Goal: Task Accomplishment & Management: Manage account settings

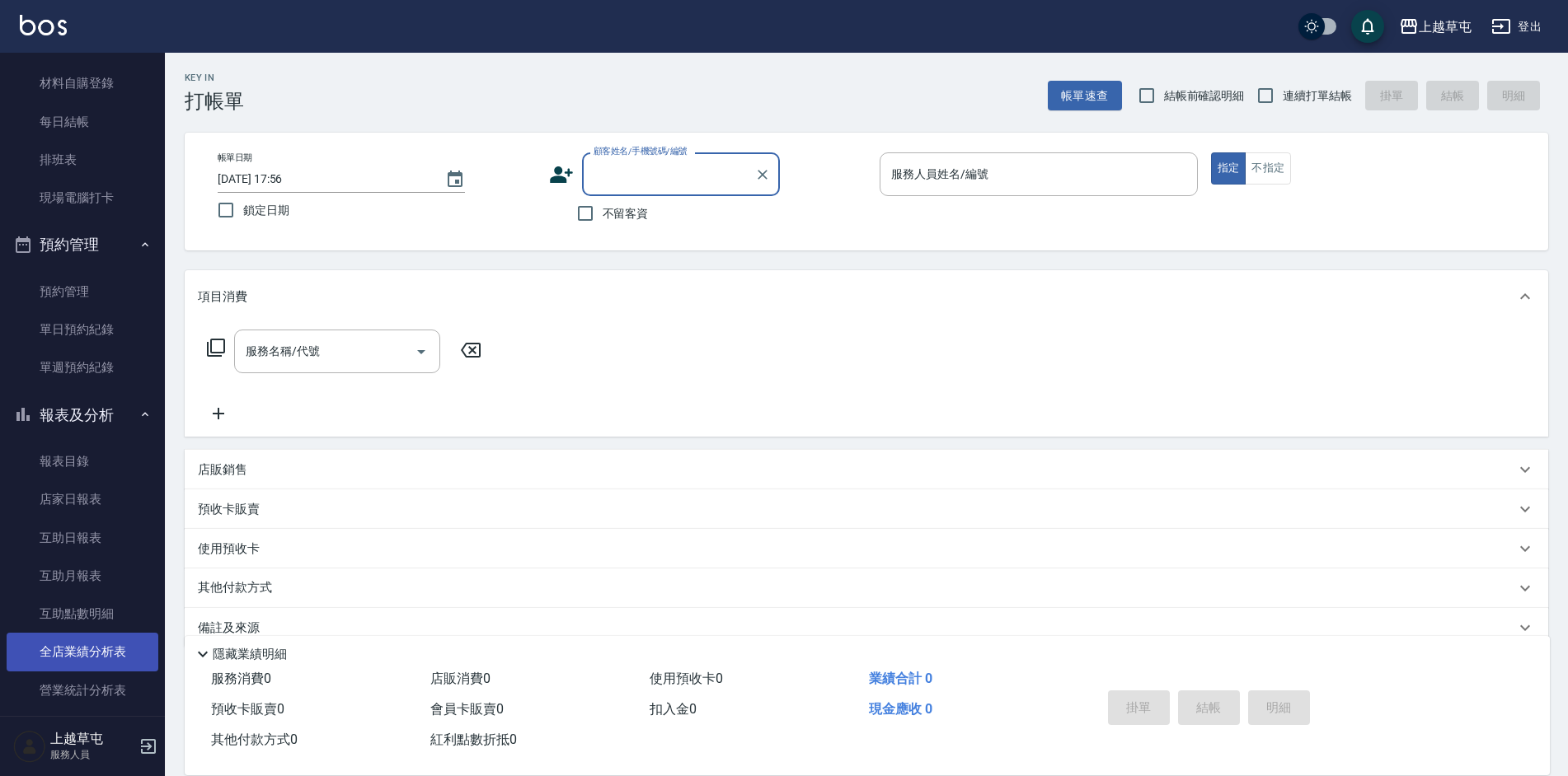
scroll to position [165, 0]
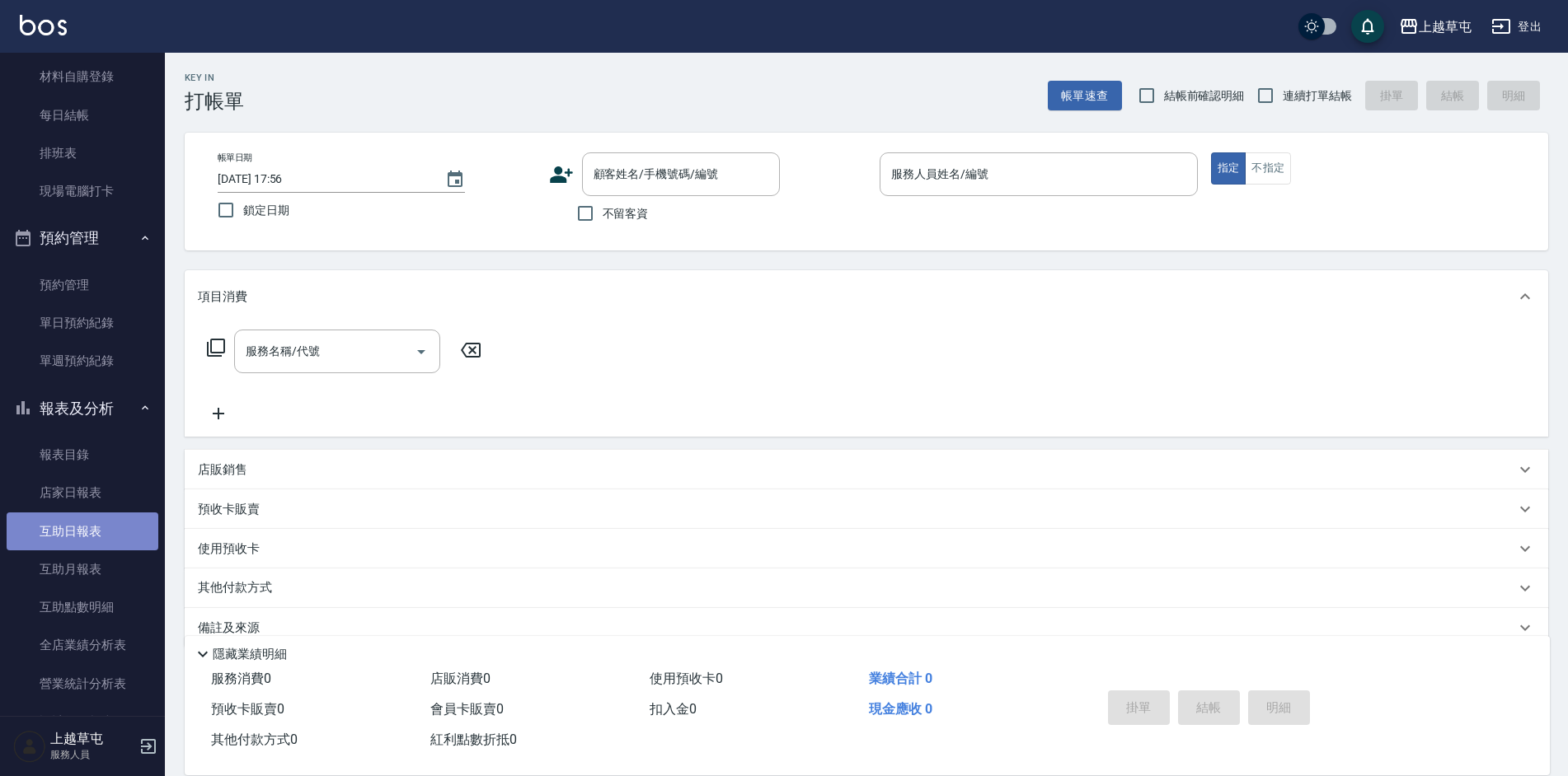
click at [91, 513] on link "互助日報表" at bounding box center [82, 531] width 152 height 38
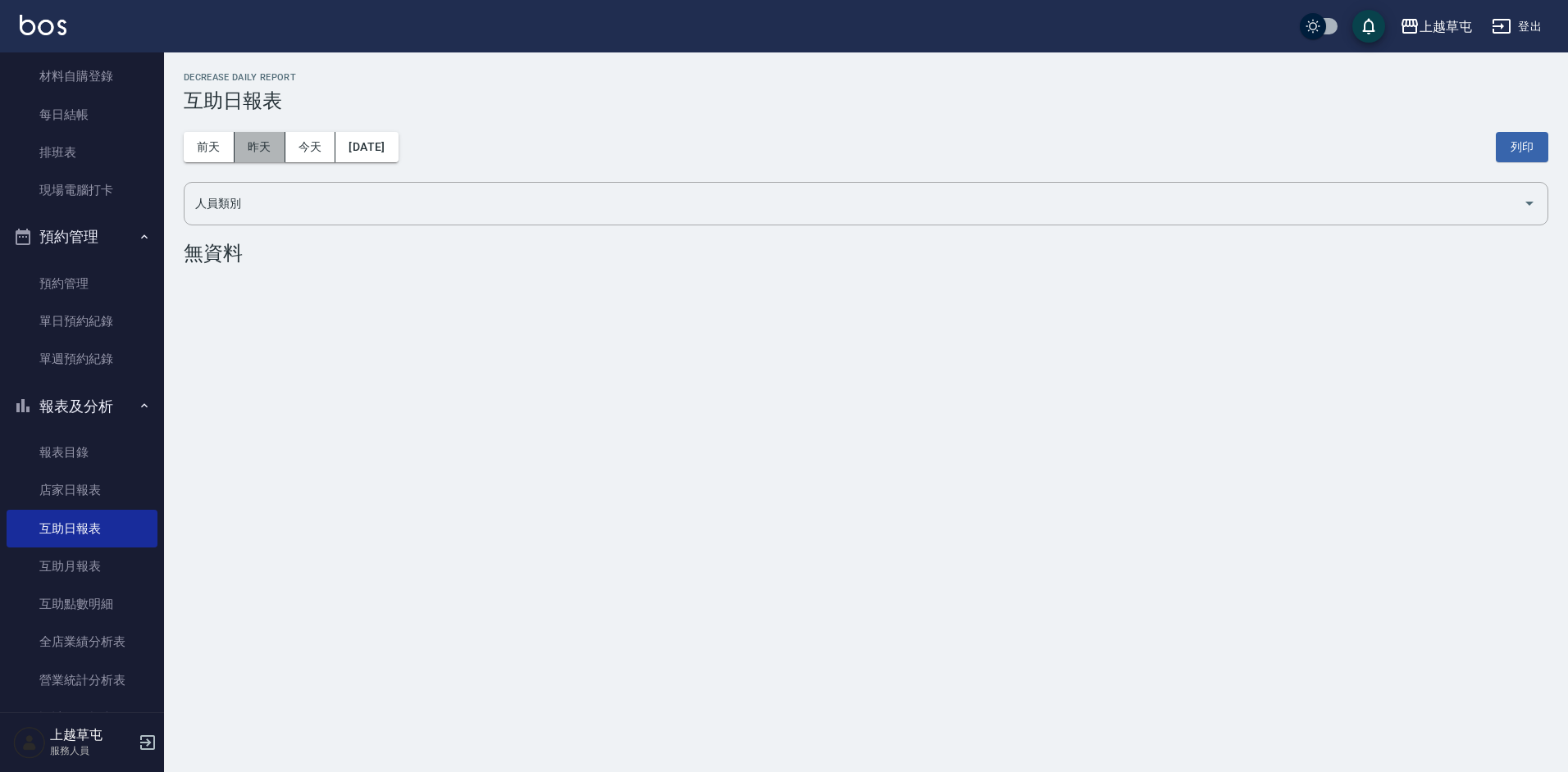
click at [264, 141] on button "昨天" at bounding box center [260, 147] width 51 height 31
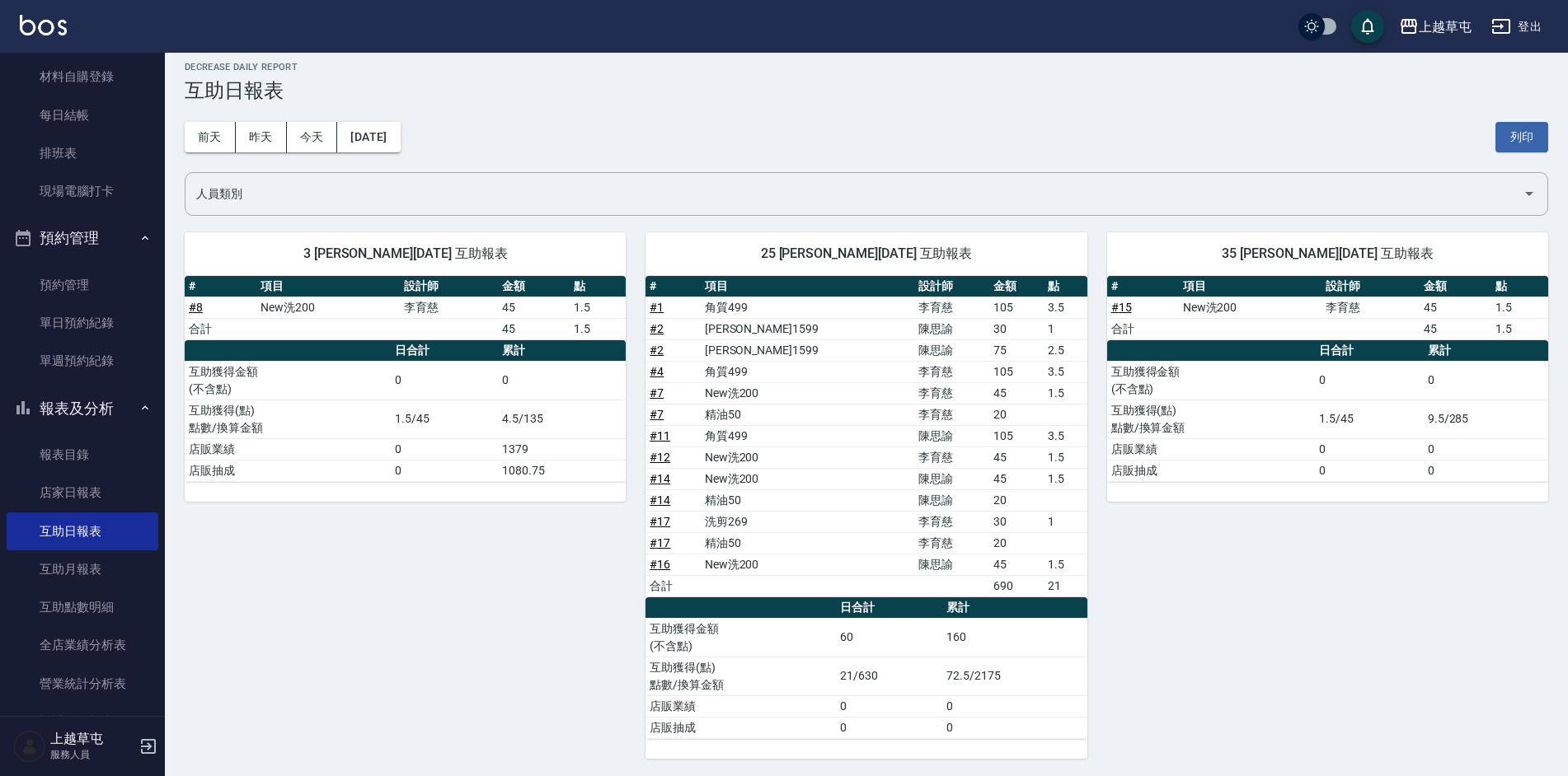
scroll to position [13, 0]
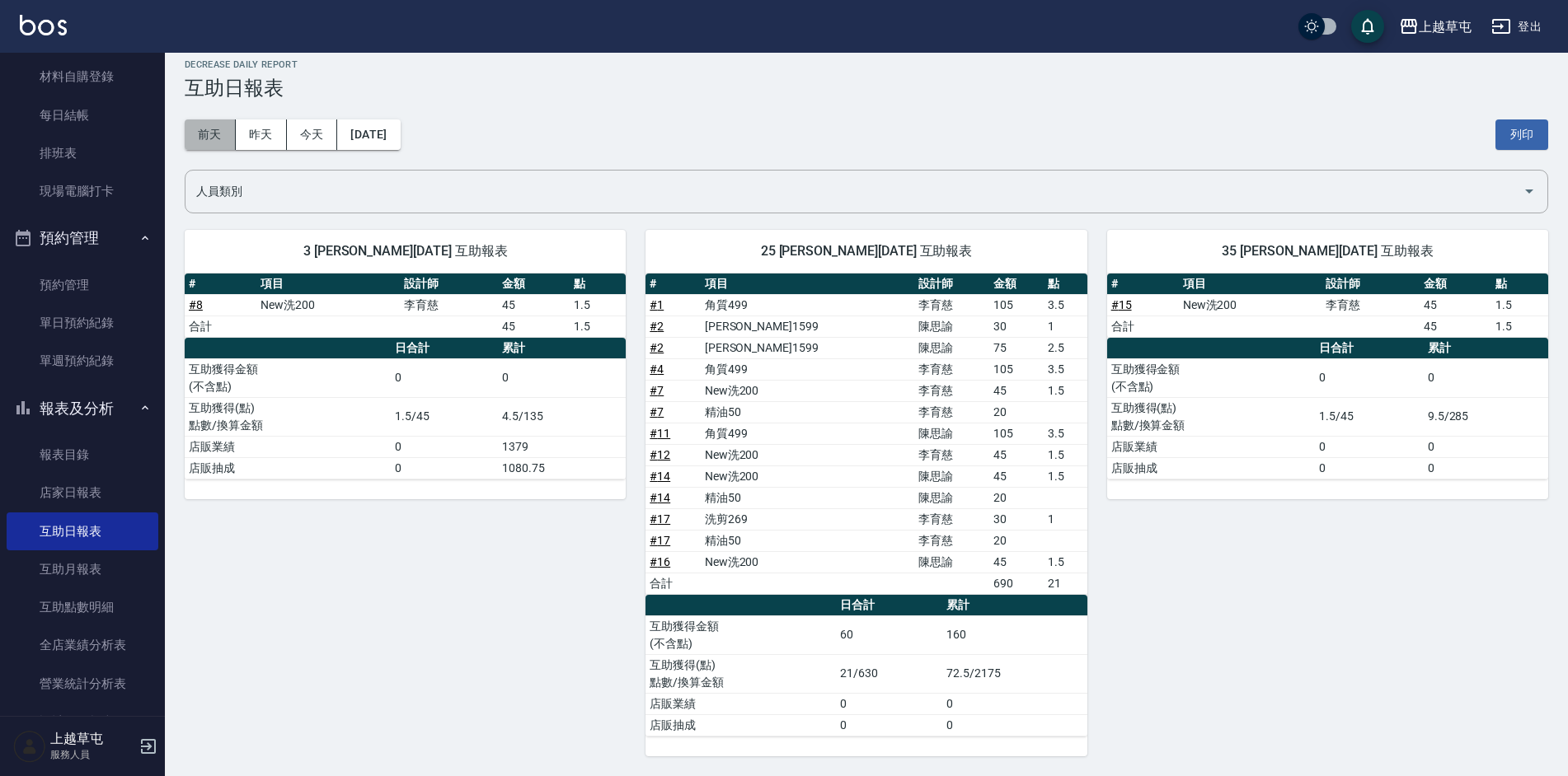
click at [217, 124] on button "前天" at bounding box center [210, 134] width 51 height 31
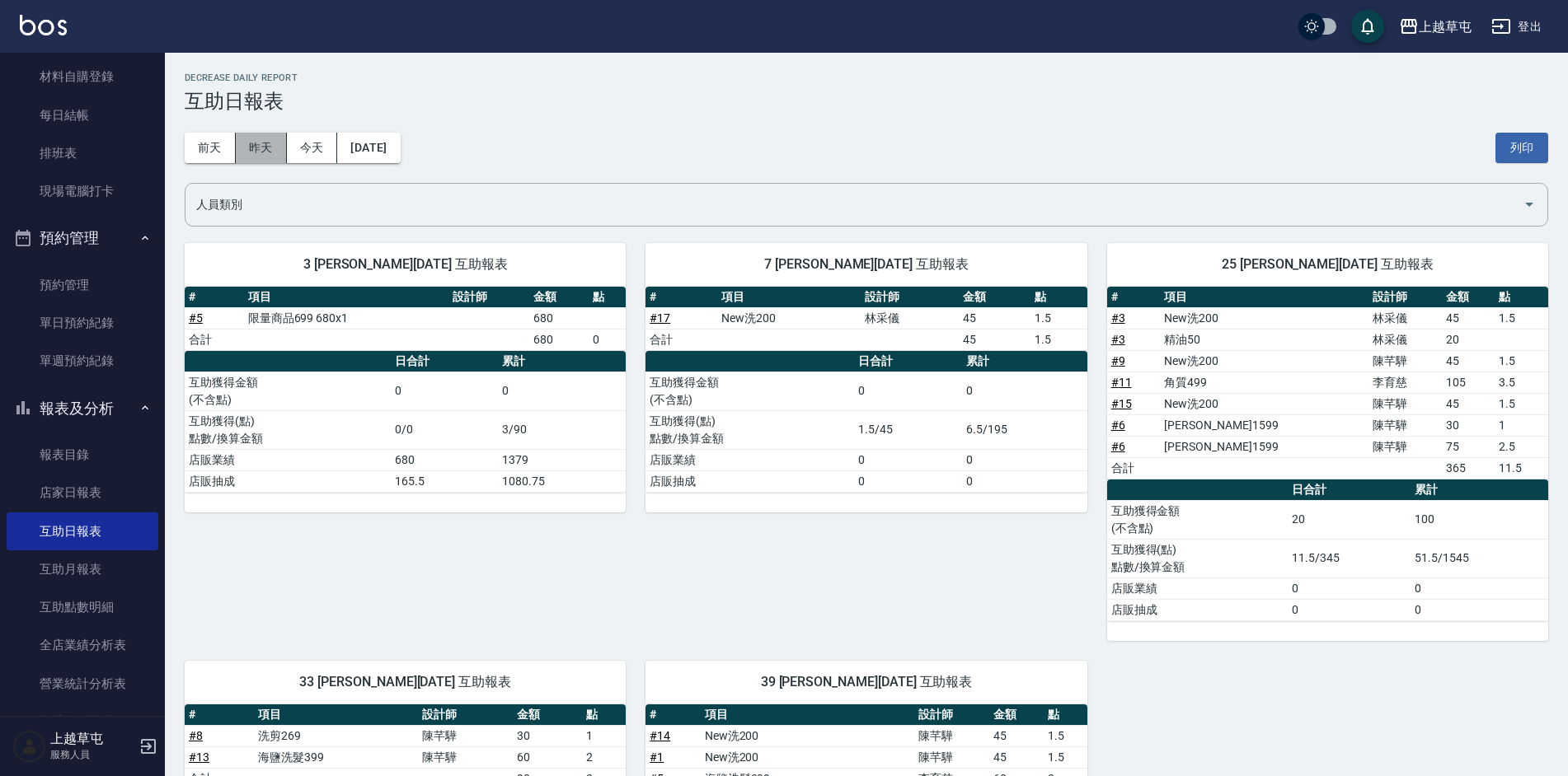
click at [284, 145] on button "昨天" at bounding box center [261, 147] width 51 height 31
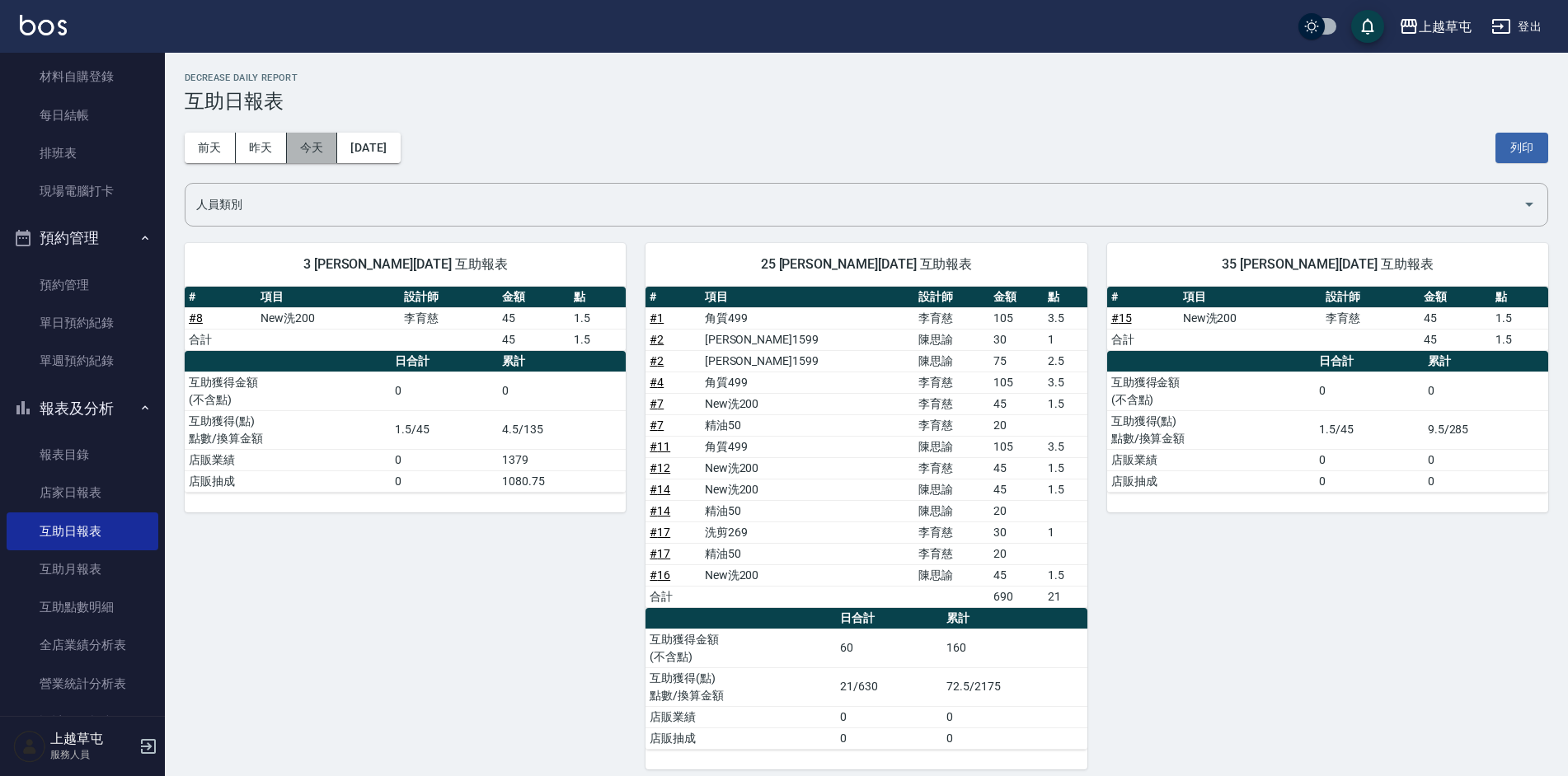
click at [321, 156] on button "今天" at bounding box center [313, 147] width 51 height 31
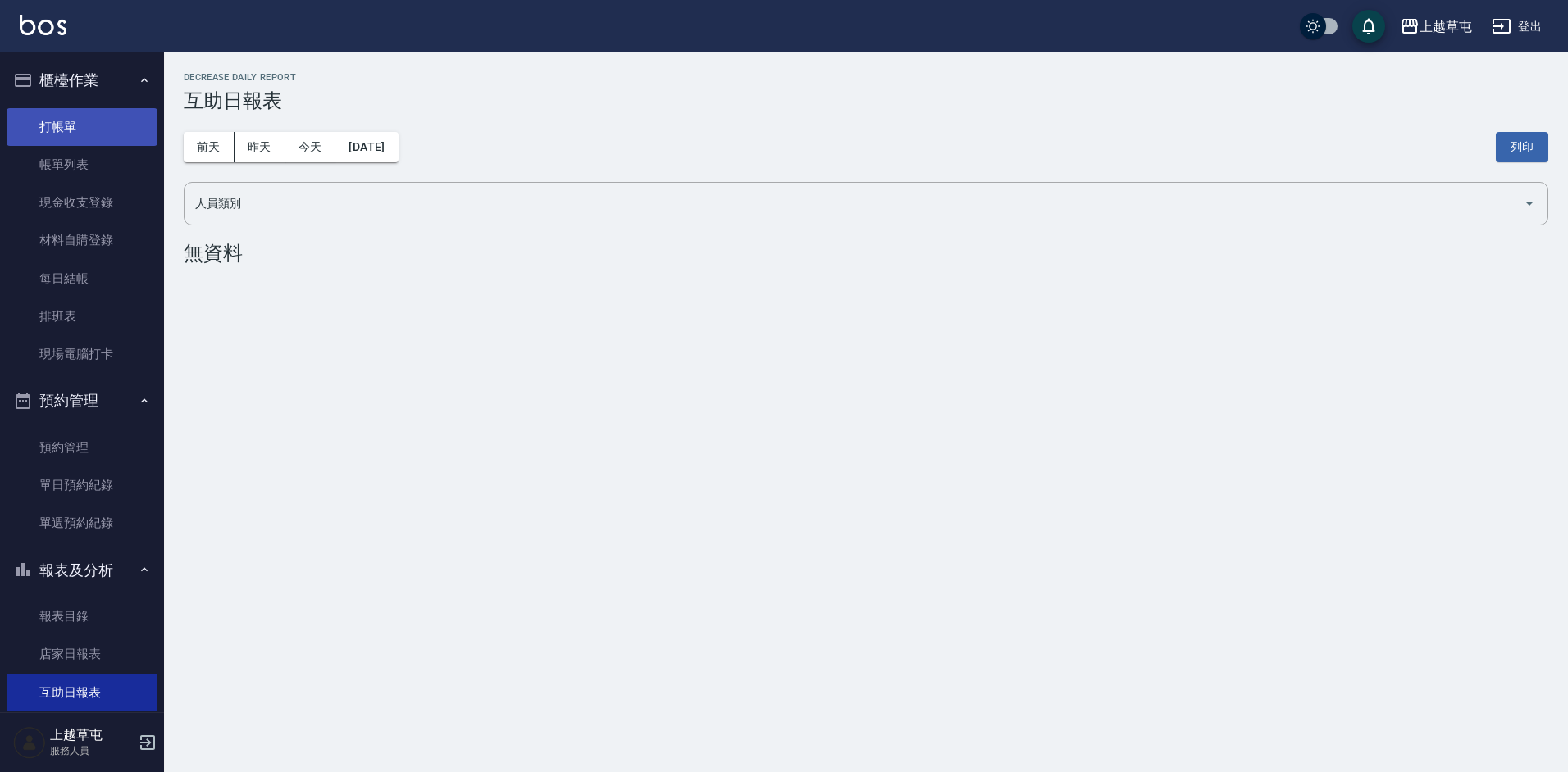
click at [28, 124] on link "打帳單" at bounding box center [82, 126] width 151 height 38
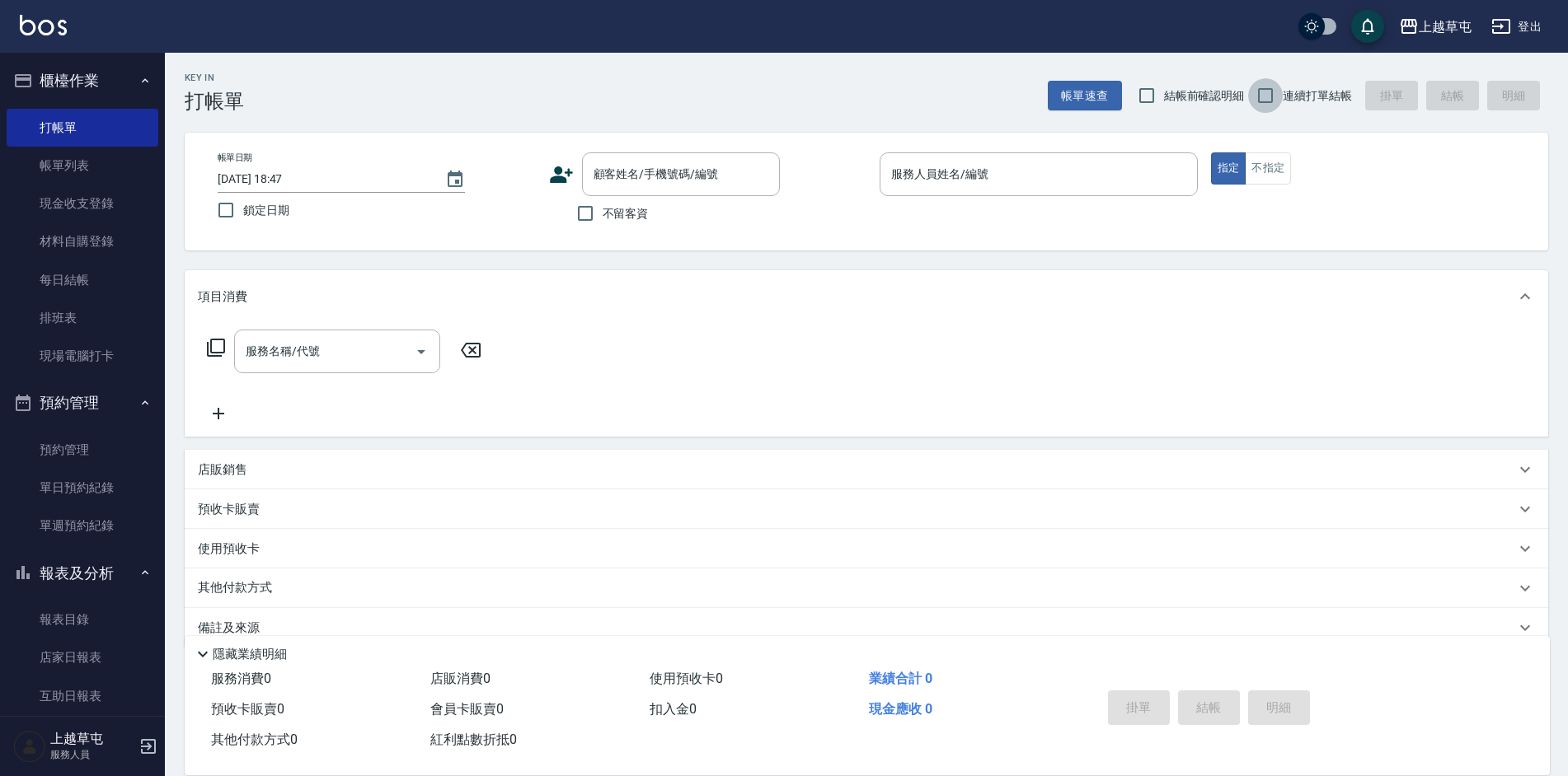
click at [1261, 93] on input "連續打單結帳" at bounding box center [1265, 95] width 34 height 34
checkbox input "true"
click at [575, 216] on input "不留客資" at bounding box center [585, 213] width 34 height 34
checkbox input "true"
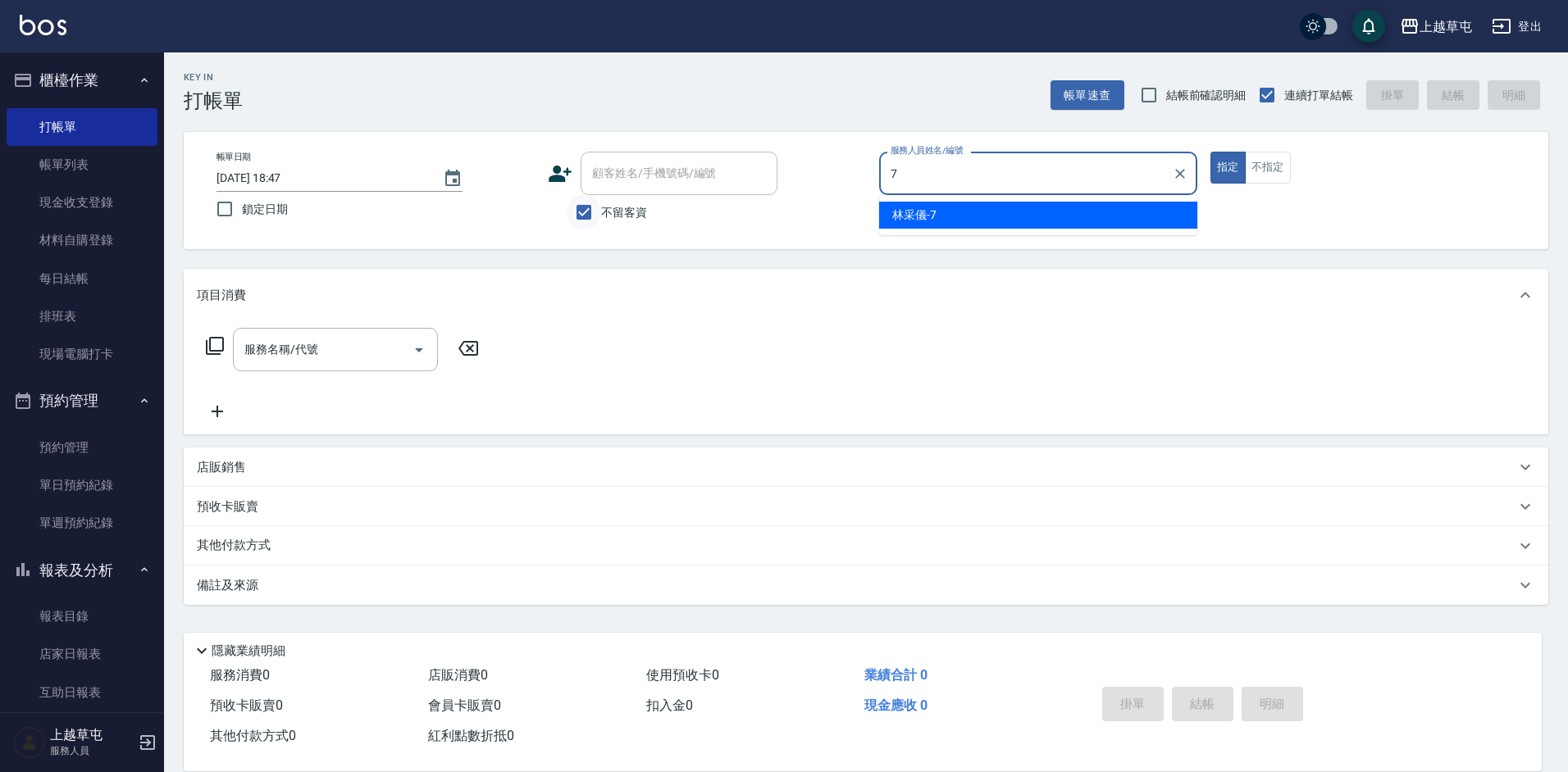
type input "[PERSON_NAME]-7"
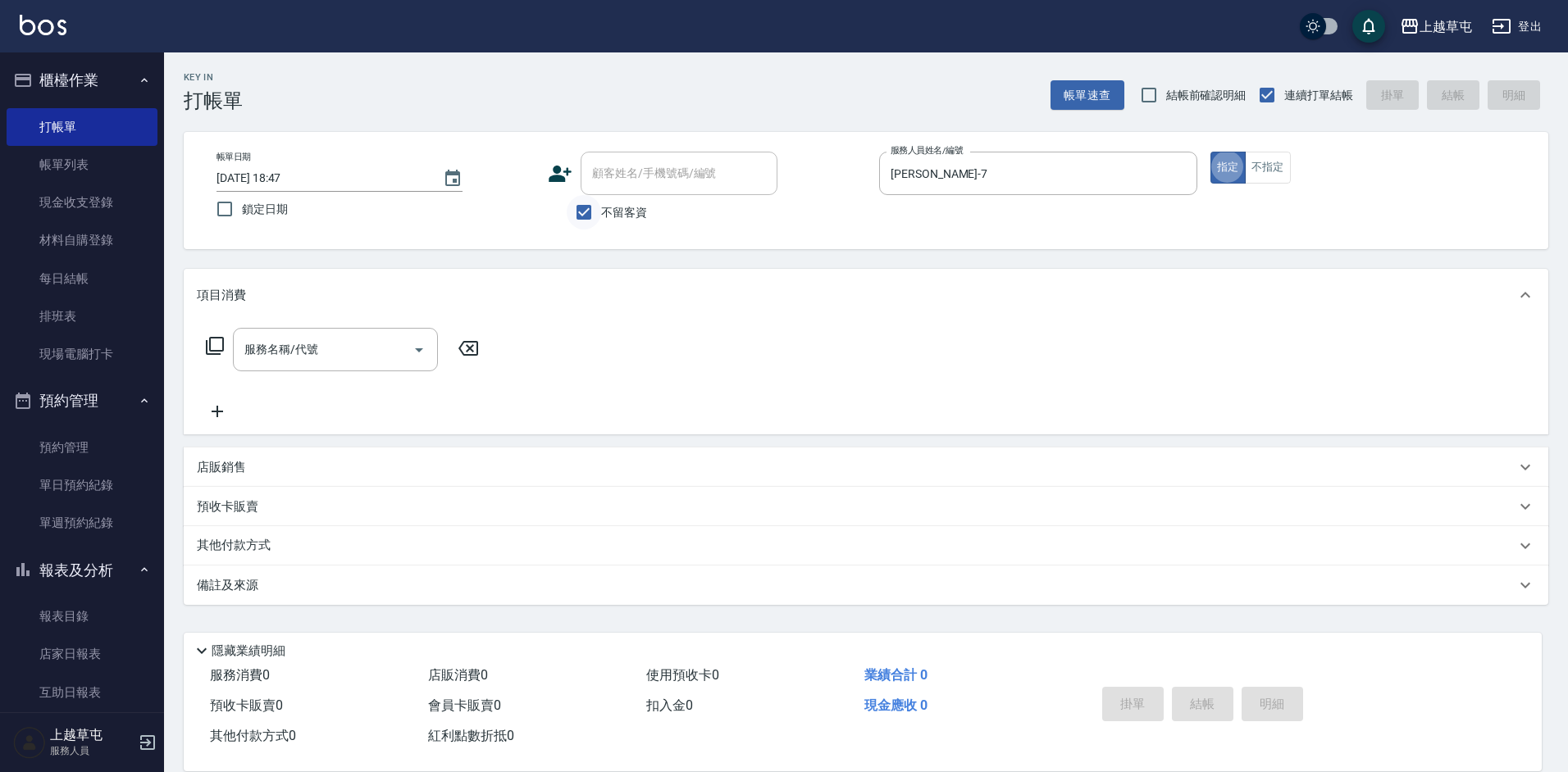
type button "true"
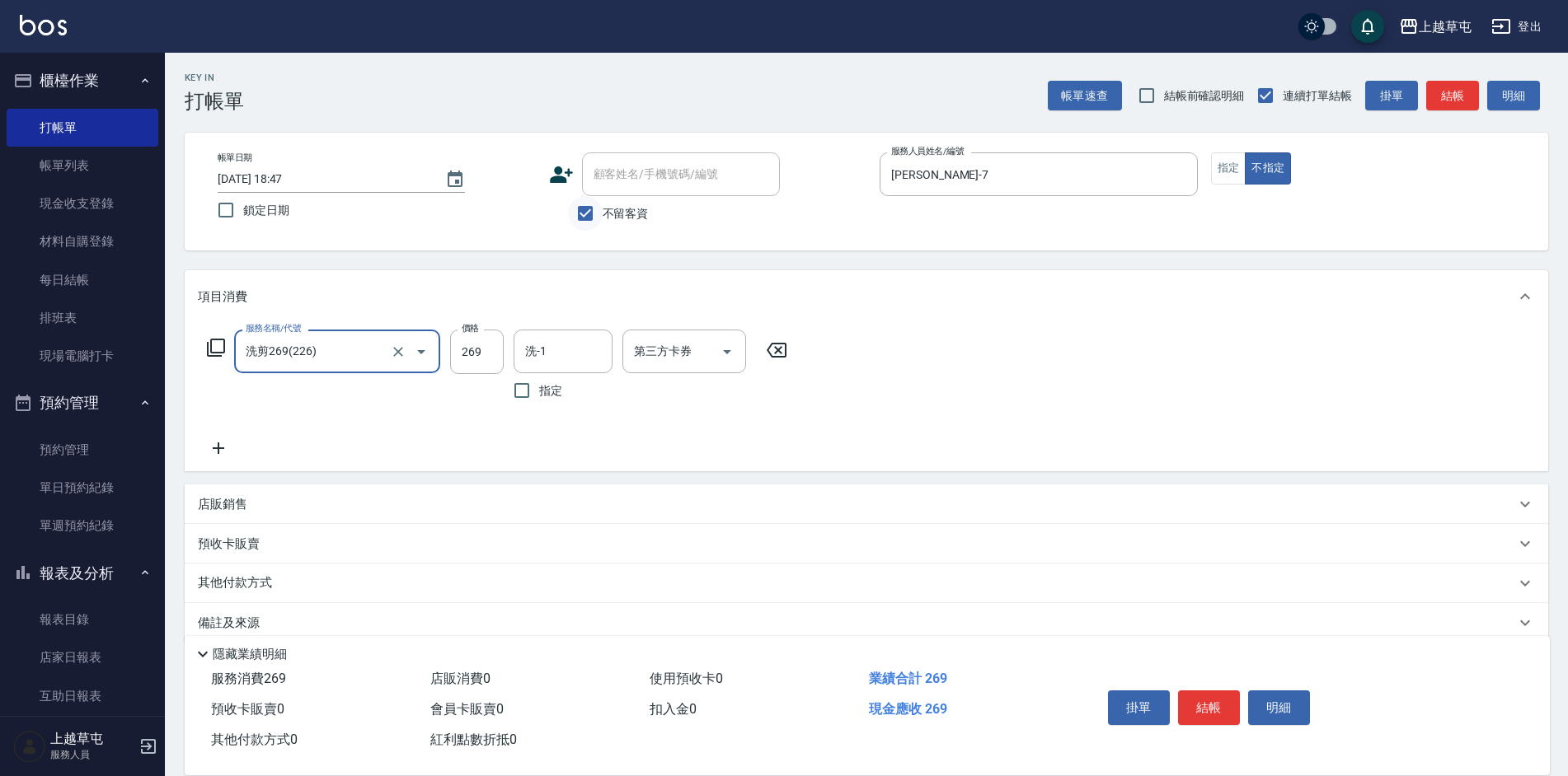
type input "洗剪269(226)"
type input "300"
type input "[PERSON_NAME]-7"
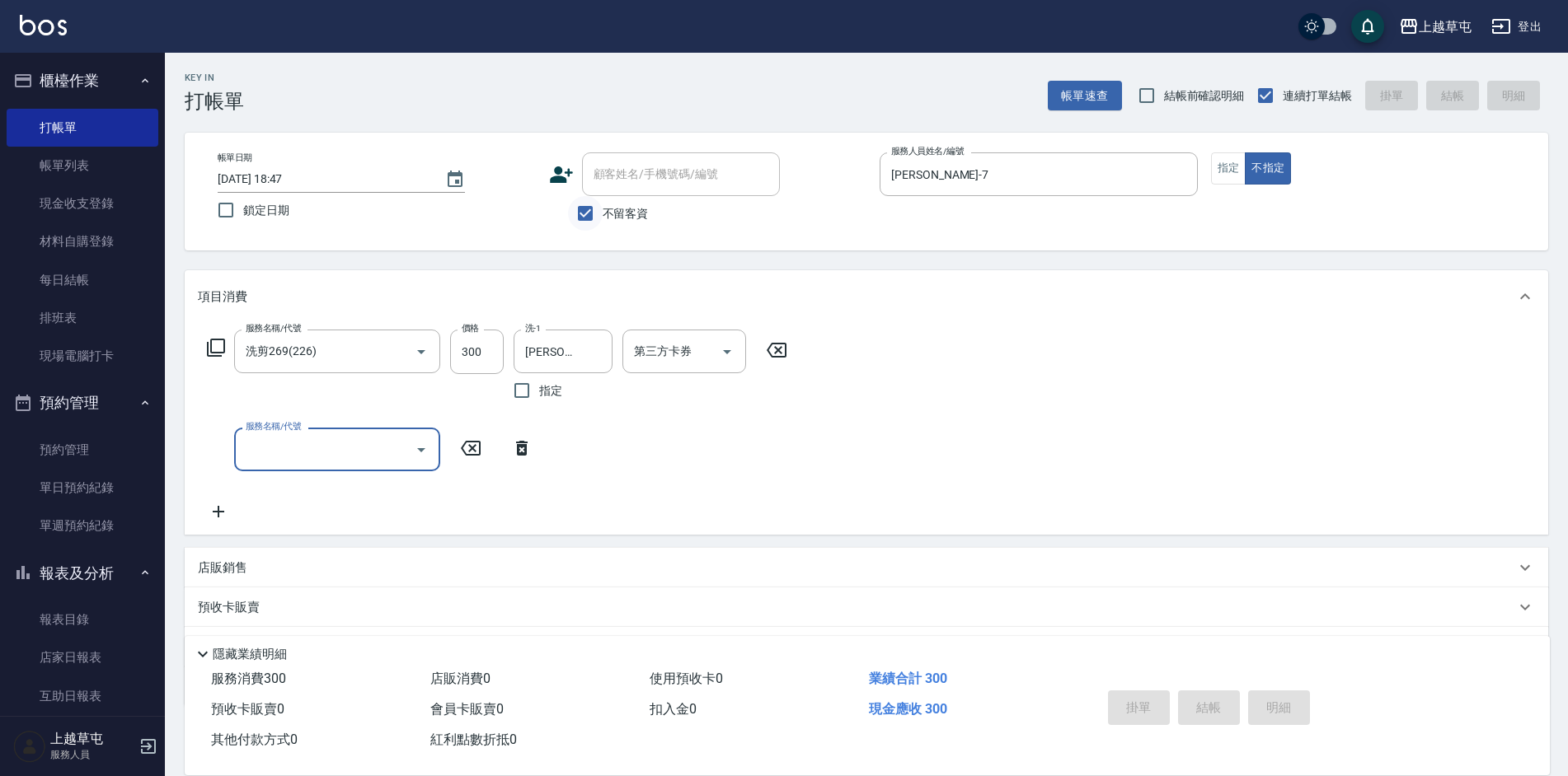
type input "[DATE] 19:10"
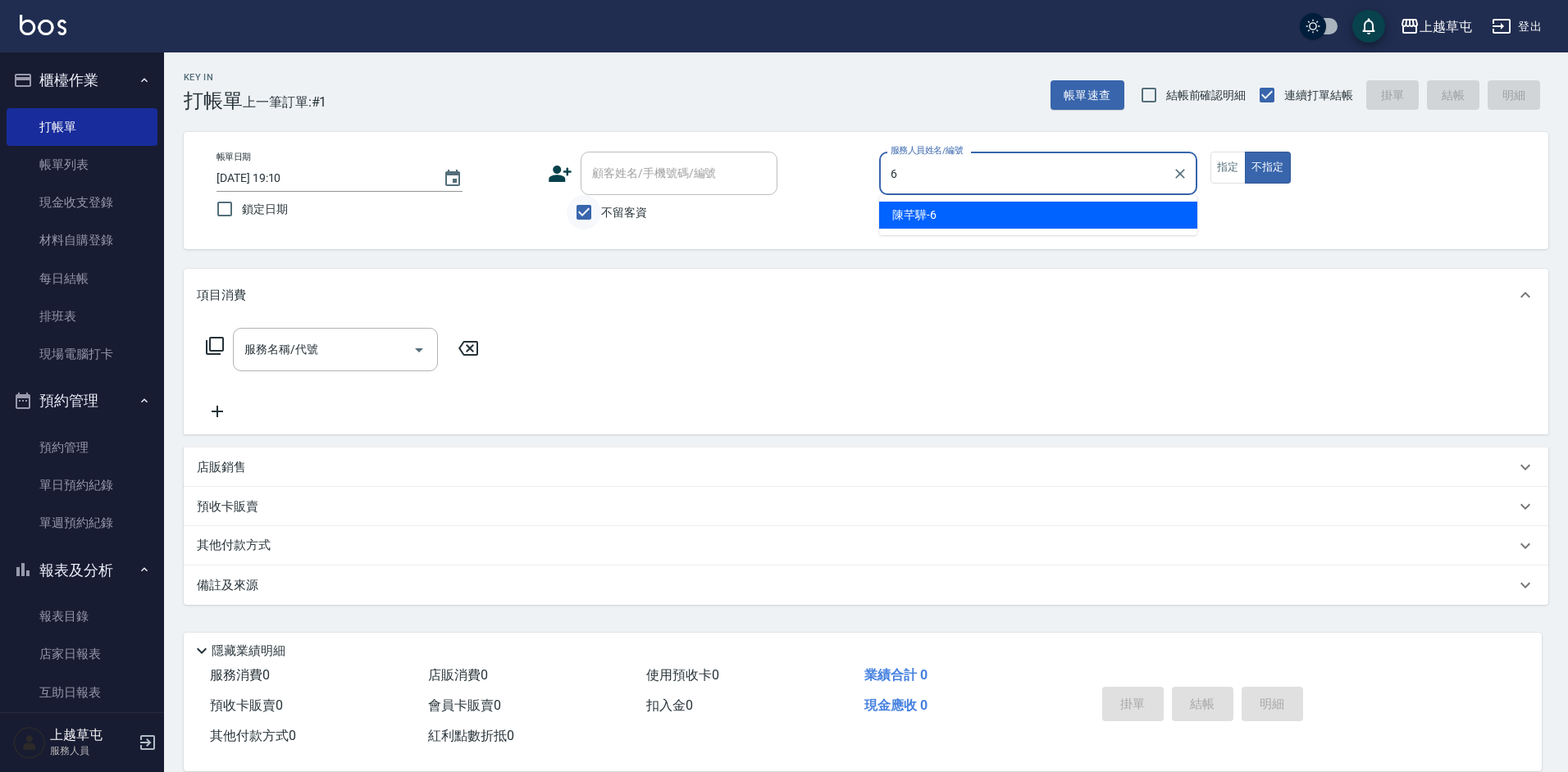
type input "[PERSON_NAME]-6"
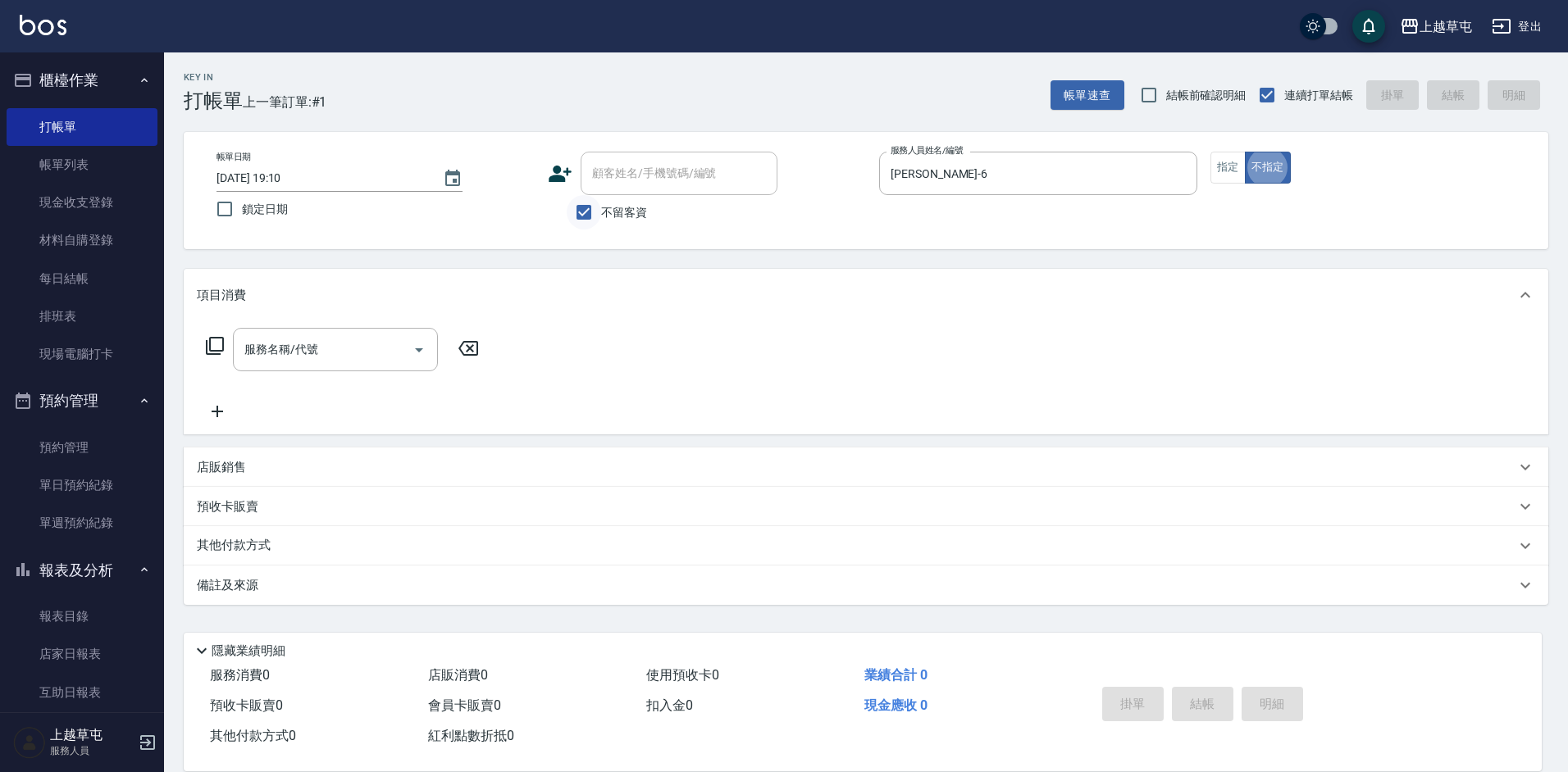
type button "false"
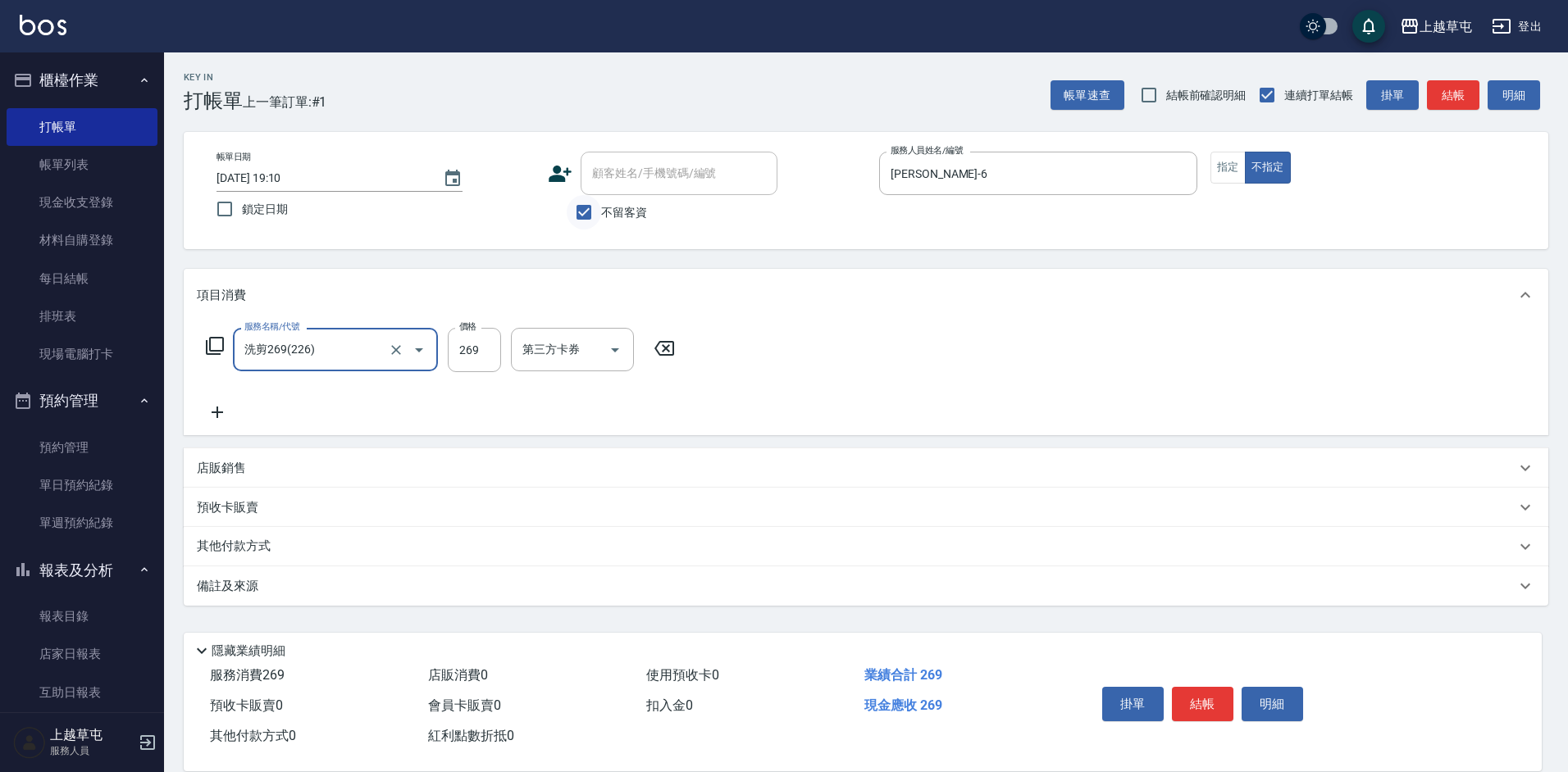
type input "洗剪269(226)"
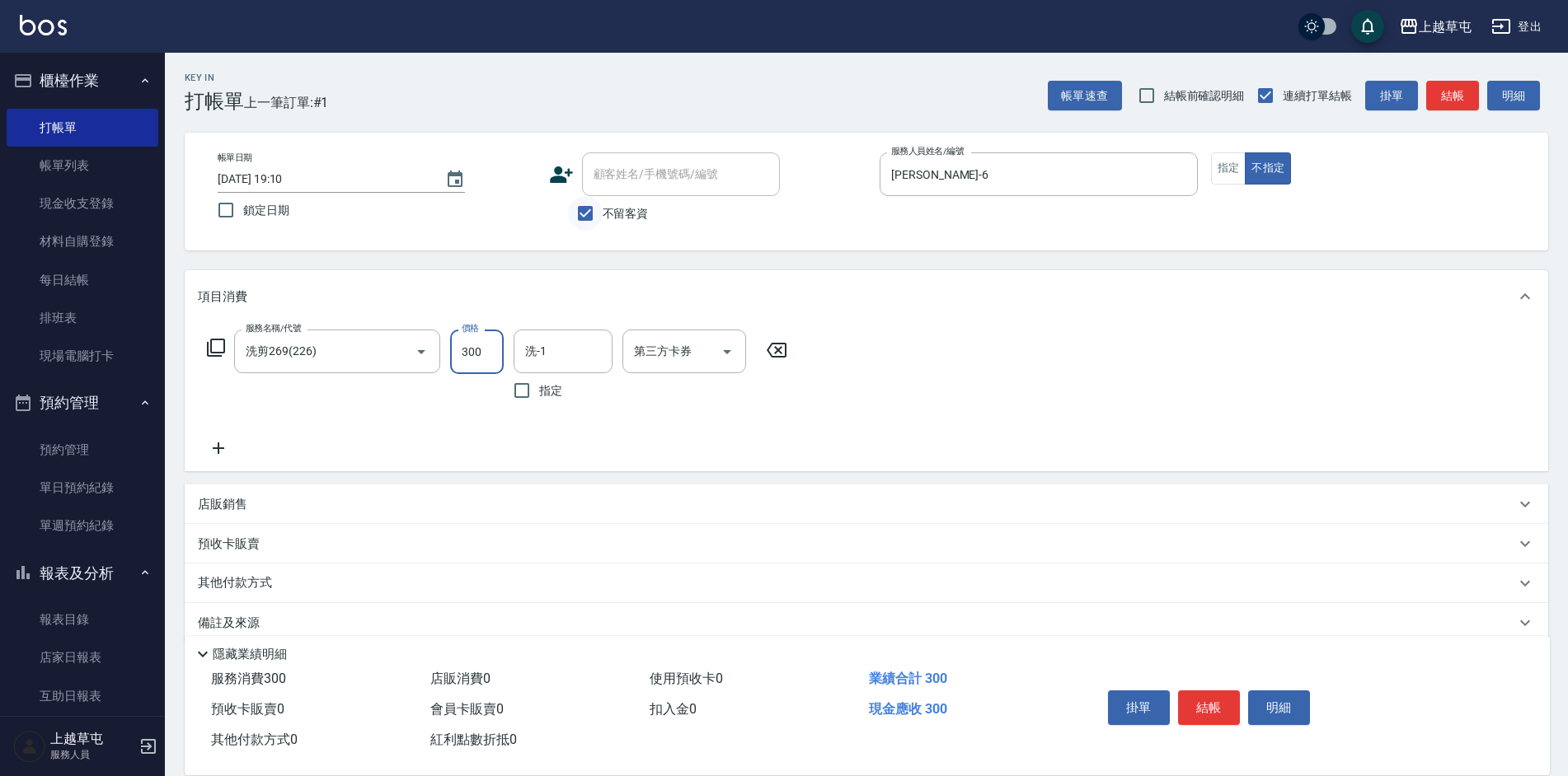
type input "300"
click at [550, 369] on div "洗-1" at bounding box center [563, 350] width 99 height 43
type input "[PERSON_NAME]-39"
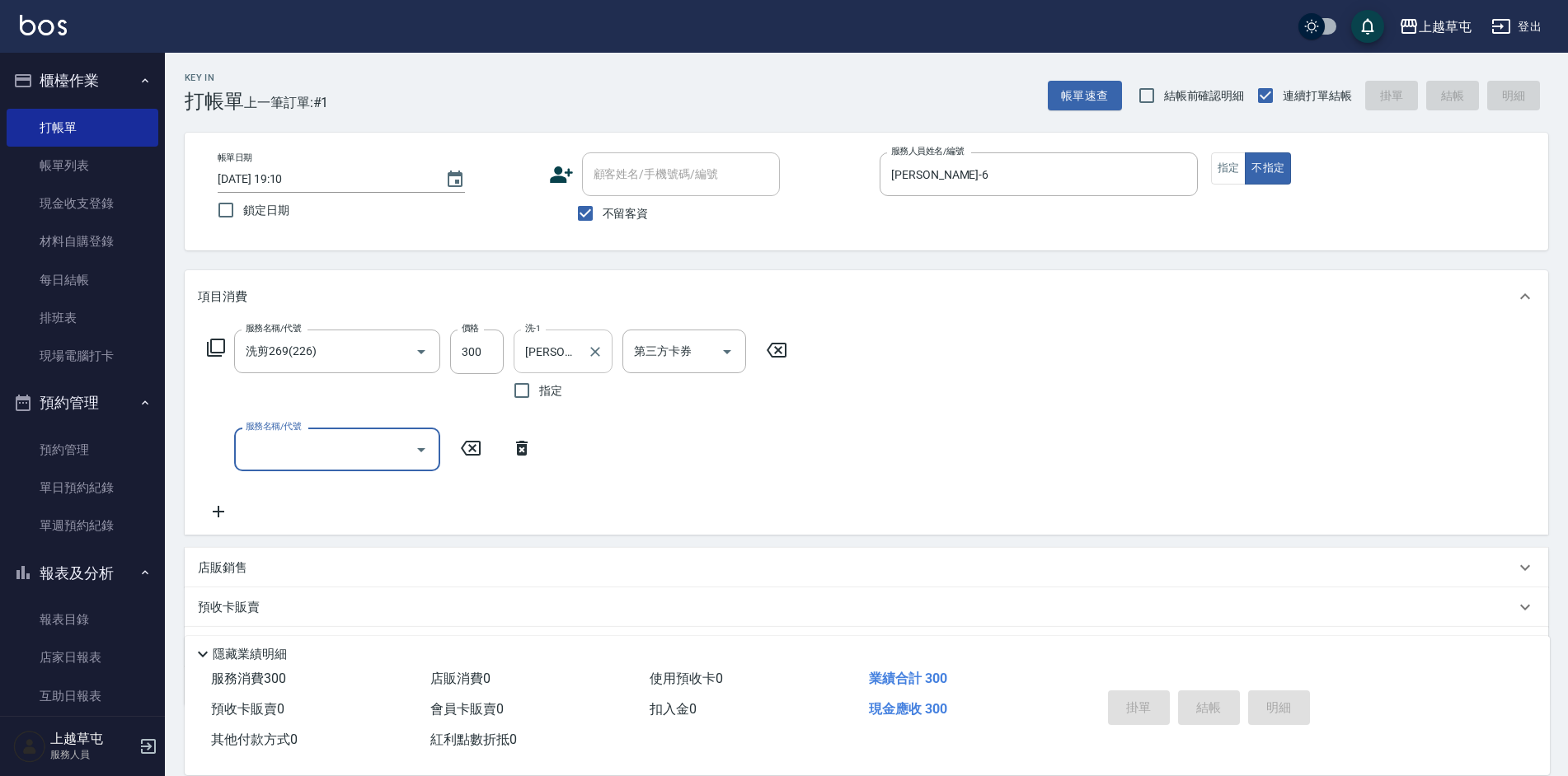
type input "[DATE] 19:11"
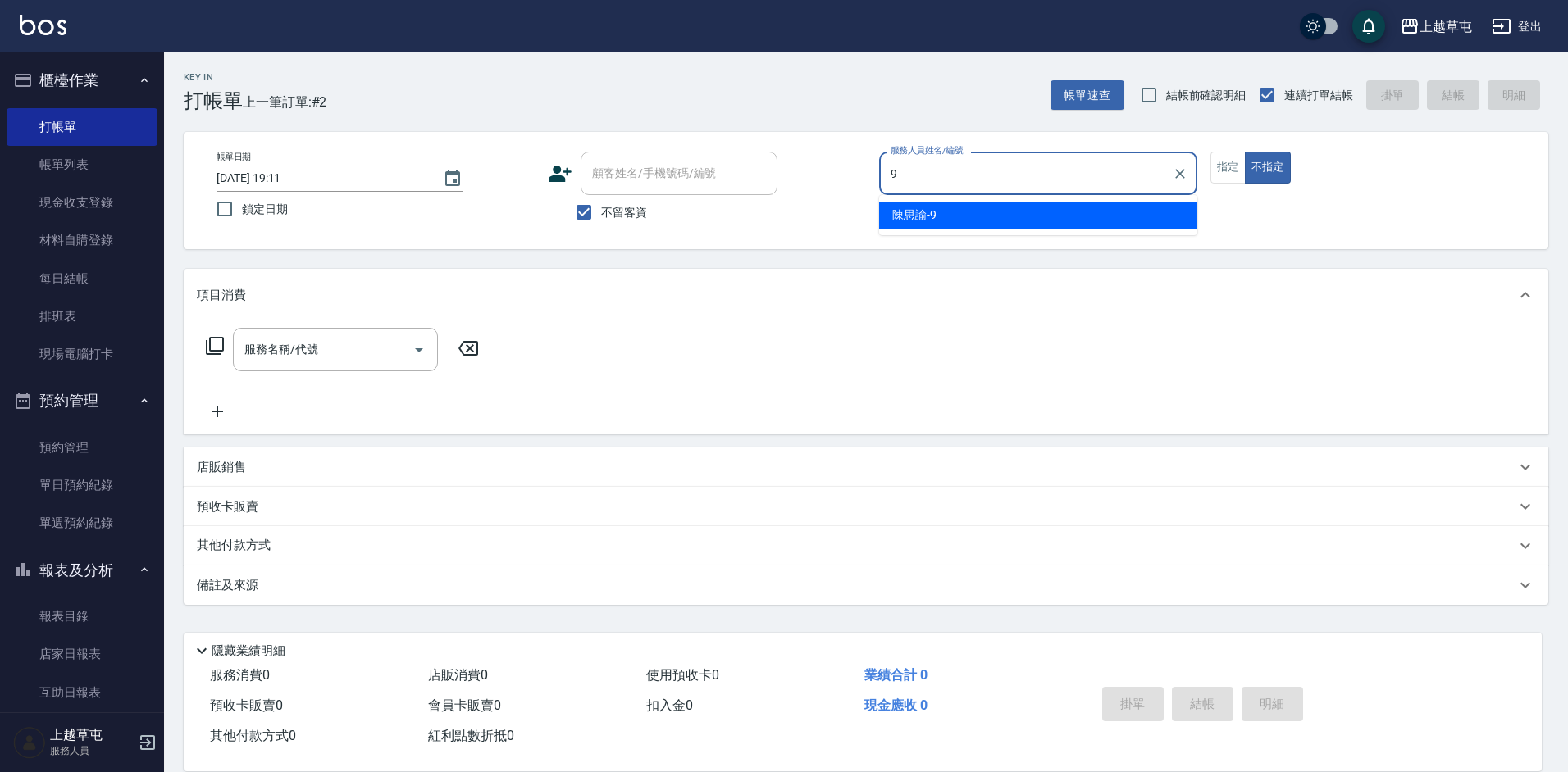
type input "[PERSON_NAME]-9"
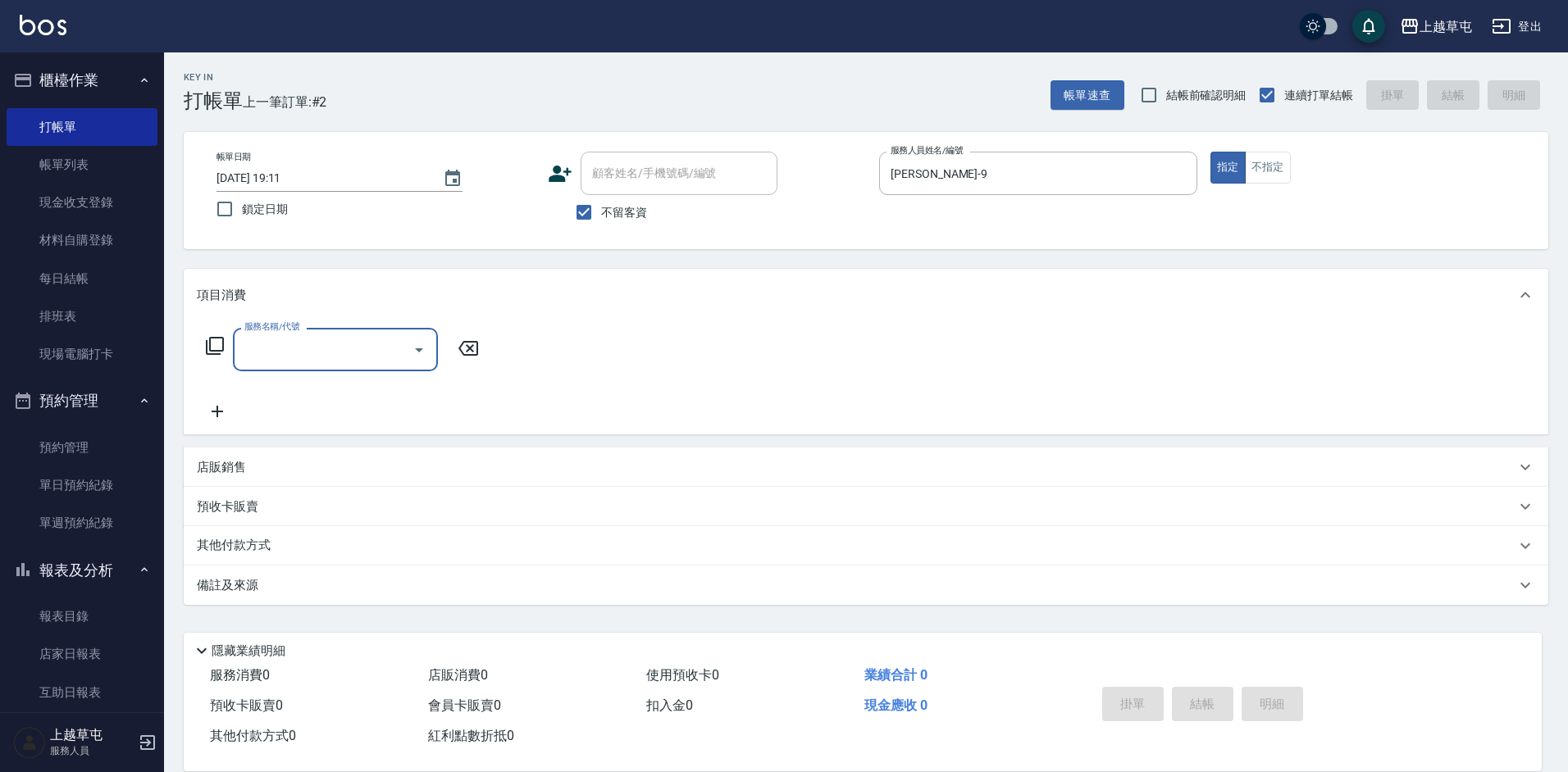
type input "2"
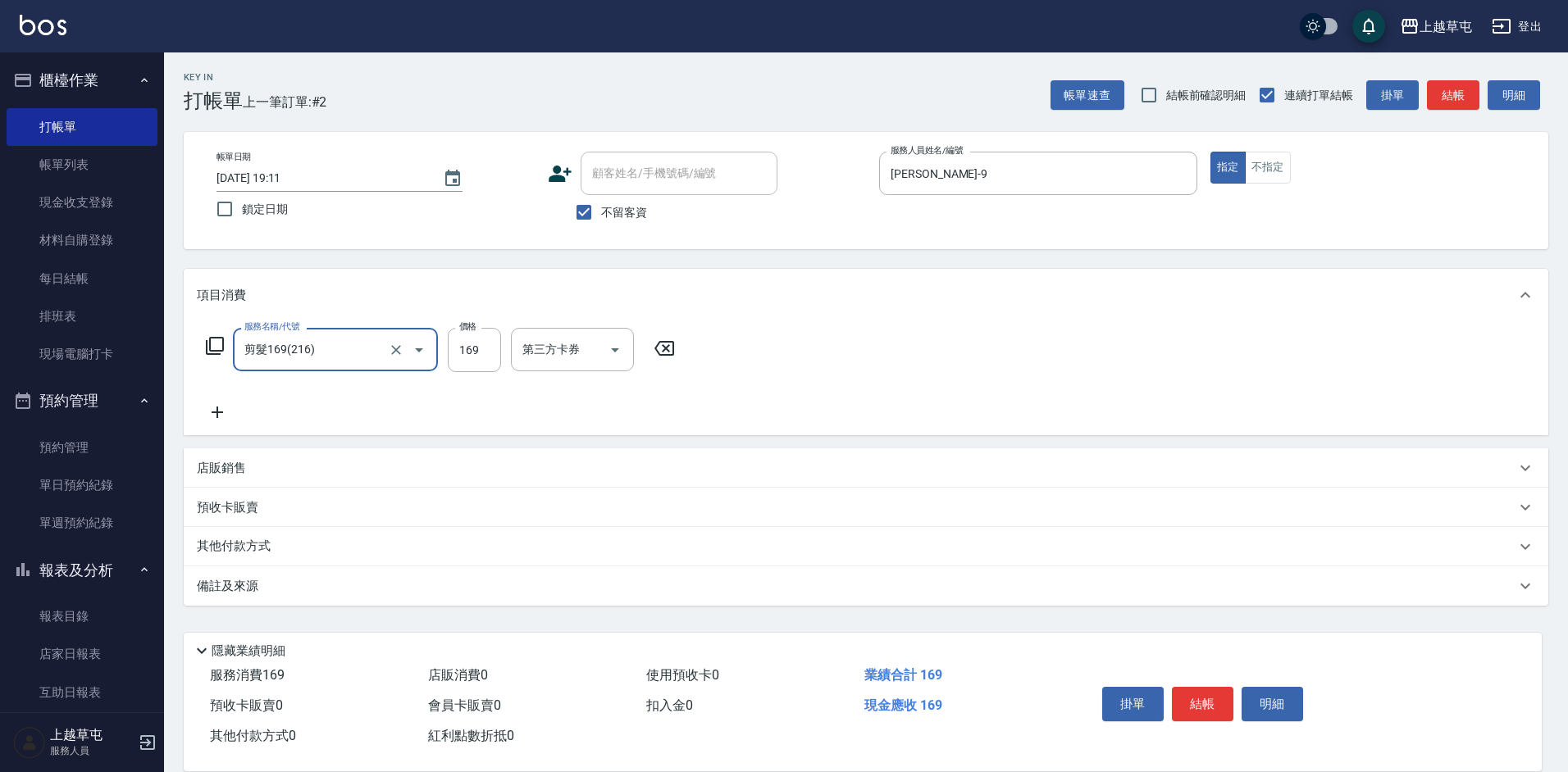
type input "剪髮169(216)"
type input "300"
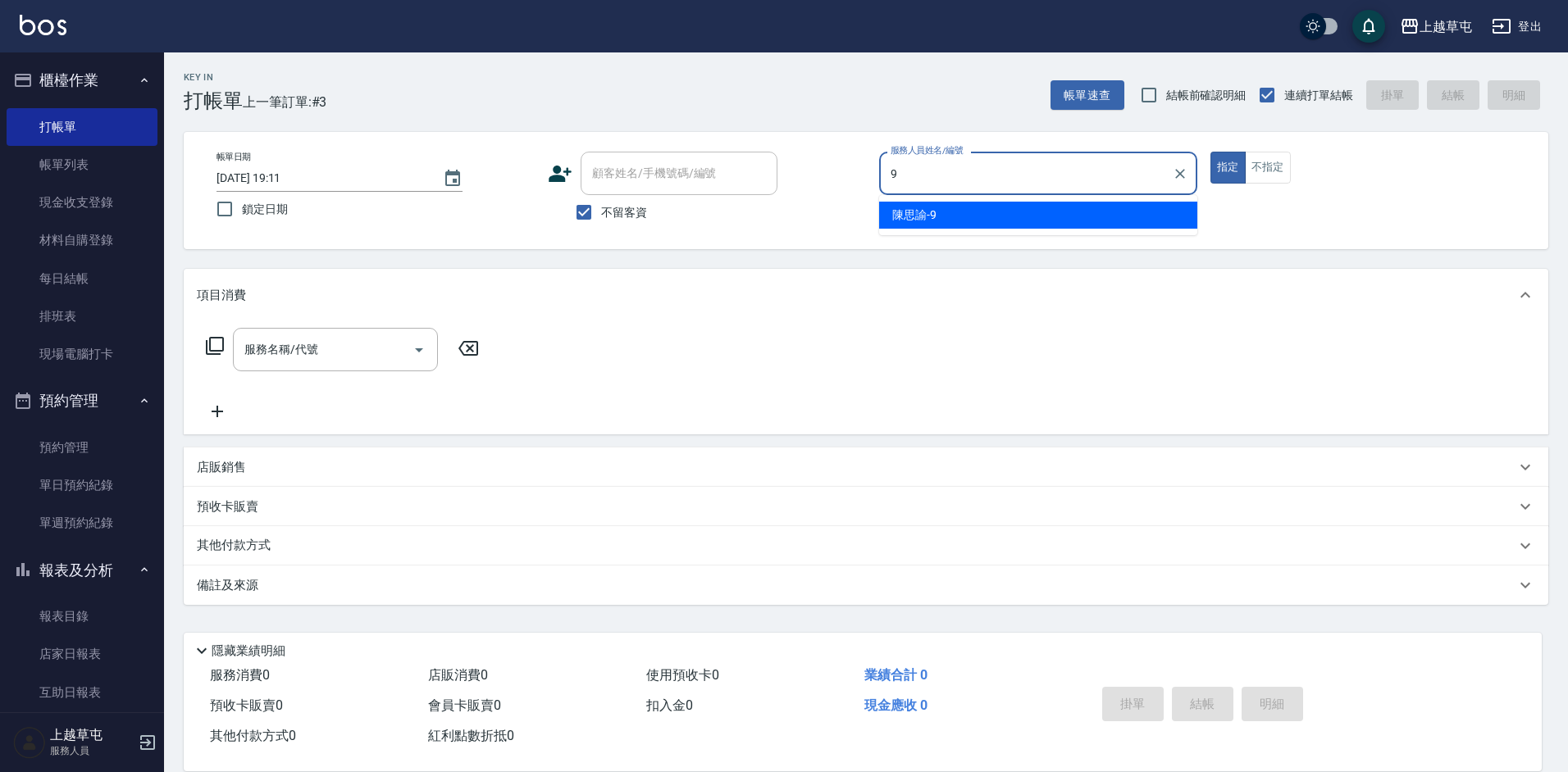
type input "[PERSON_NAME]-9"
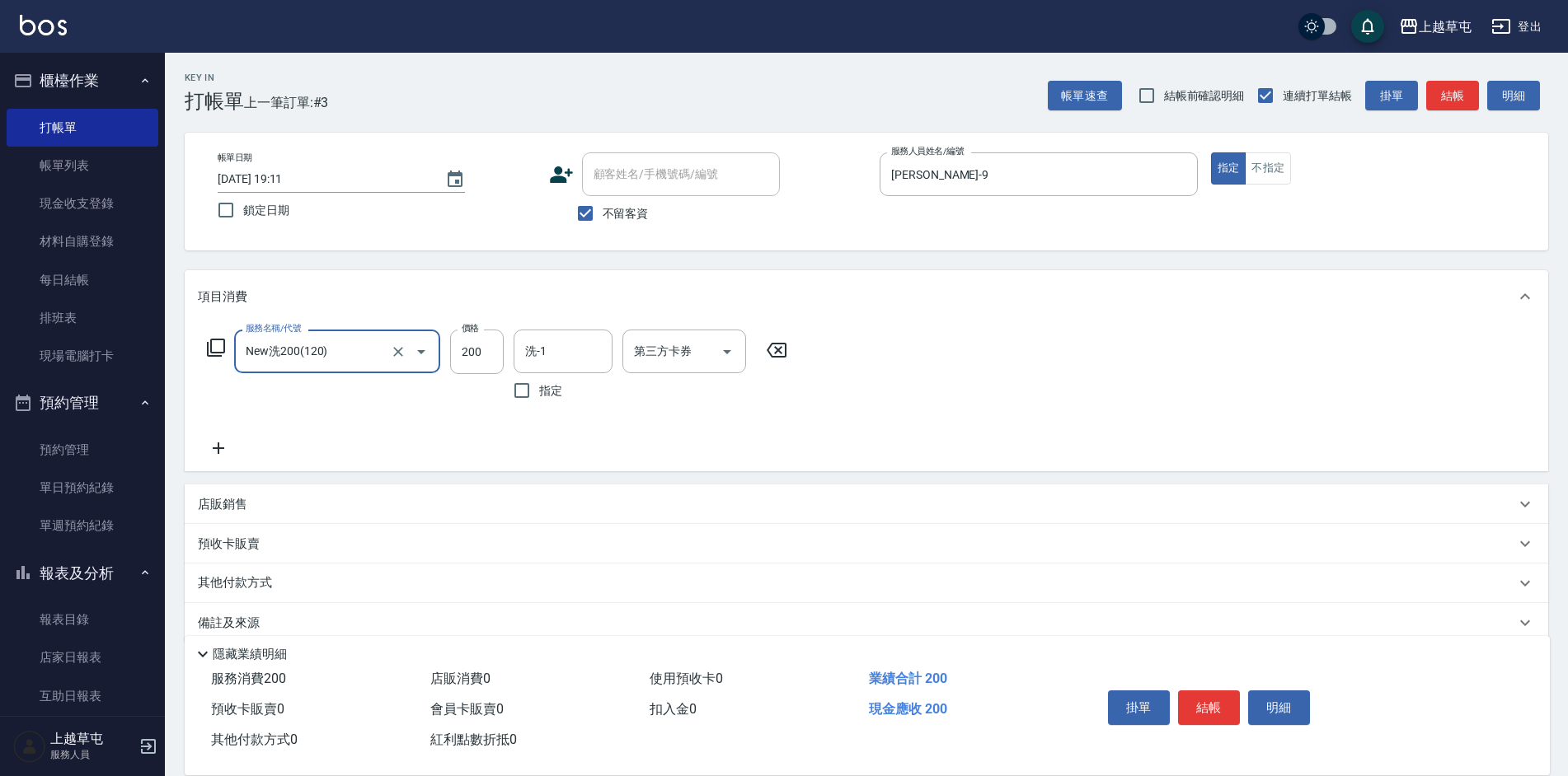
type input "New洗200(120)"
type input "[PERSON_NAME]-33"
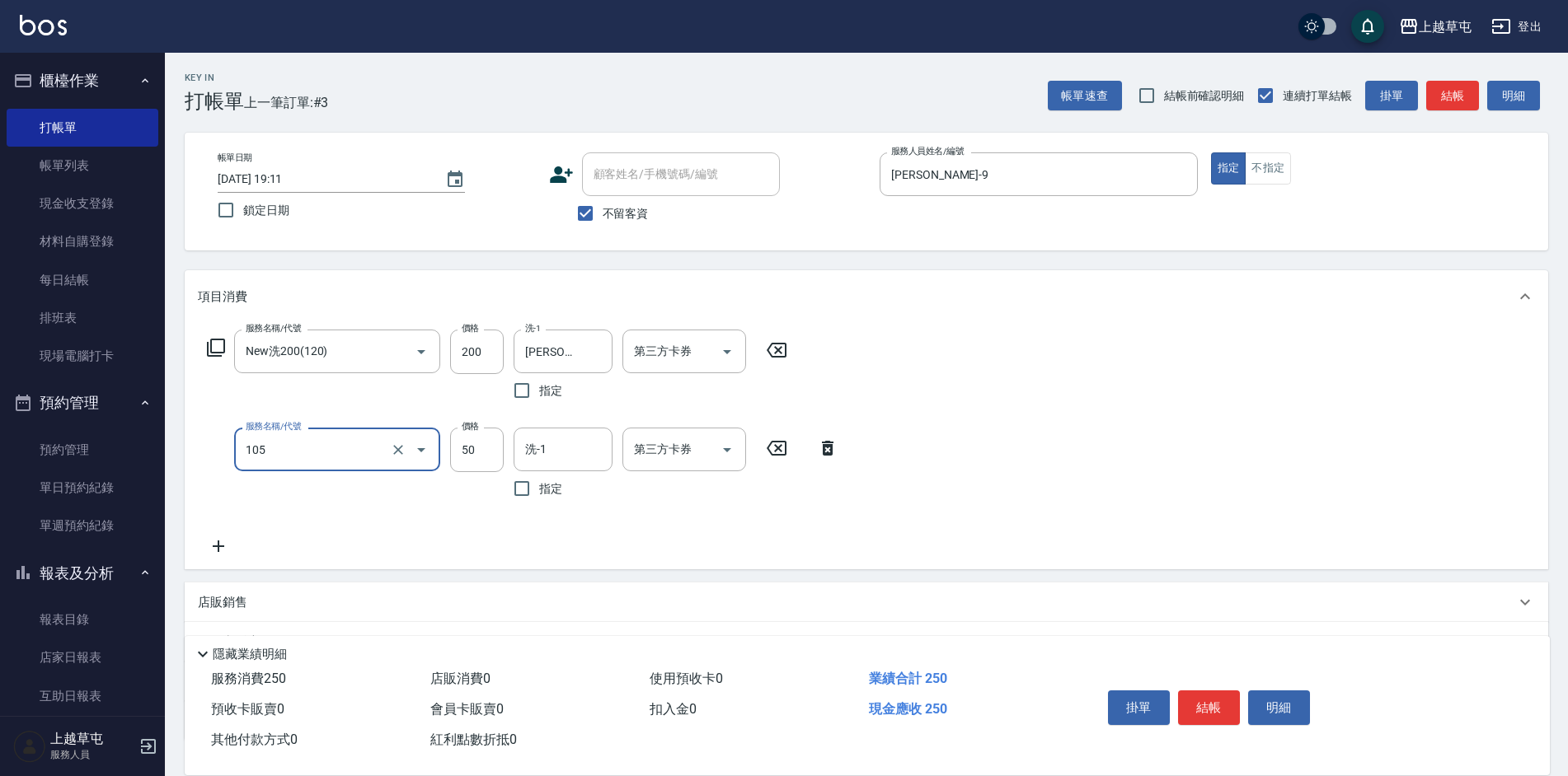
type input "精油50(105)"
type input "[PERSON_NAME]-33"
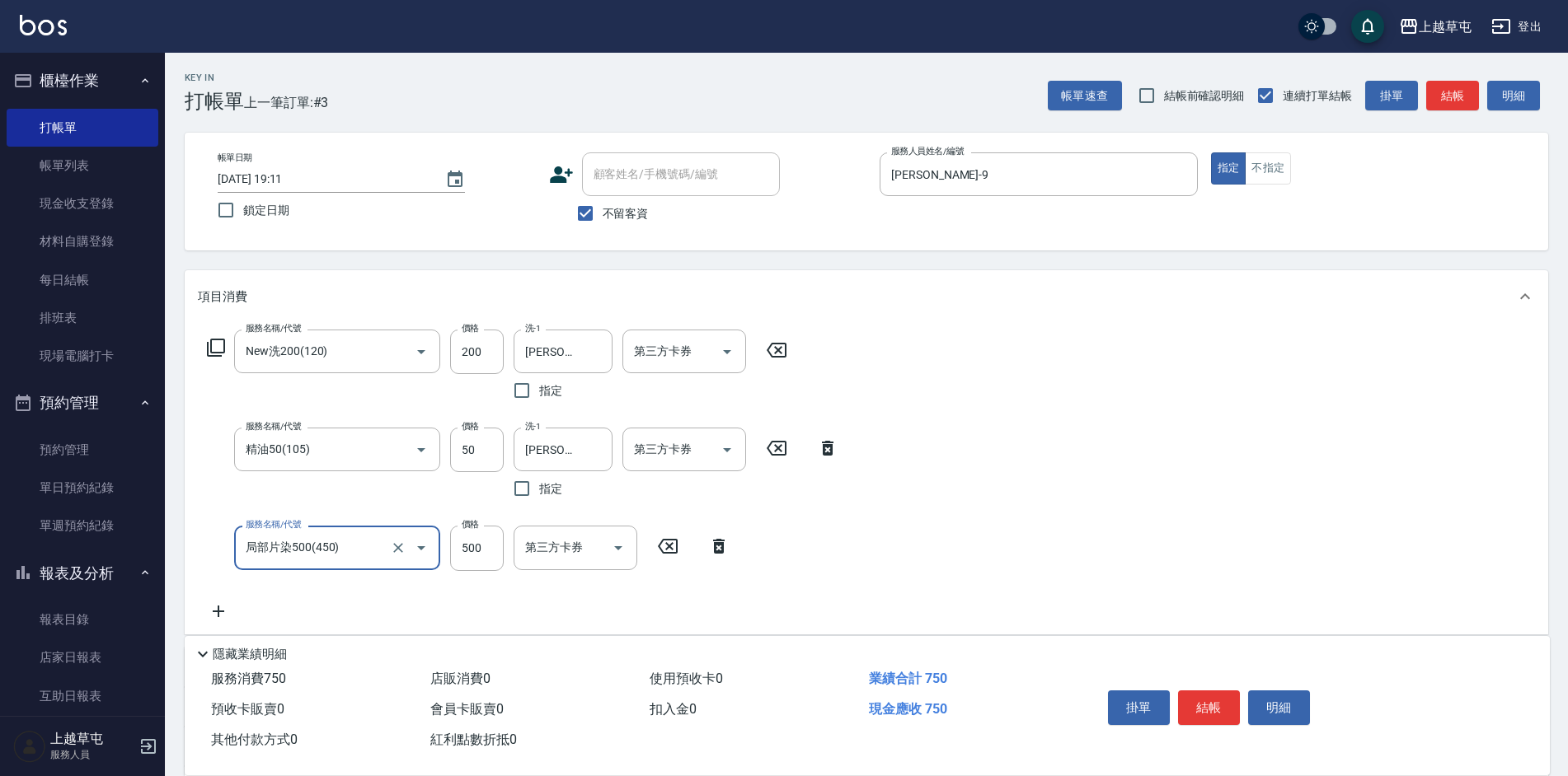
type input "局部片染500(450)"
type input "800"
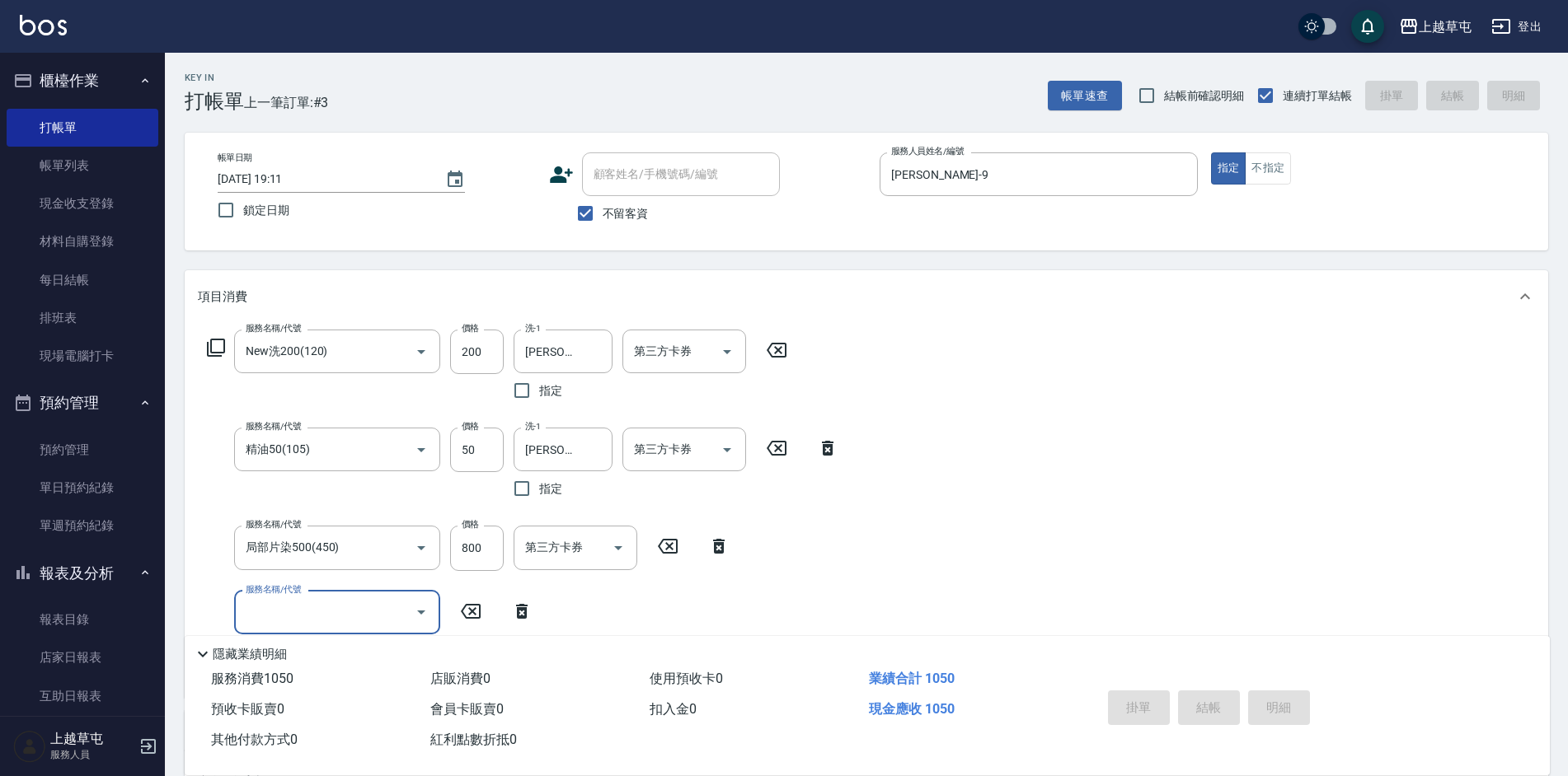
type input "[DATE] 19:12"
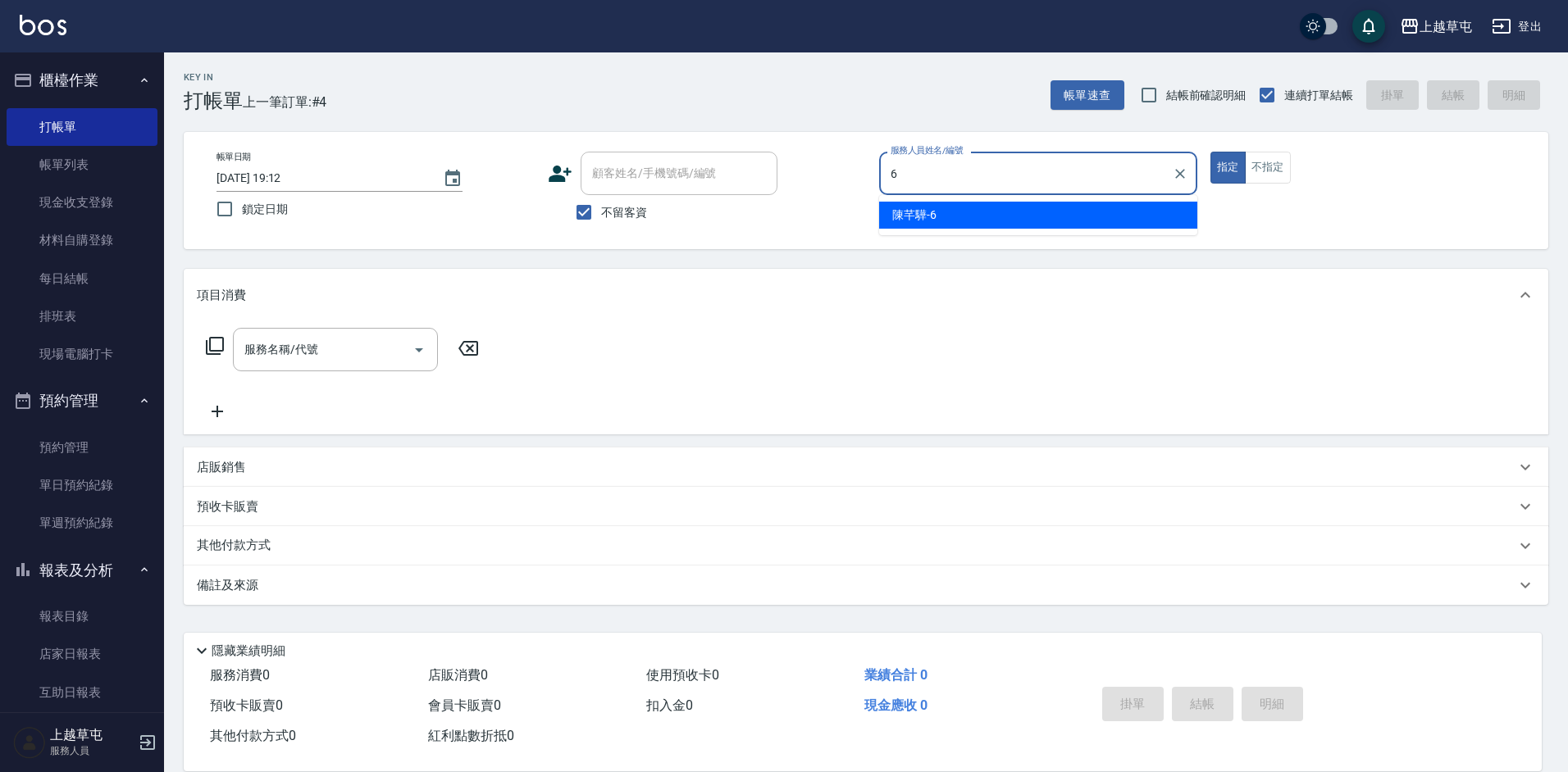
type input "[PERSON_NAME]-6"
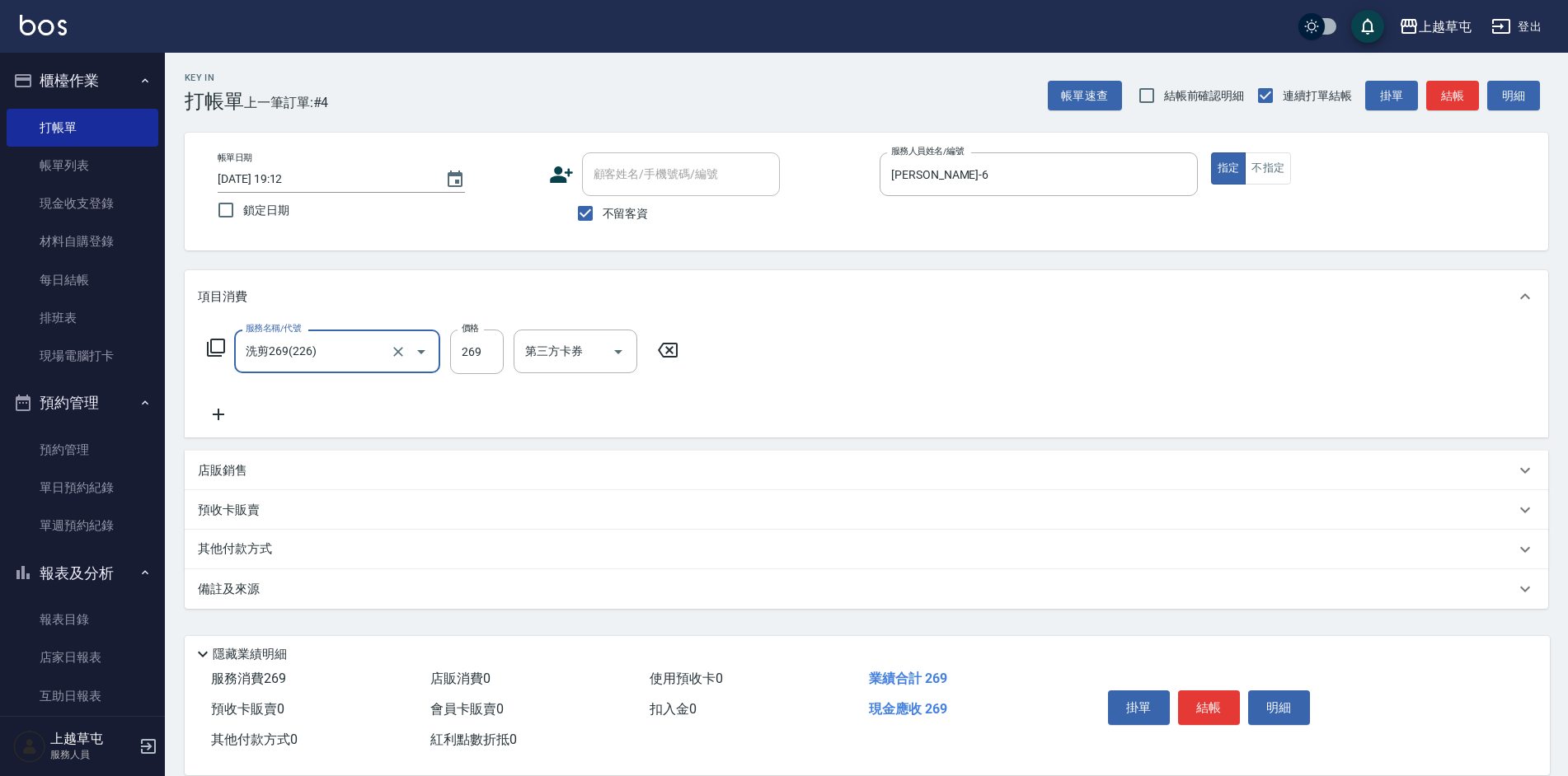
type input "洗剪269(226)"
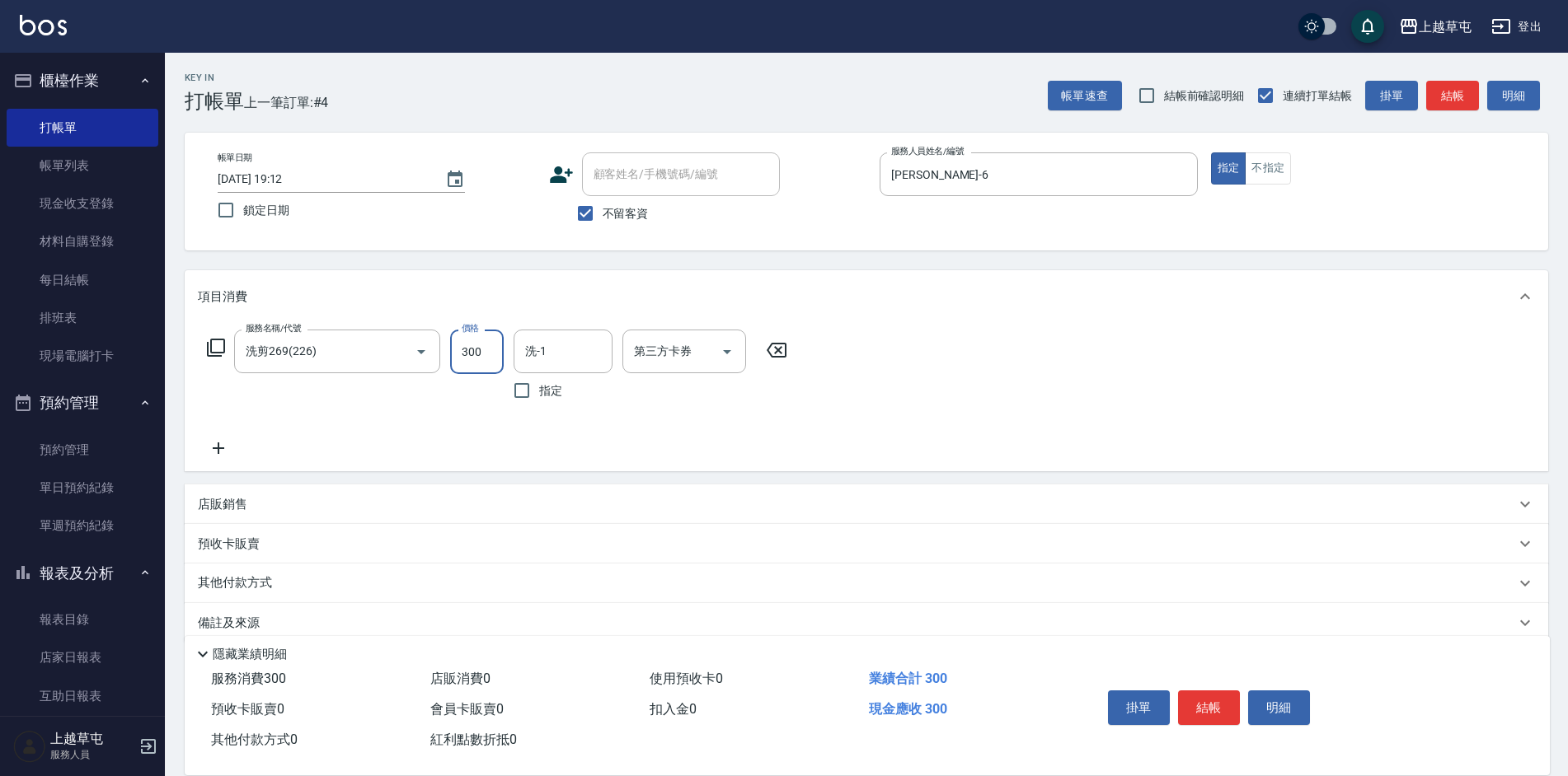
type input "300"
type input "[PERSON_NAME]-39"
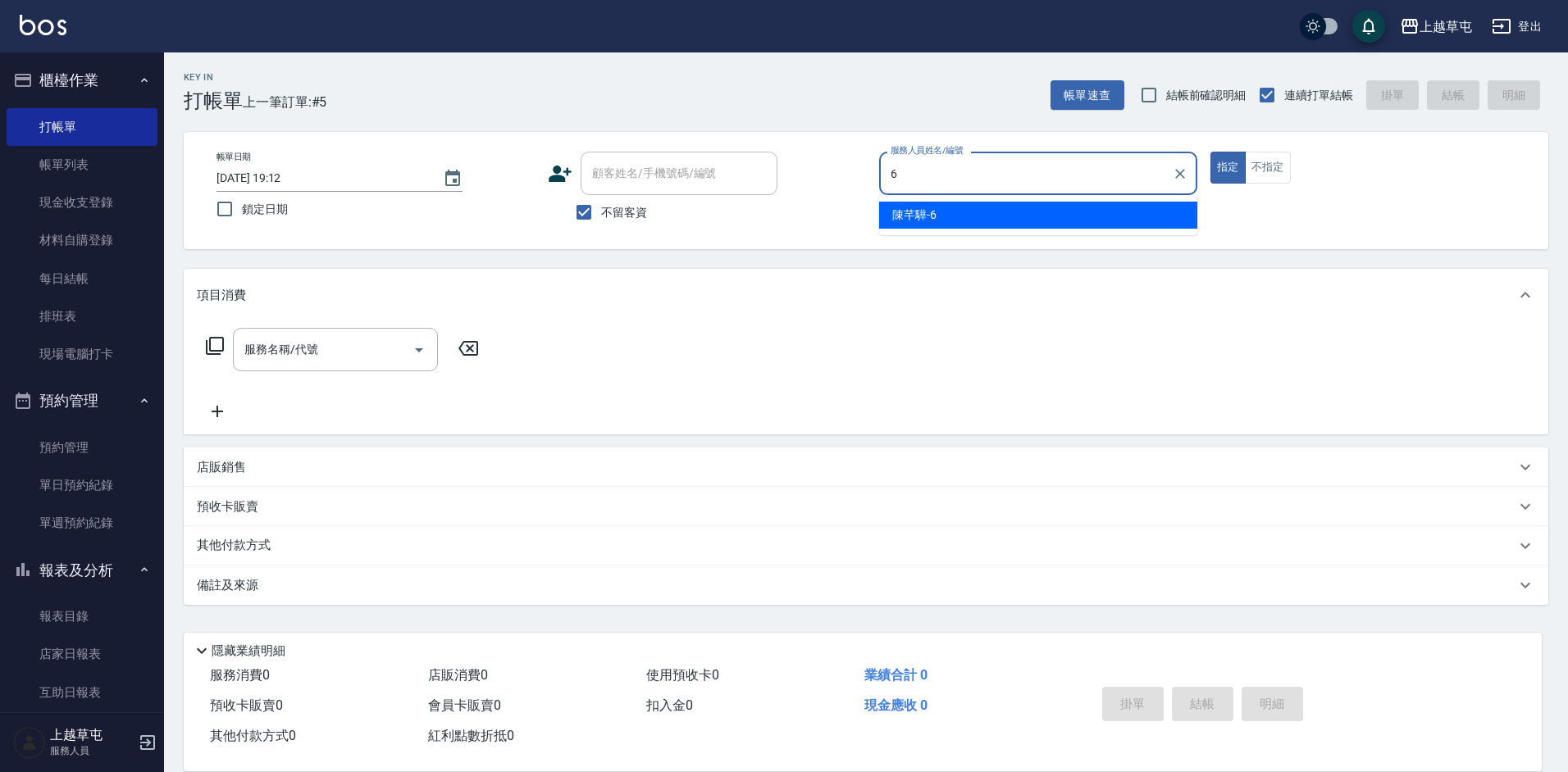
type input "[PERSON_NAME]-6"
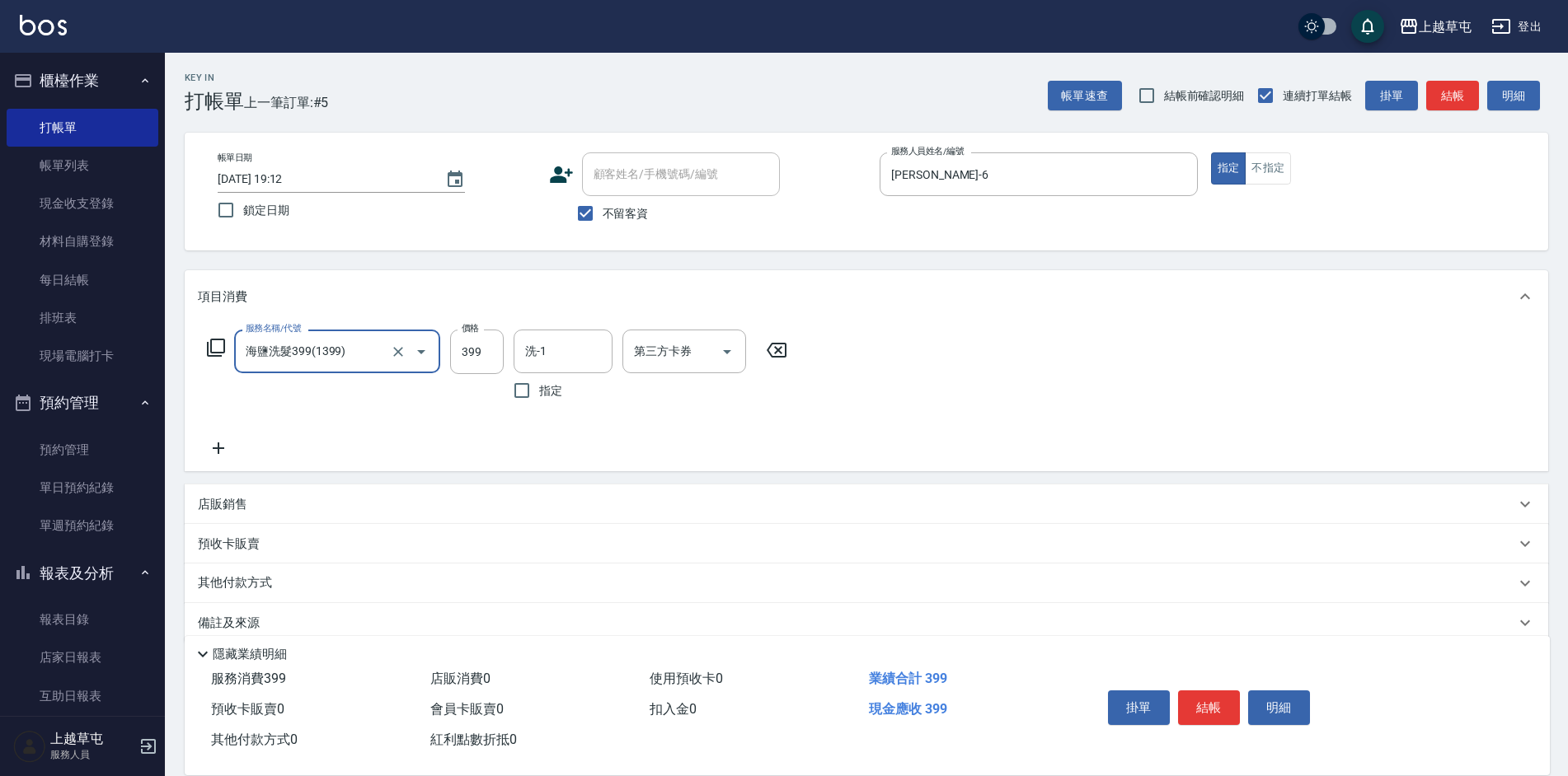
type input "海鹽洗髮399(1399)"
type input "[PERSON_NAME]-39"
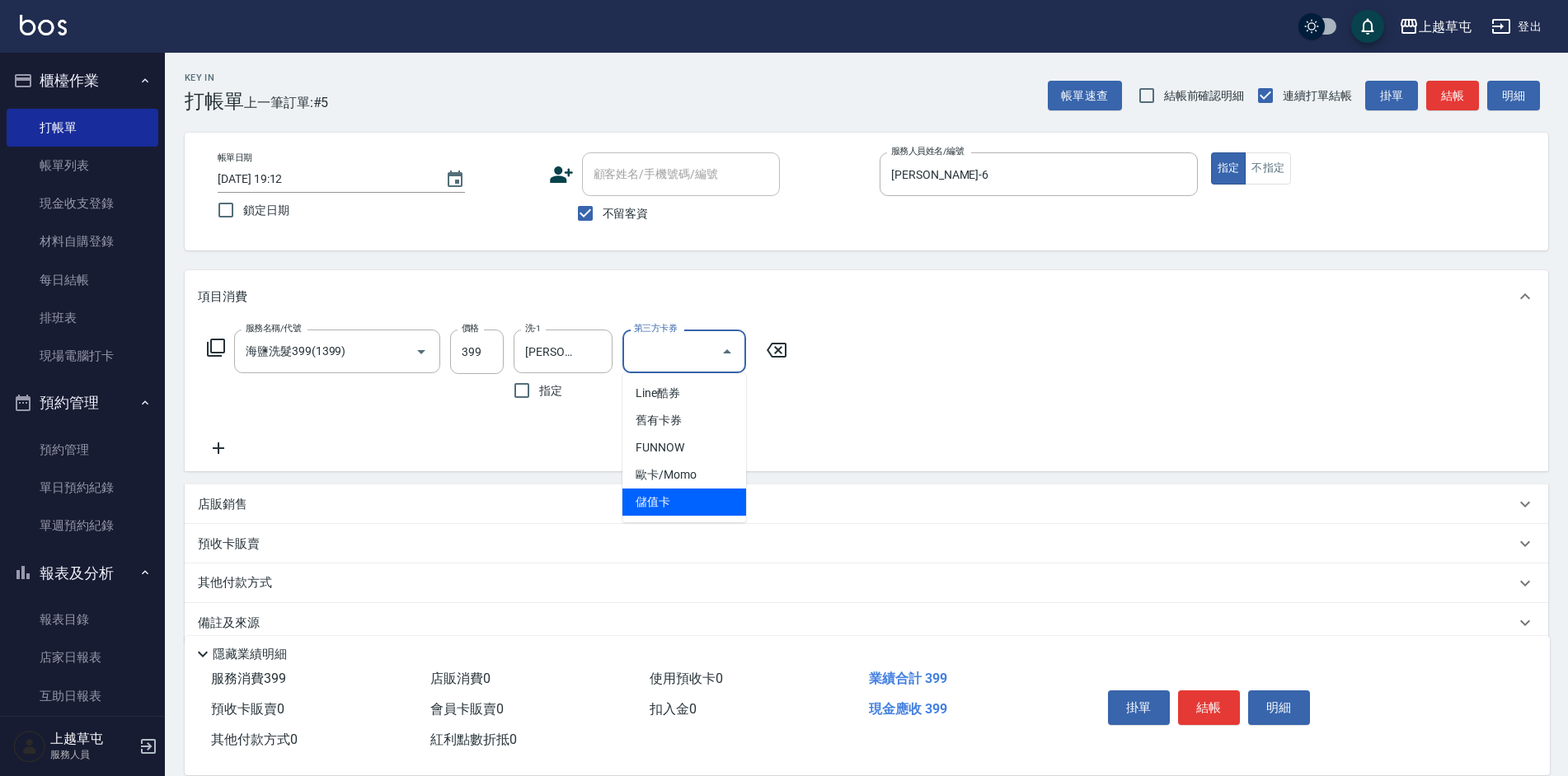
type input "儲值卡"
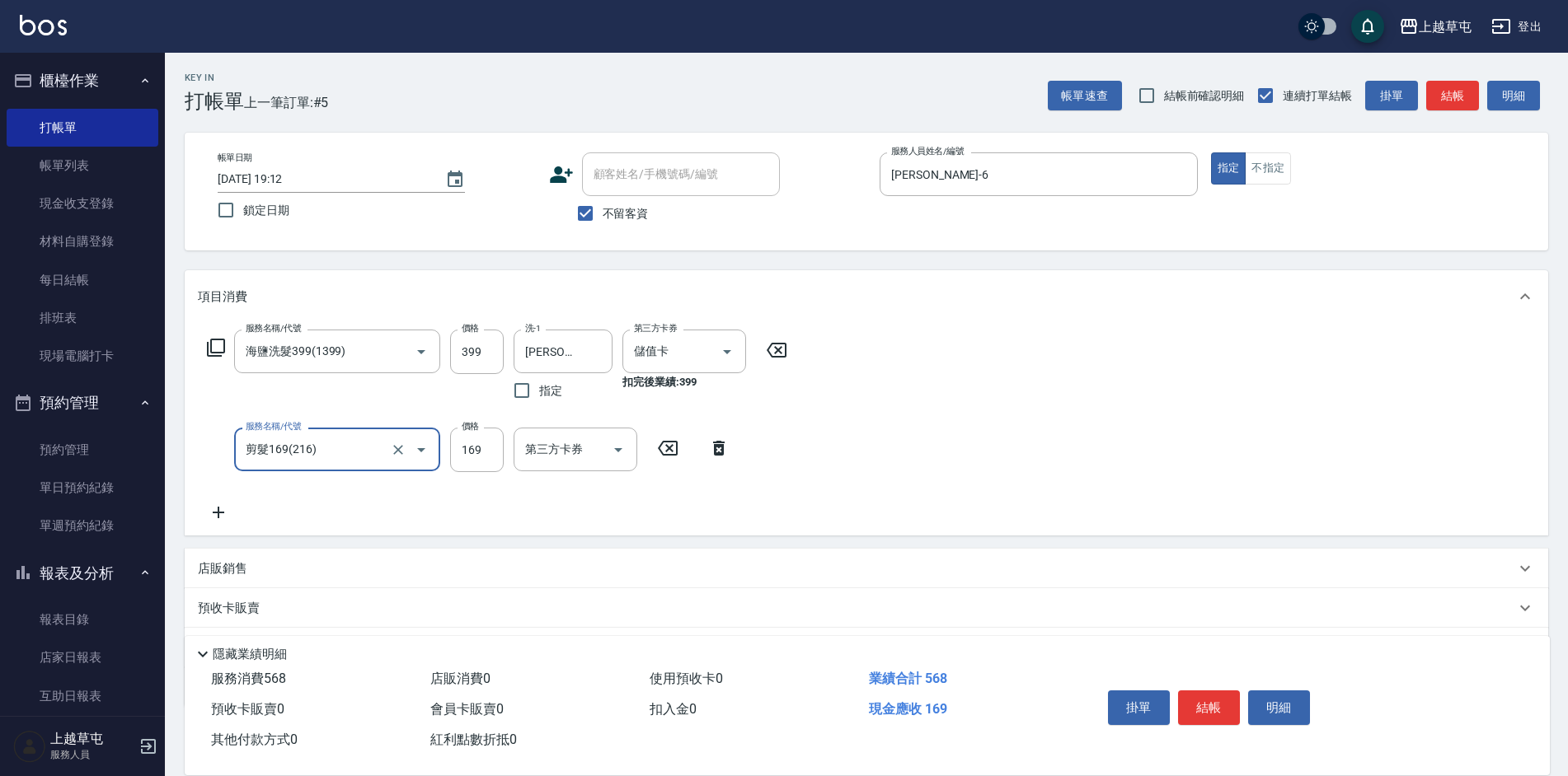
type input "剪髮169(216)"
type input "200"
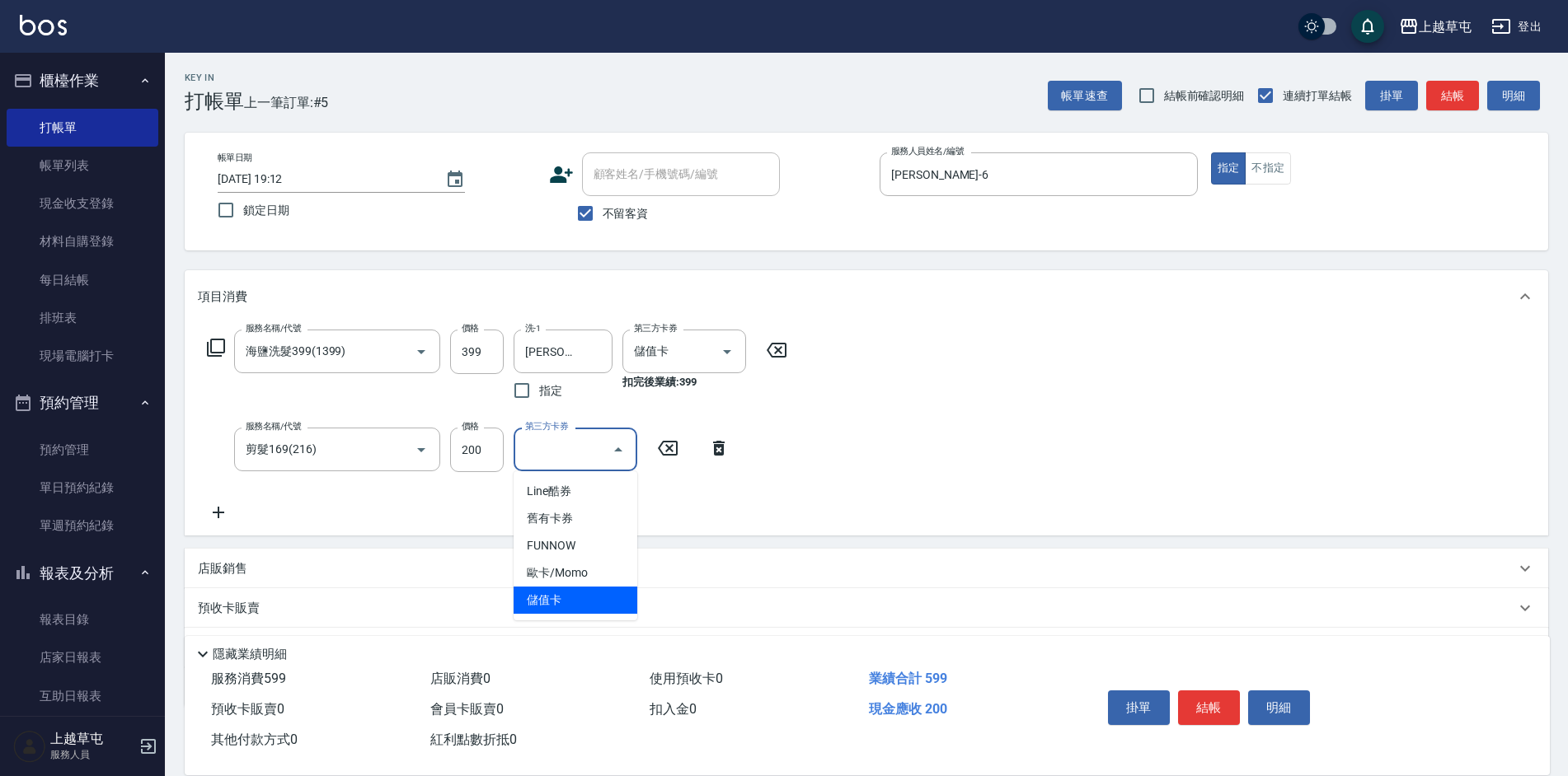
type input "儲值卡"
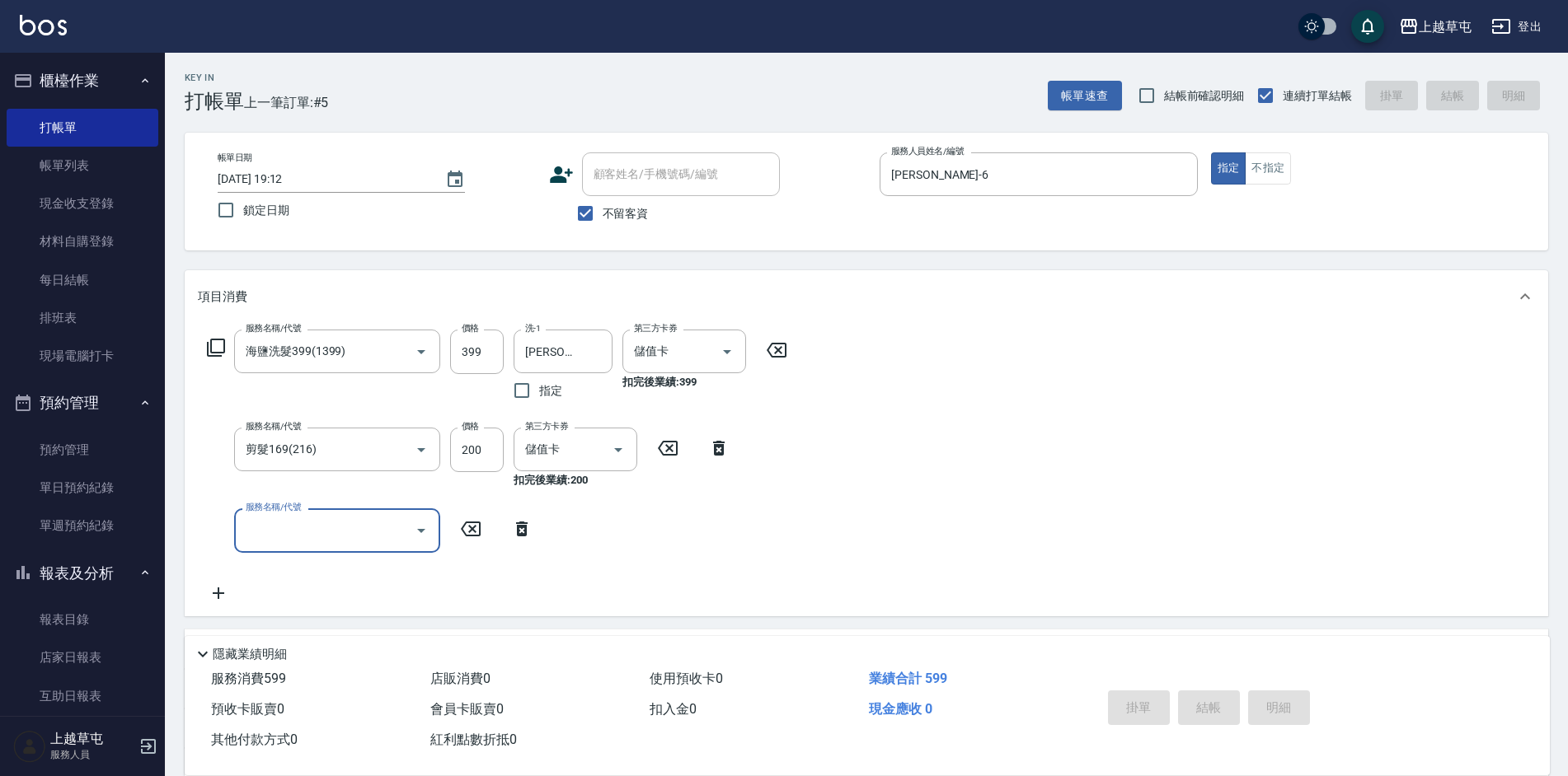
type input "[DATE] 19:13"
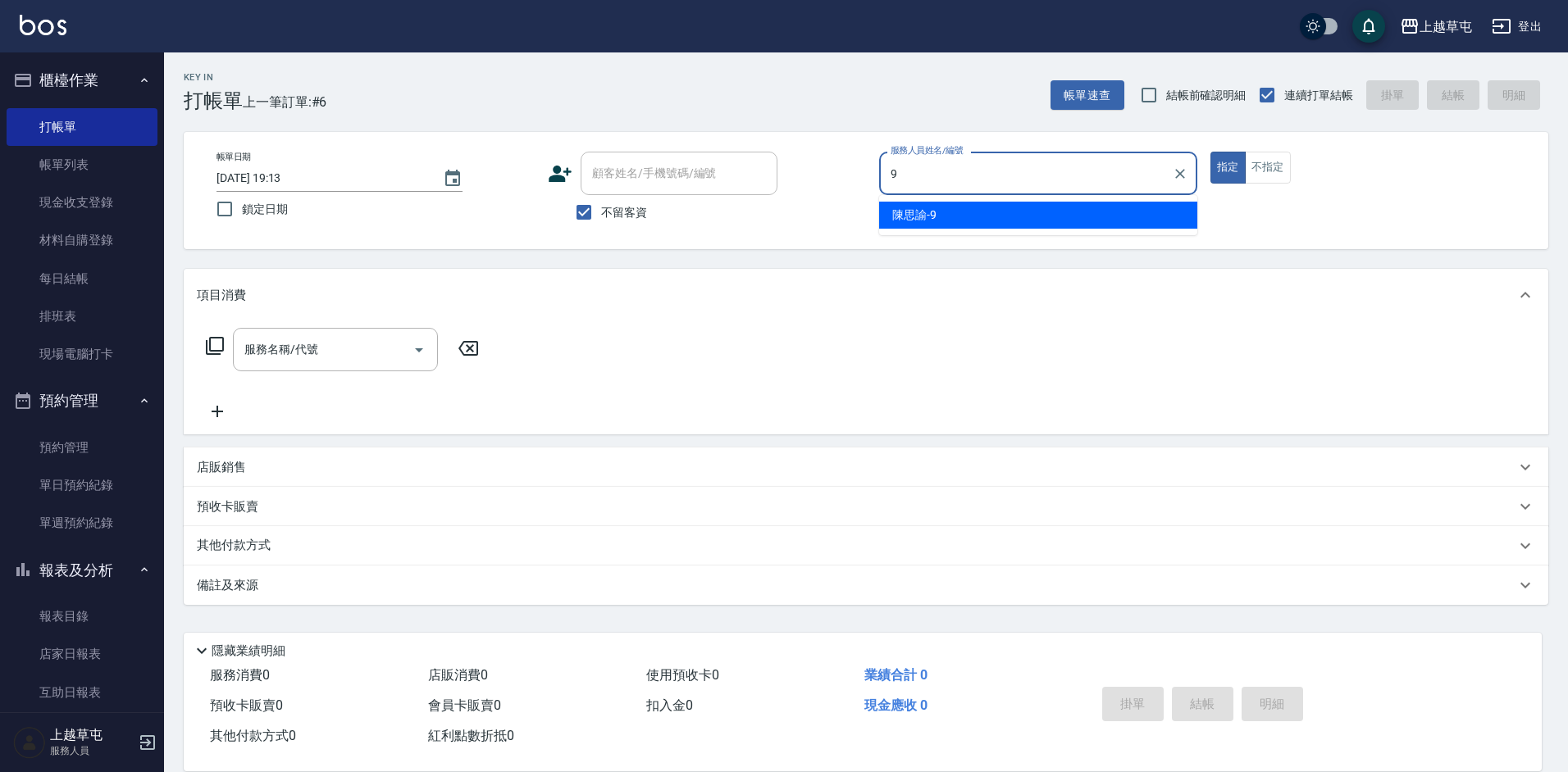
type input "[PERSON_NAME]-9"
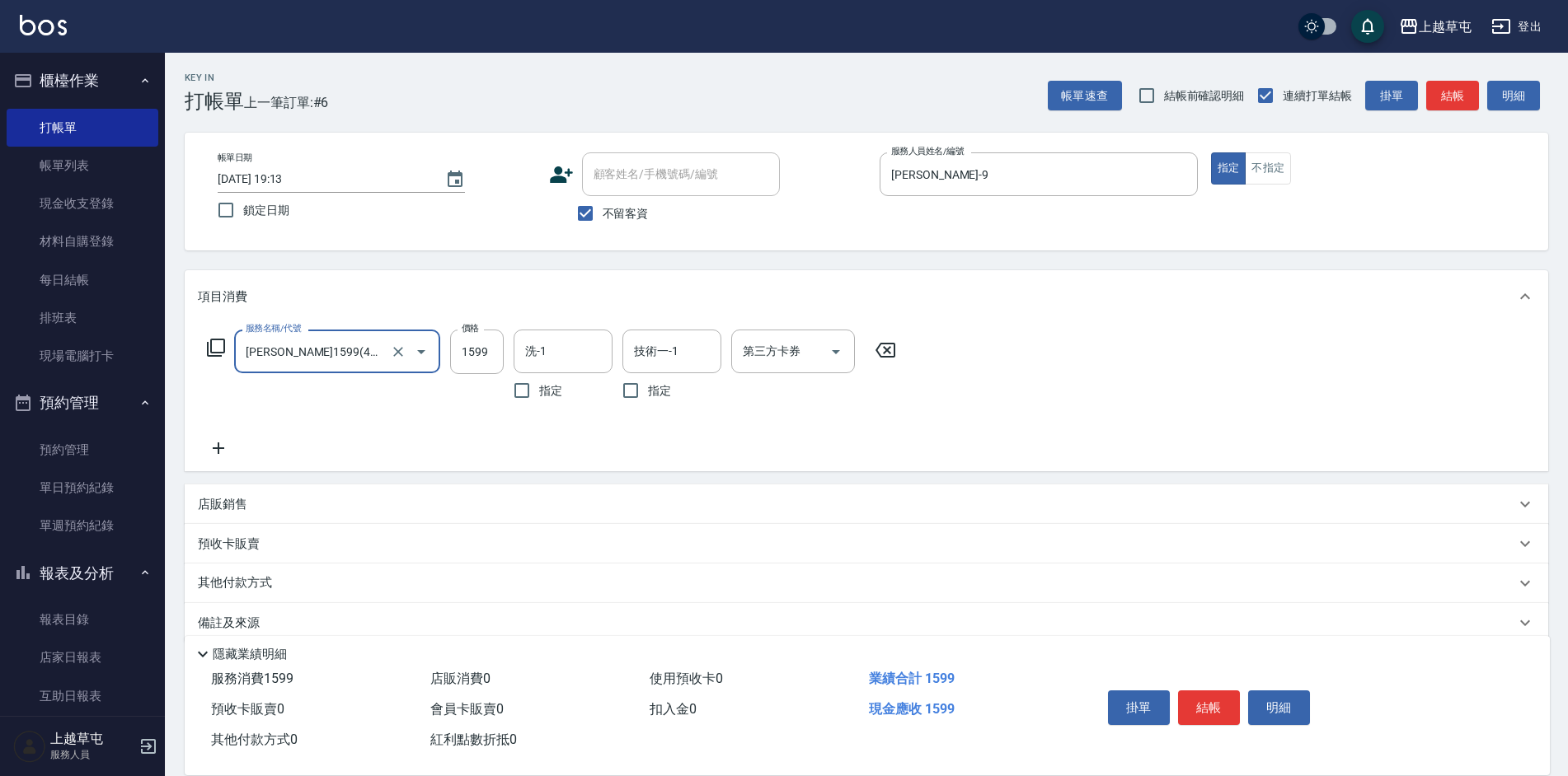
type input "[PERSON_NAME]1599(41599)"
type input "1899"
type input "2"
type input "[PERSON_NAME]-39"
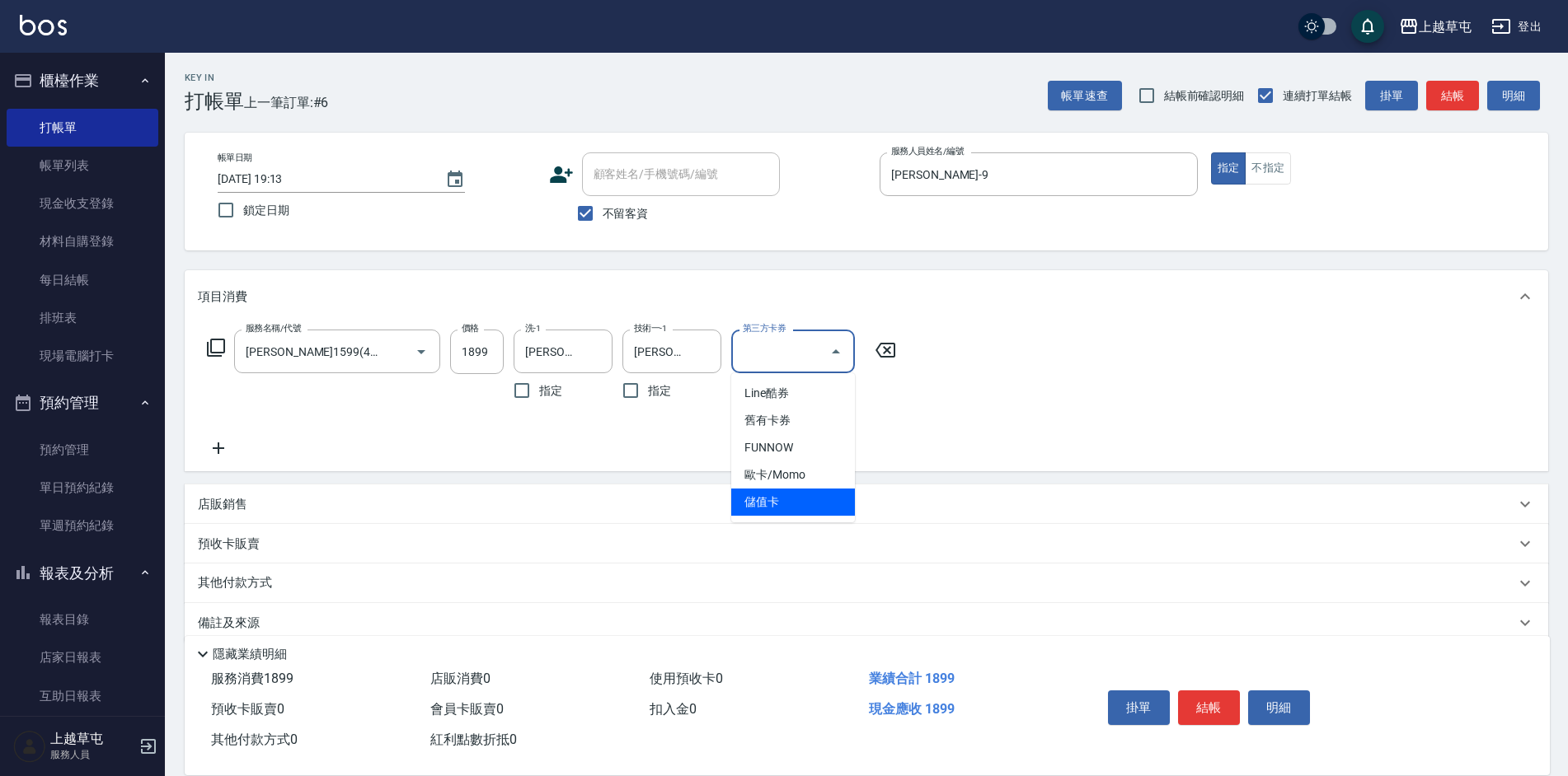
type input "儲值卡"
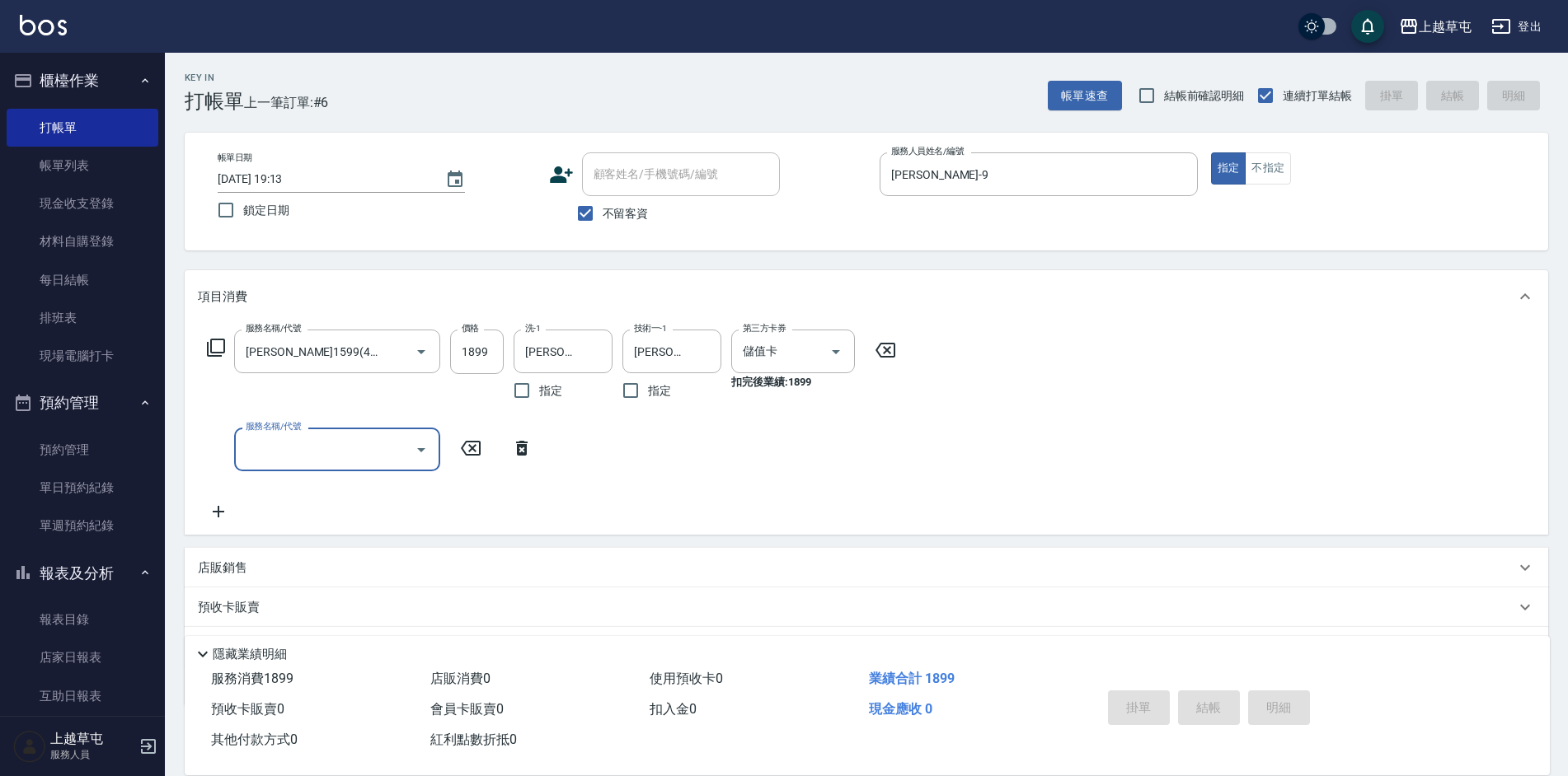
type input "[DATE] 19:14"
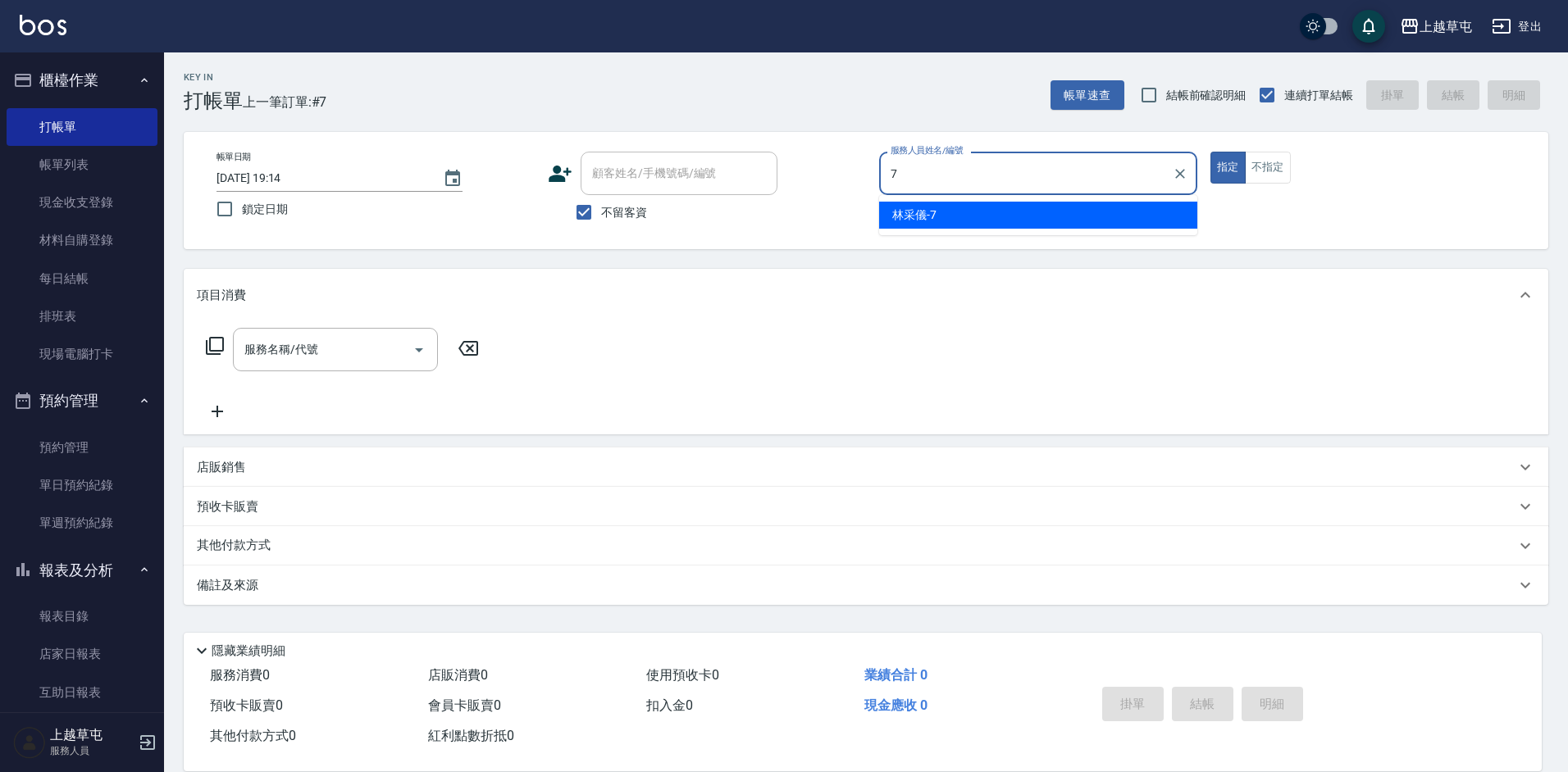
type input "[PERSON_NAME]-7"
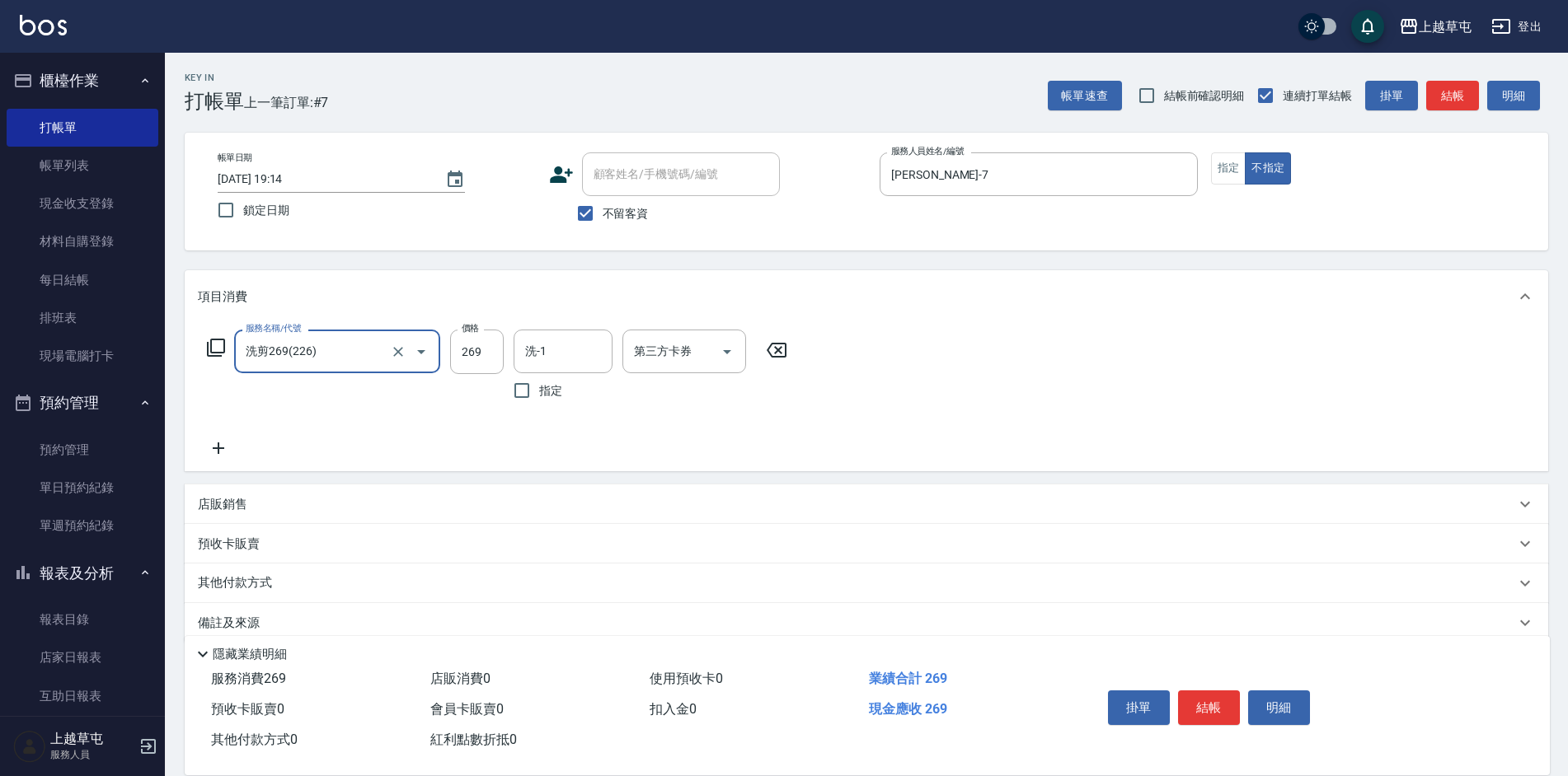
type input "洗剪269(226)"
type input "300"
type input "[PERSON_NAME]-7"
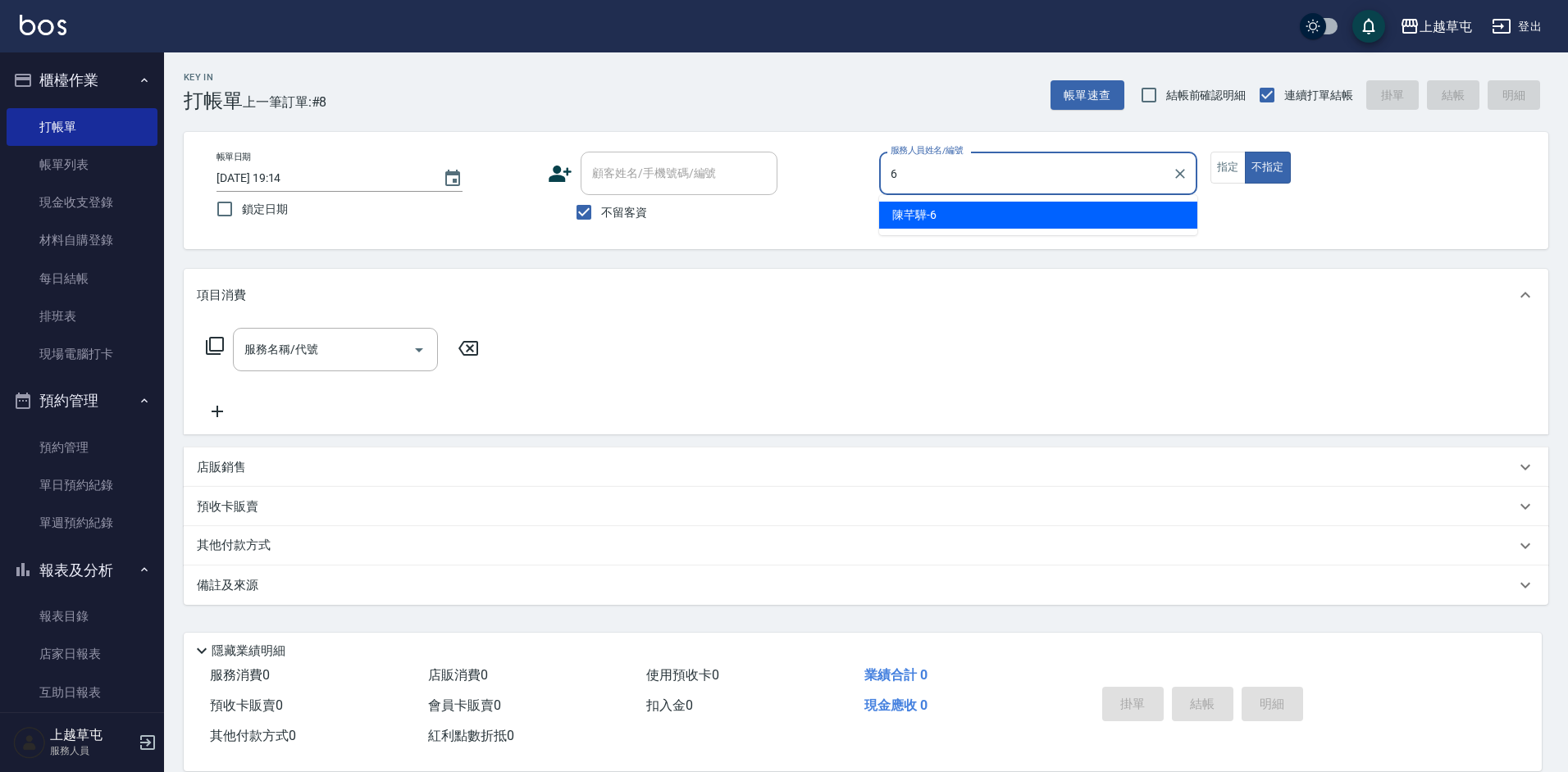
type input "[PERSON_NAME]-6"
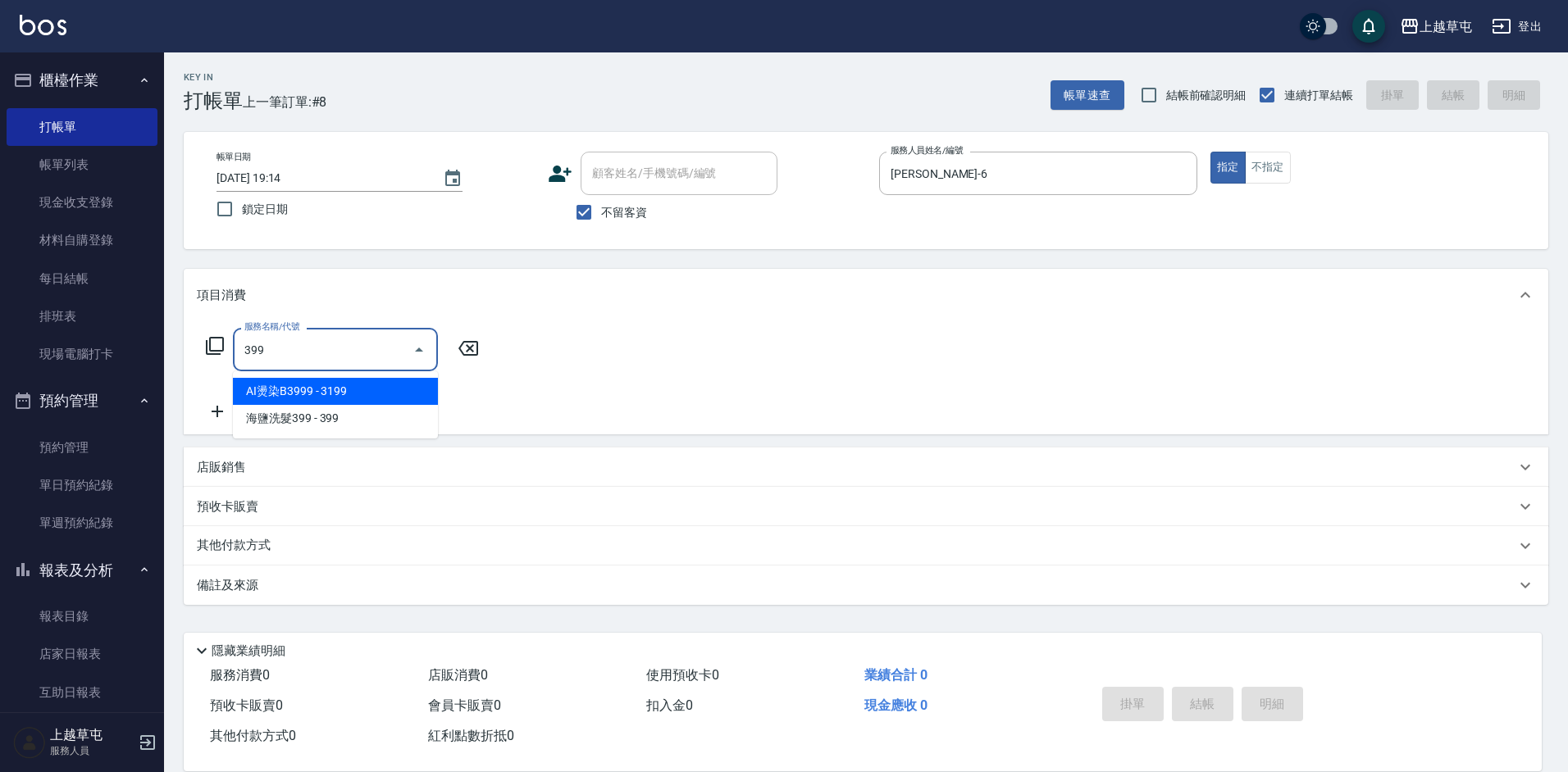
type input "AI燙染B3999(012)"
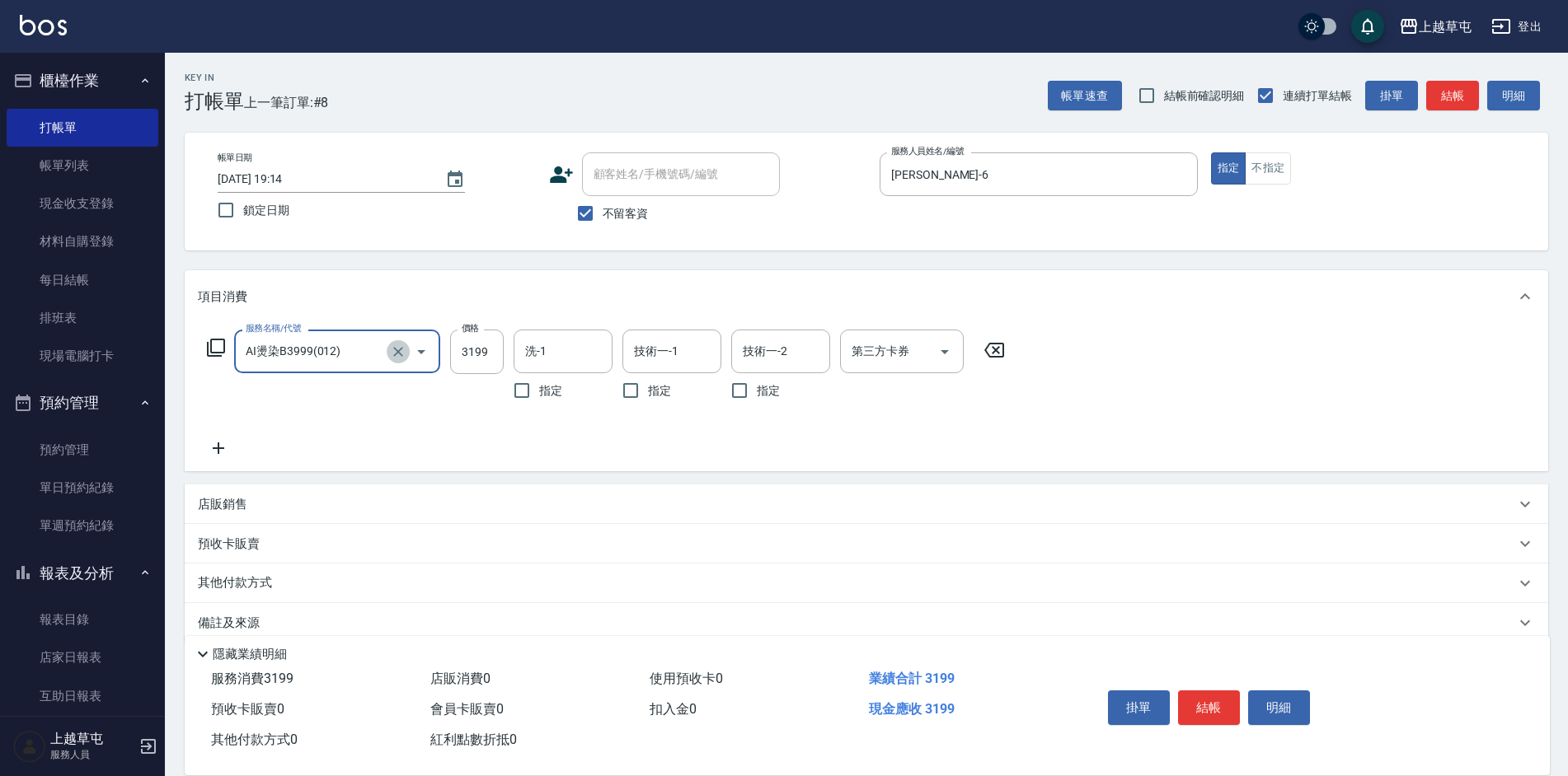
click at [403, 356] on icon "Clear" at bounding box center [398, 351] width 17 height 17
type input "海鹽洗髮399(1399)"
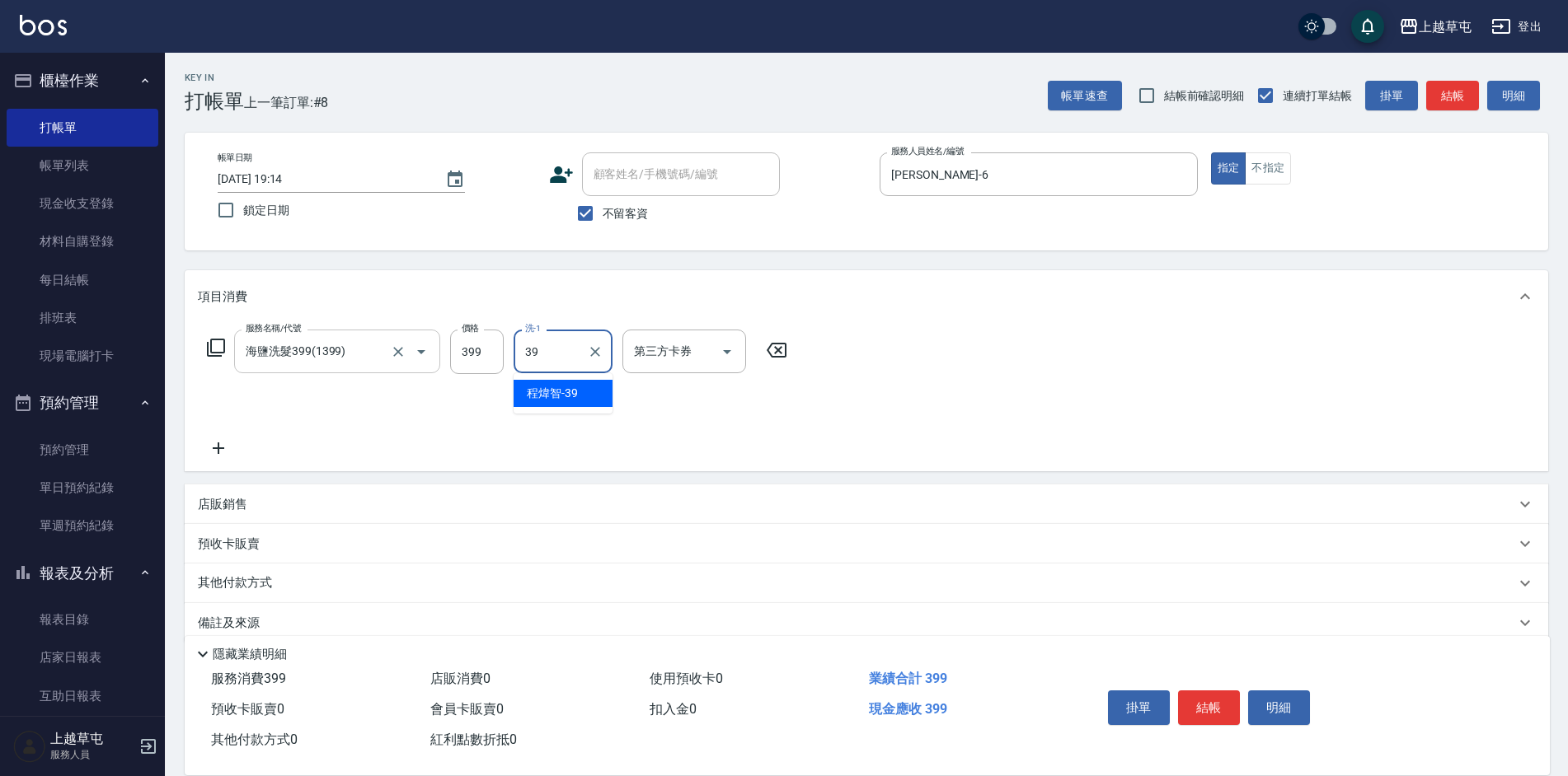
type input "[PERSON_NAME]-39"
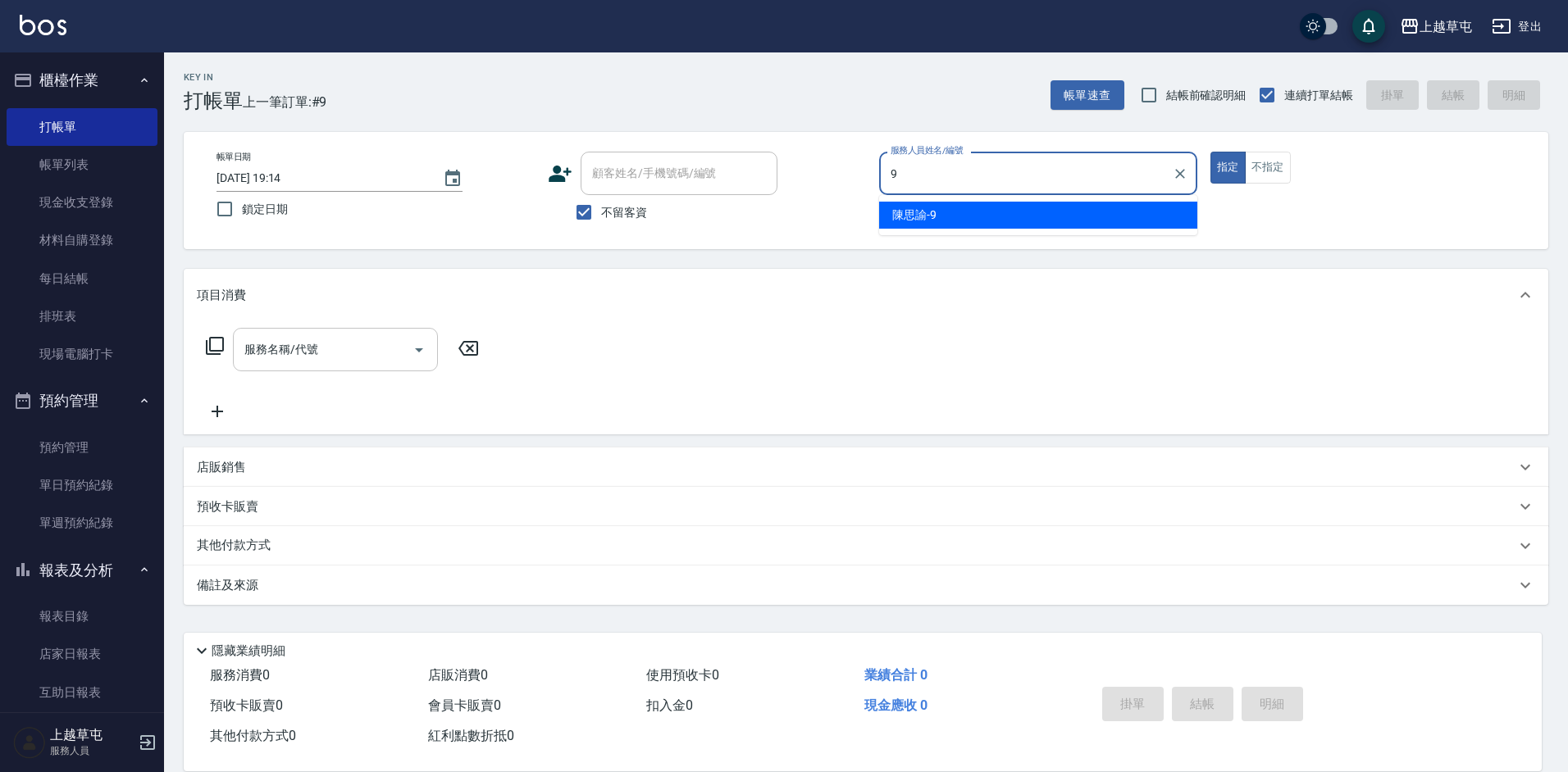
type input "[PERSON_NAME]-9"
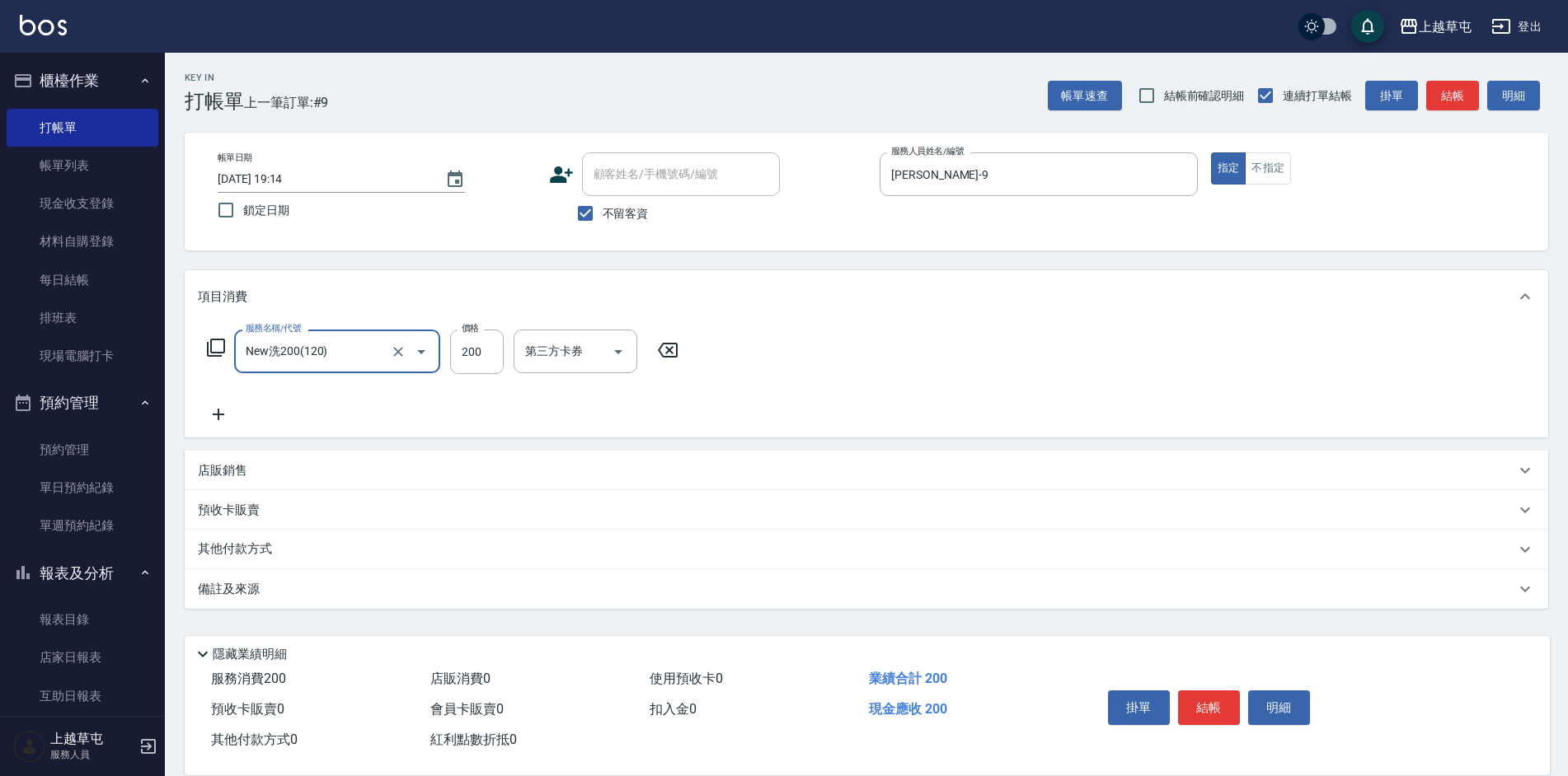
type input "New洗200(120)"
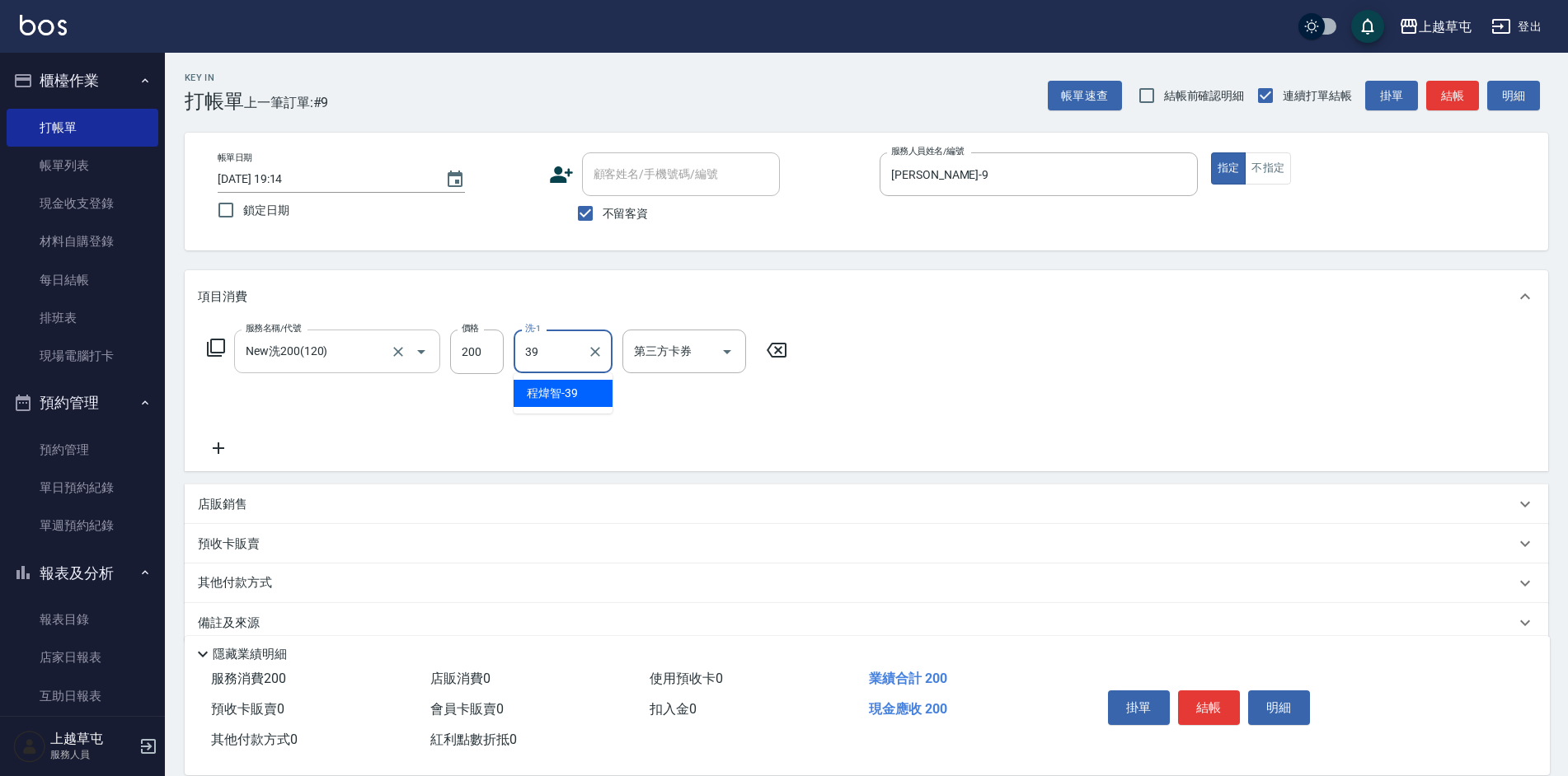
type input "[PERSON_NAME]-39"
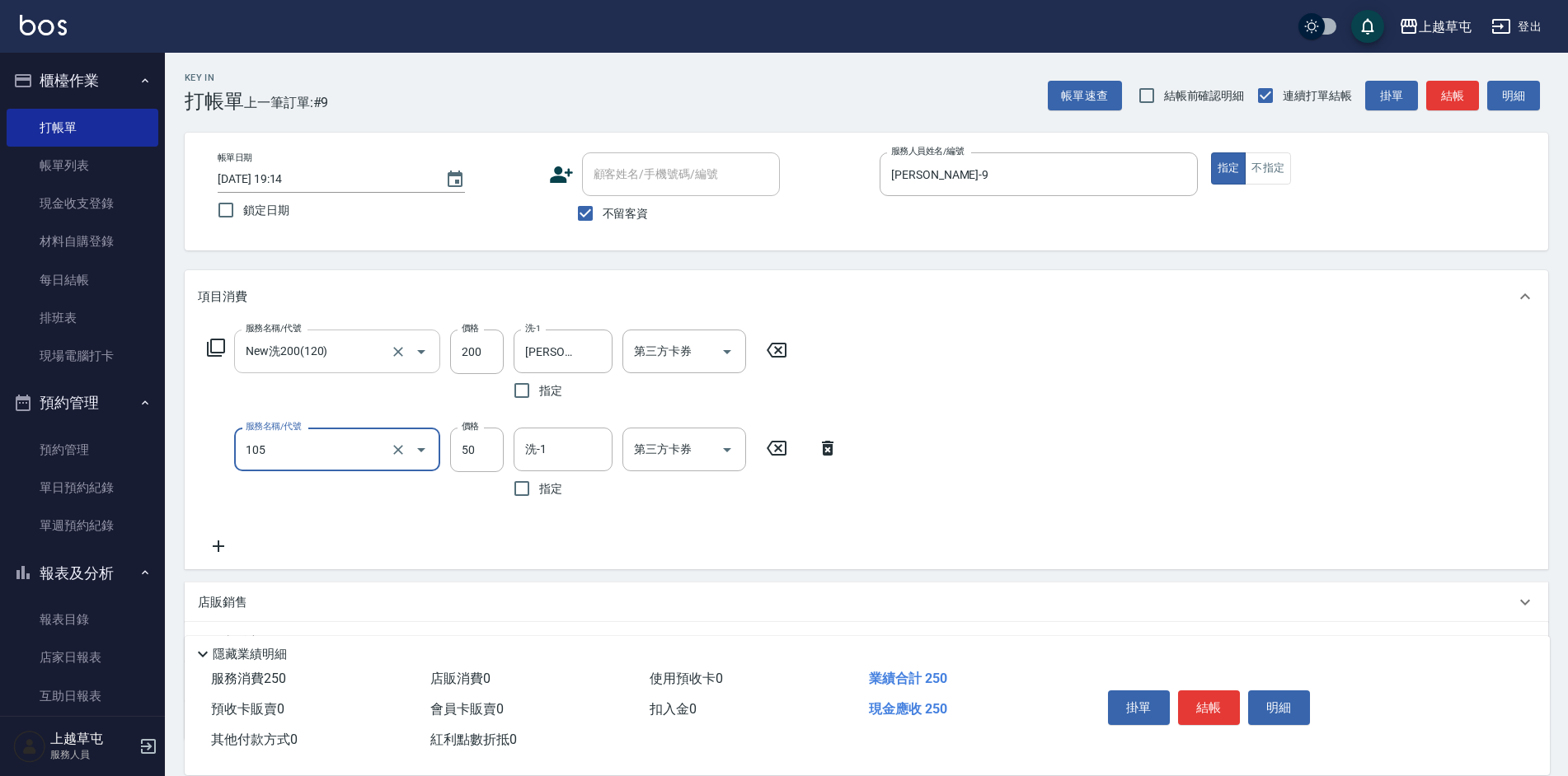
type input "精油50(105)"
type input "[PERSON_NAME]-39"
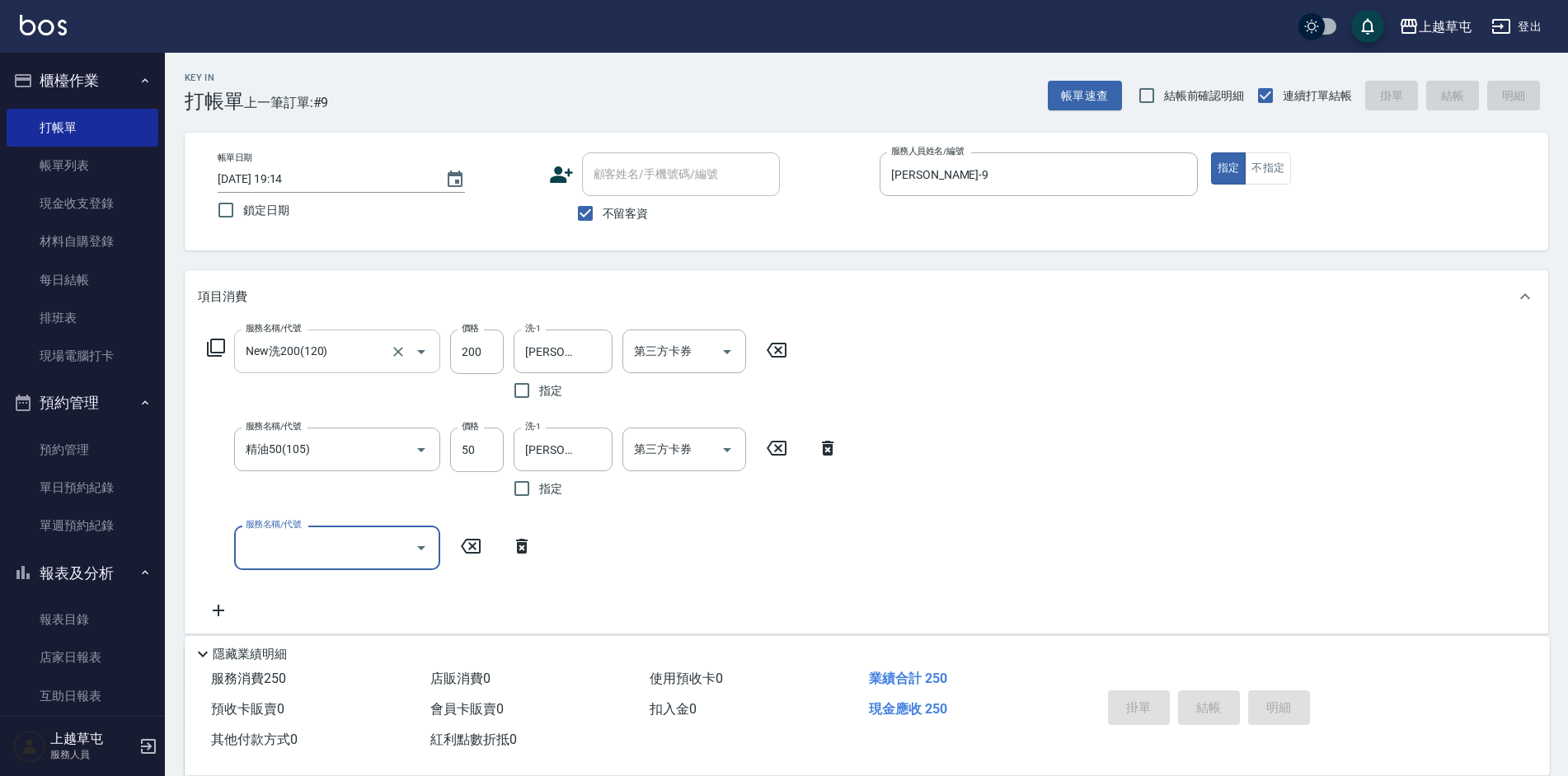
type input "[DATE] 19:15"
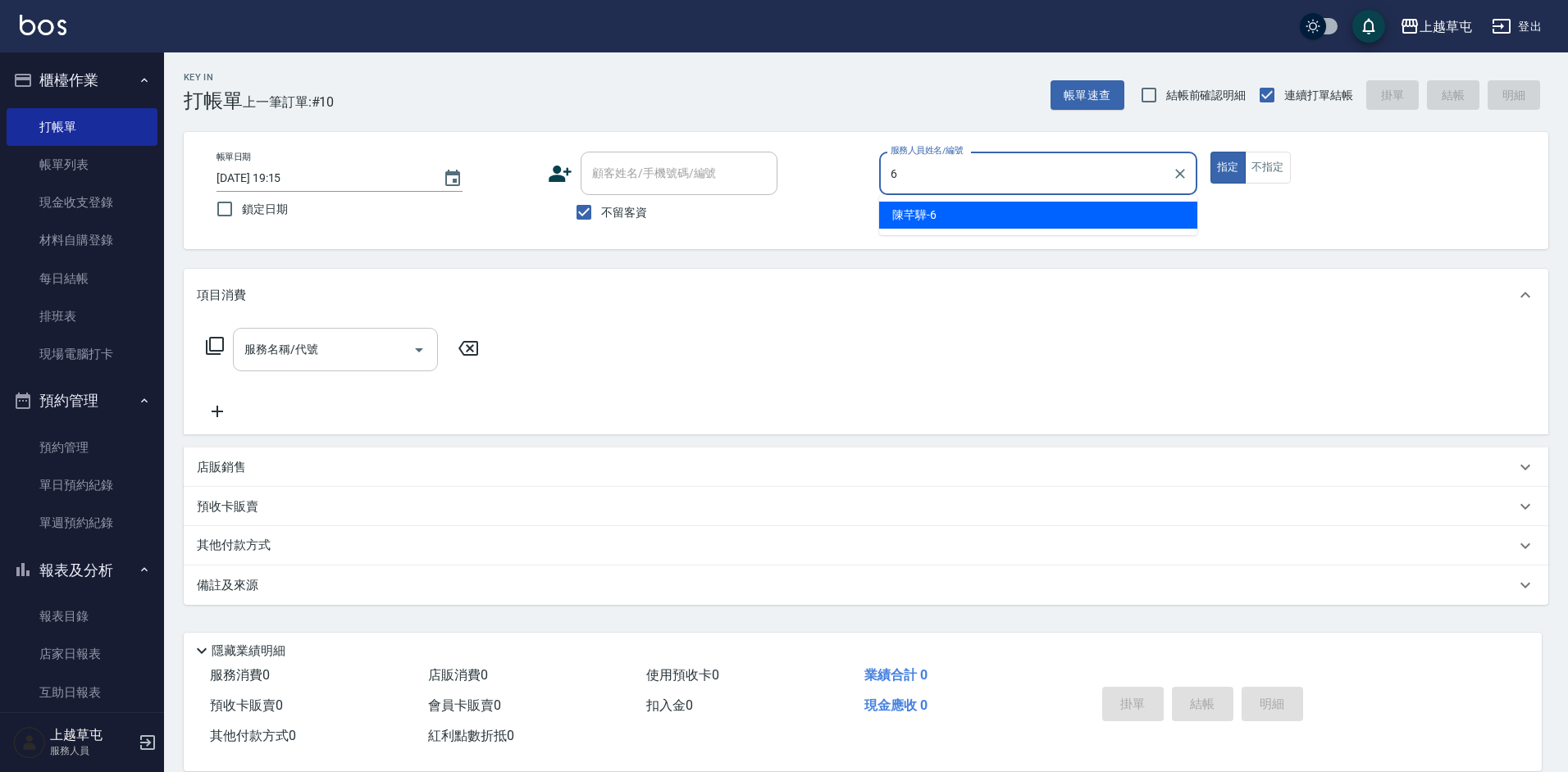
type input "[PERSON_NAME]-6"
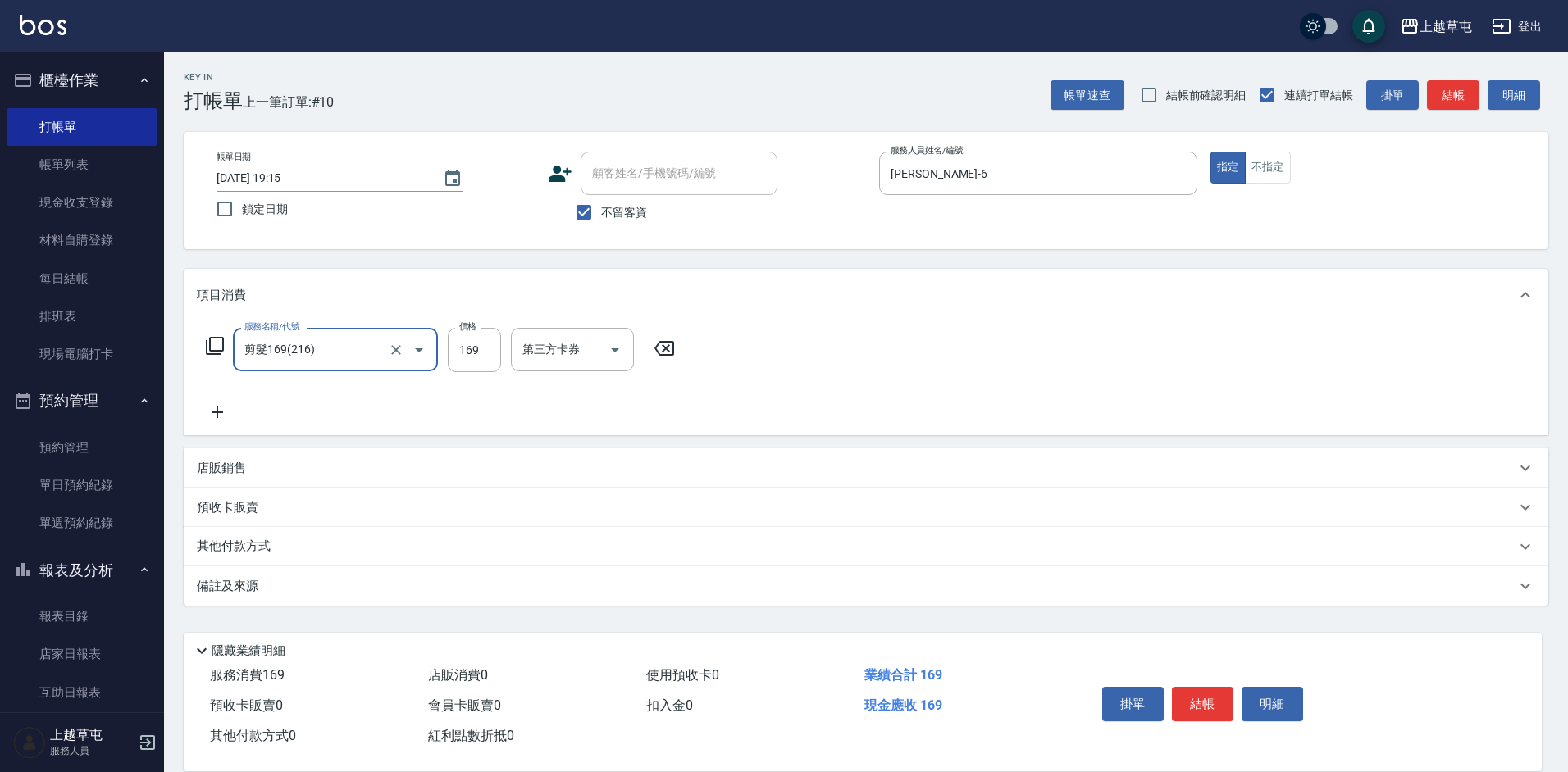
type input "剪髮169(216)"
type input "200"
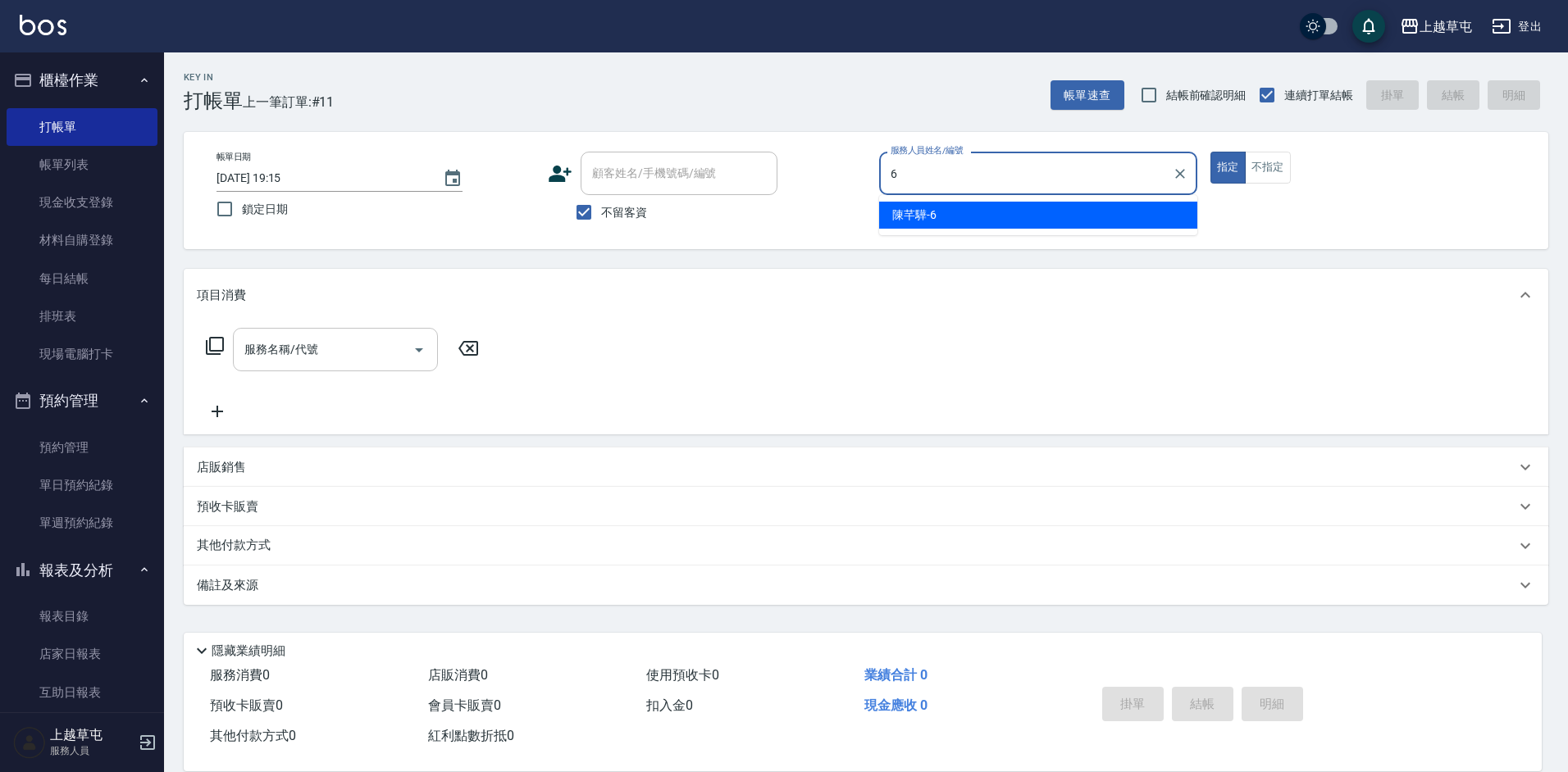
type input "[PERSON_NAME]-6"
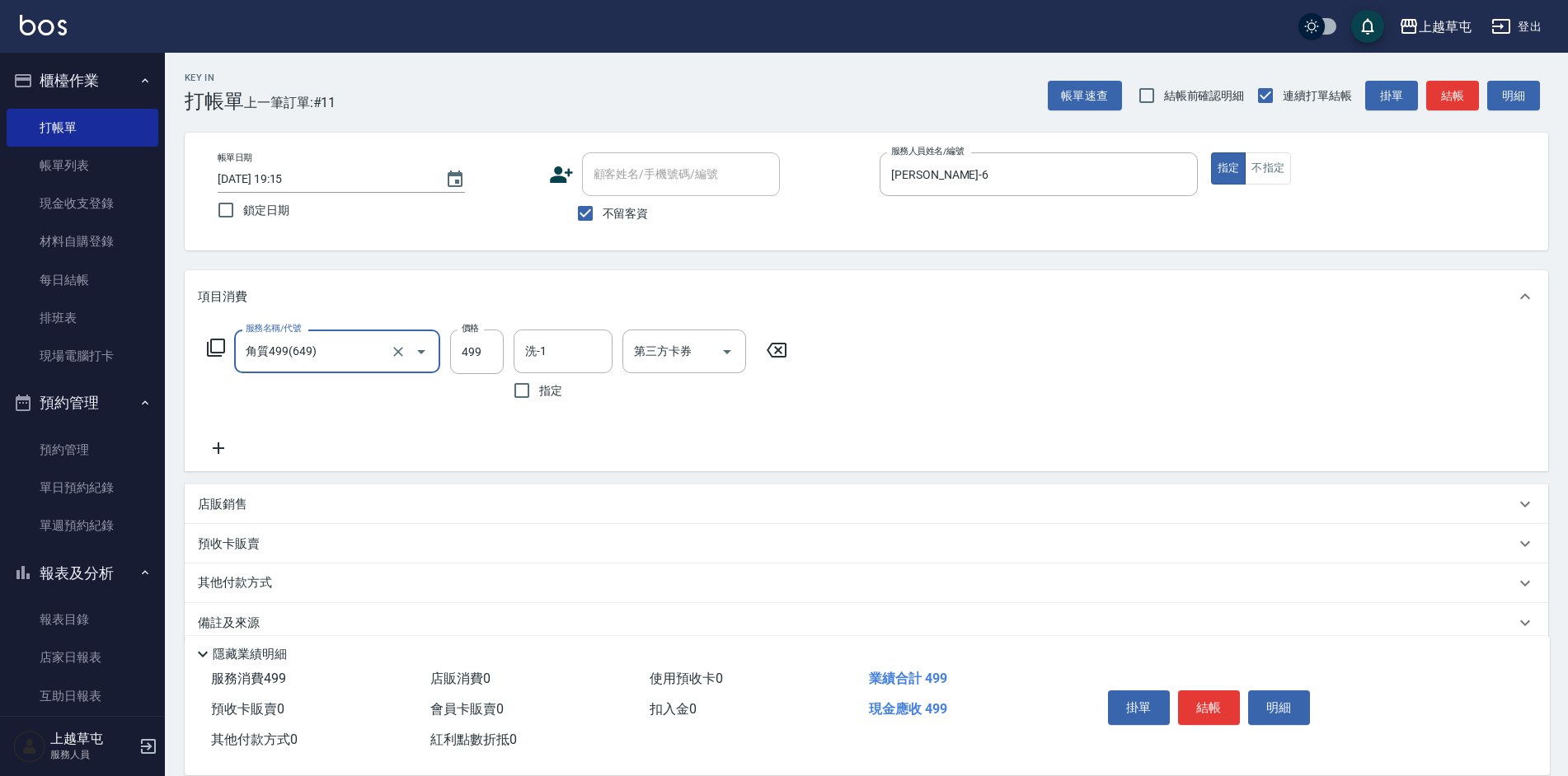
type input "角質499(649)"
type input "[PERSON_NAME]-39"
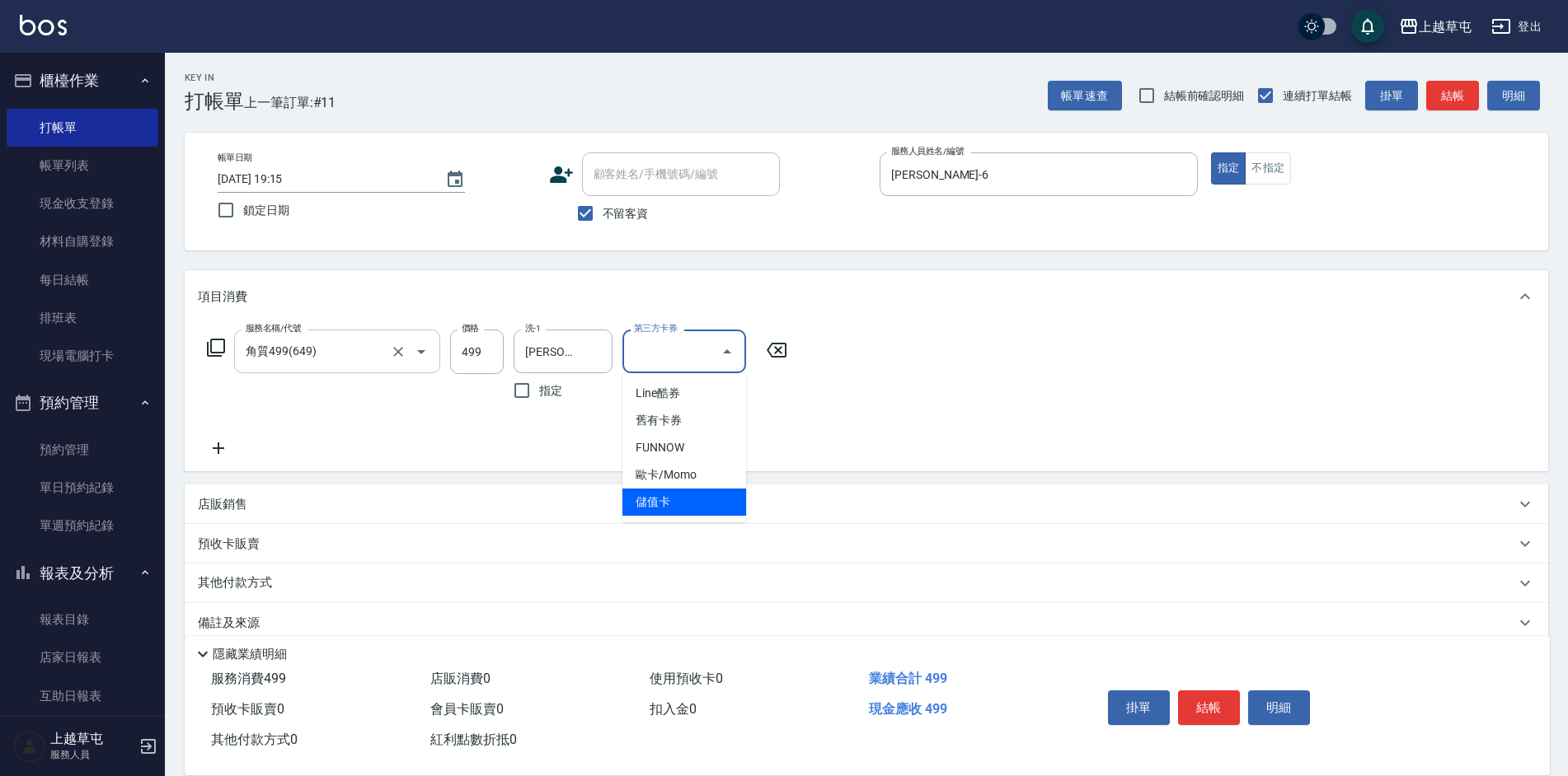
type input "儲值卡"
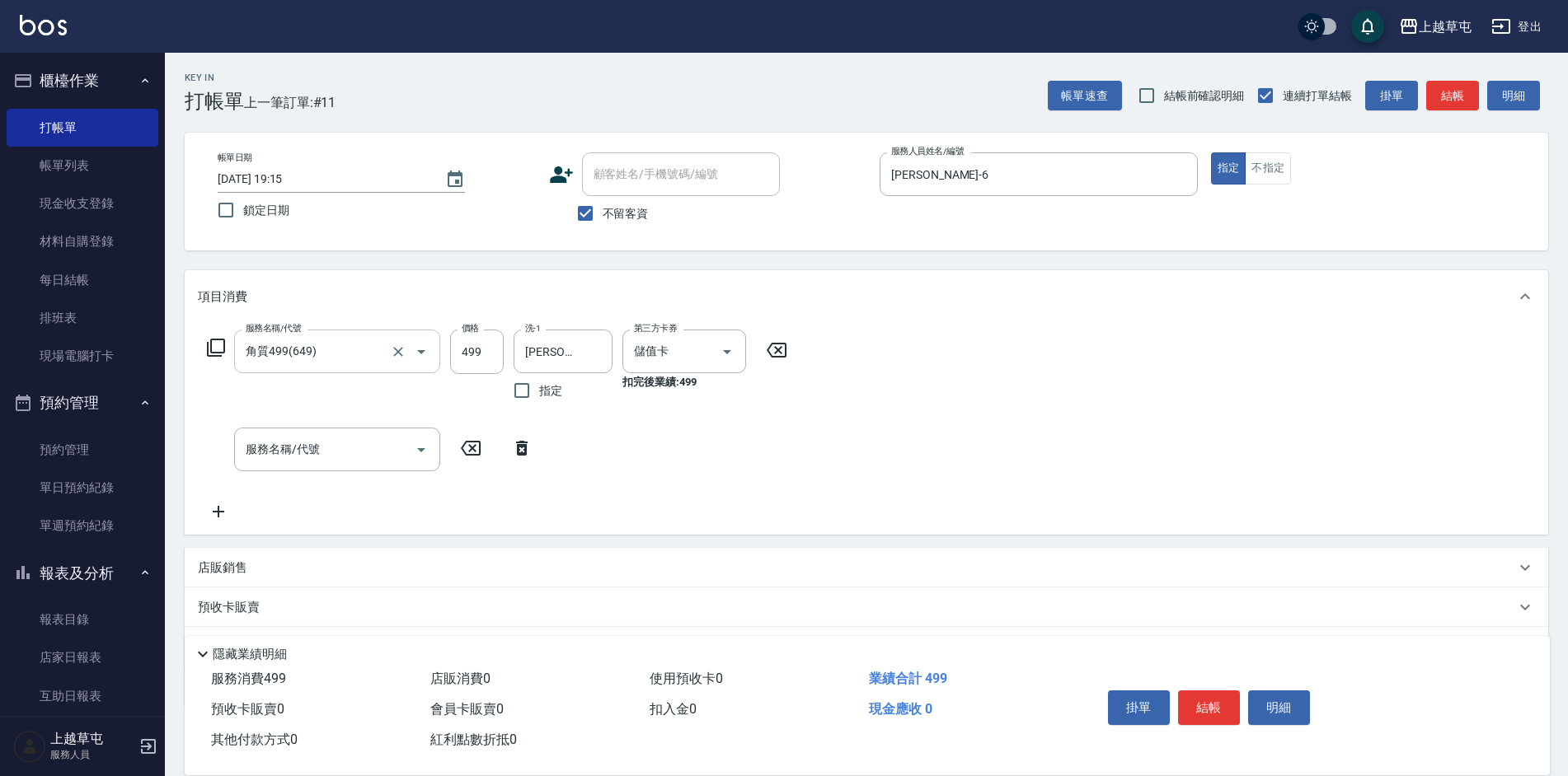
click at [331, 567] on div "店販銷售" at bounding box center [856, 569] width 1317 height 18
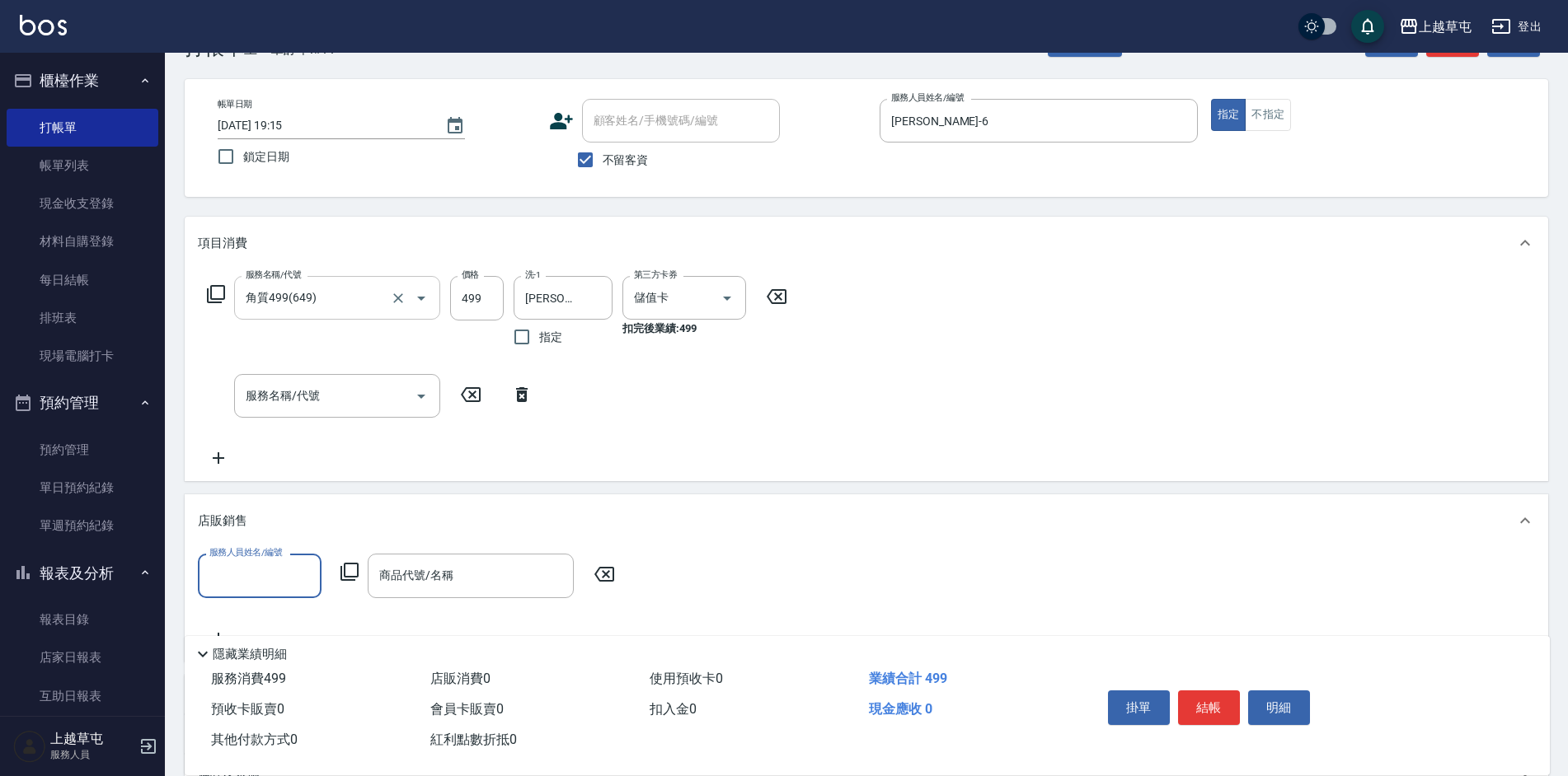
scroll to position [82, 0]
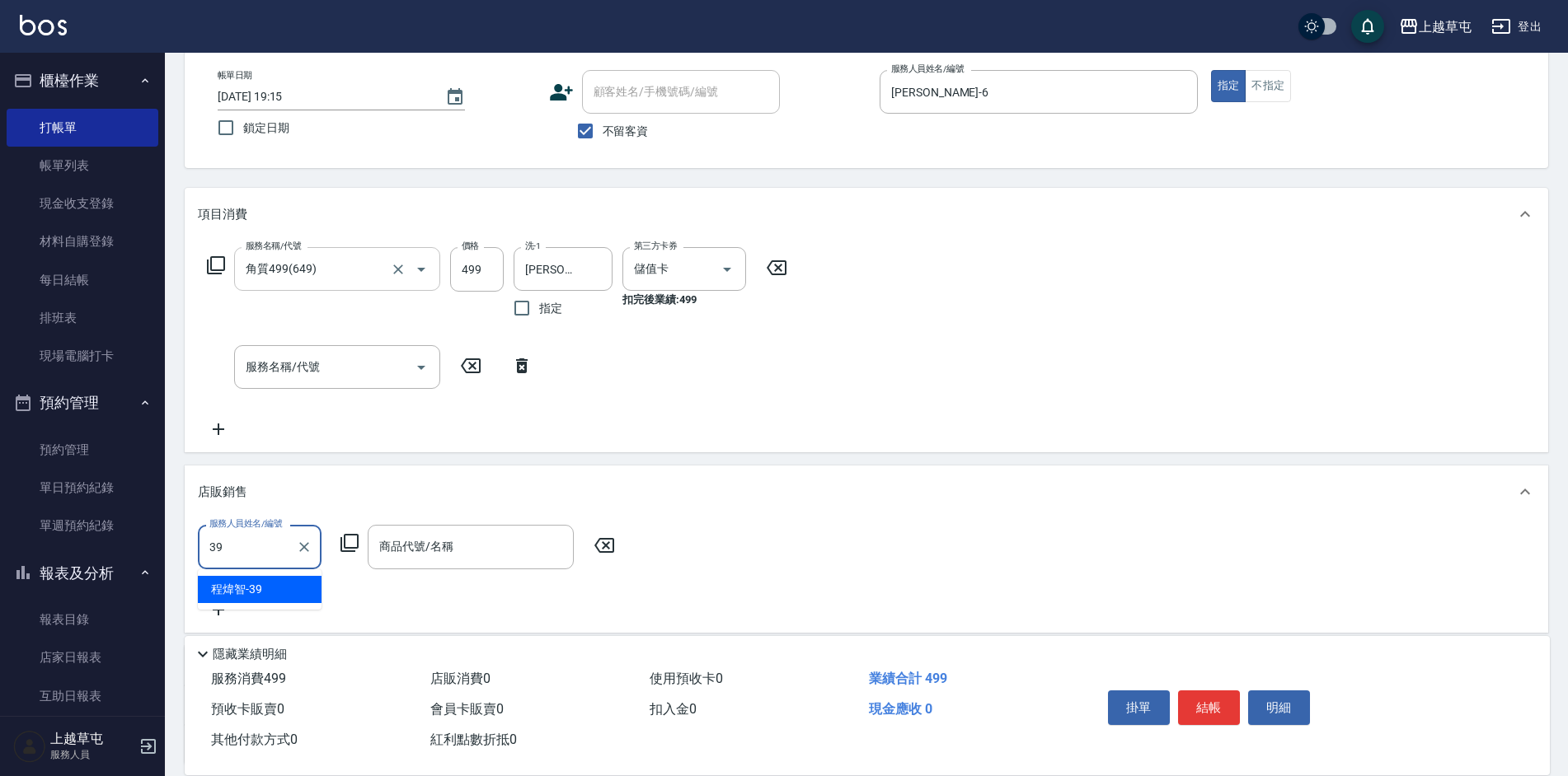
type input "[PERSON_NAME]-39"
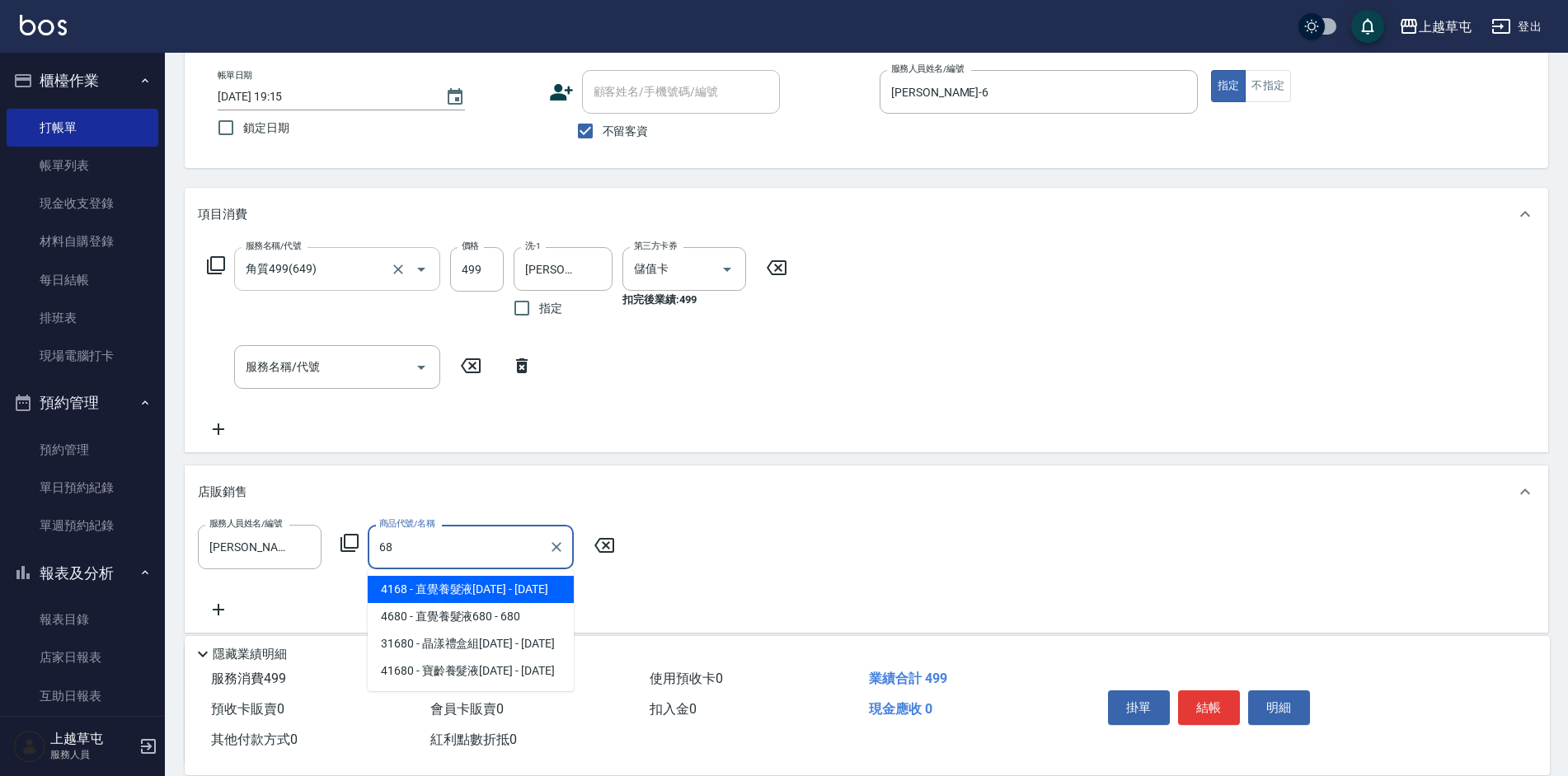
type input "6"
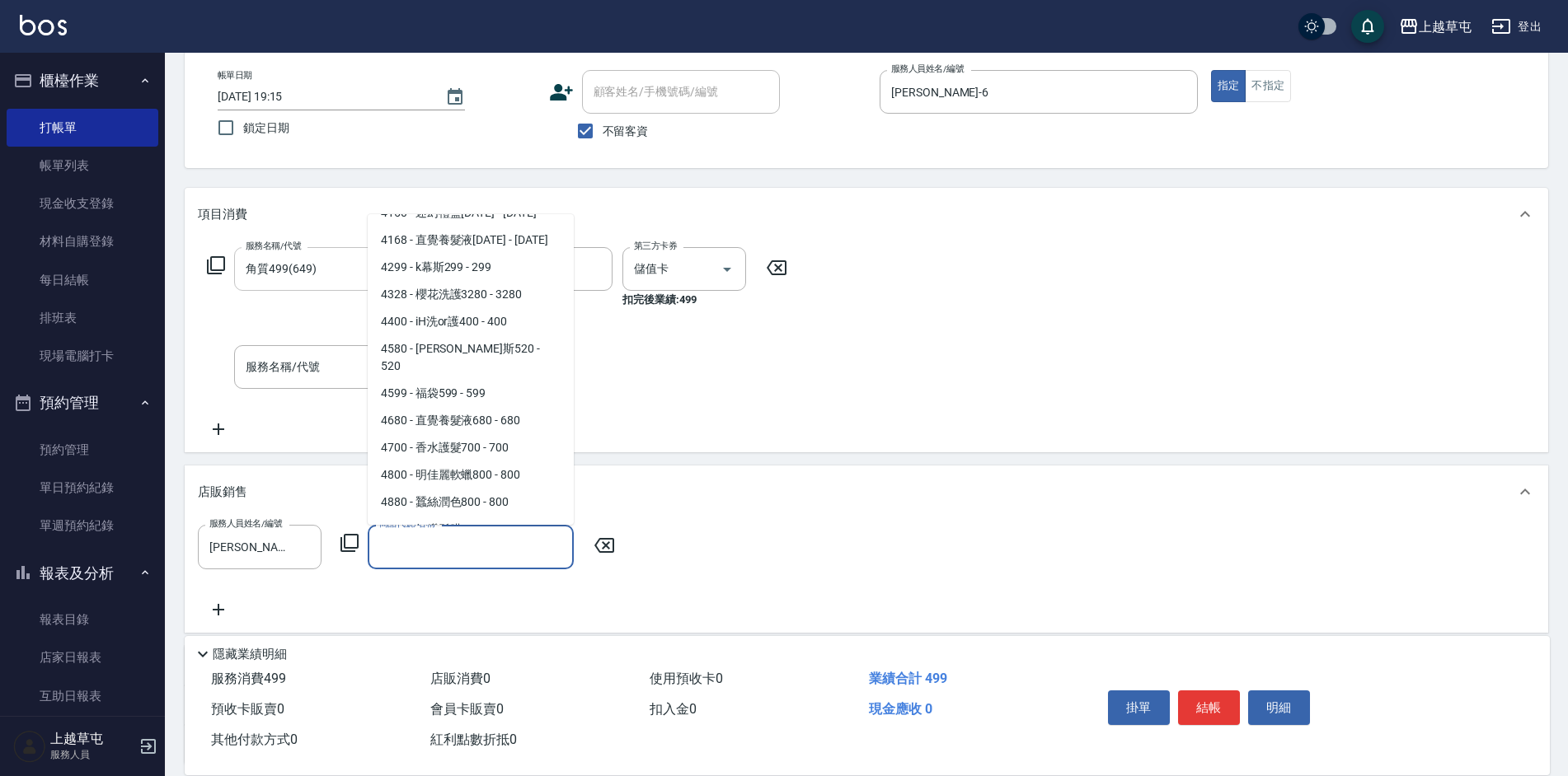
scroll to position [2307, 0]
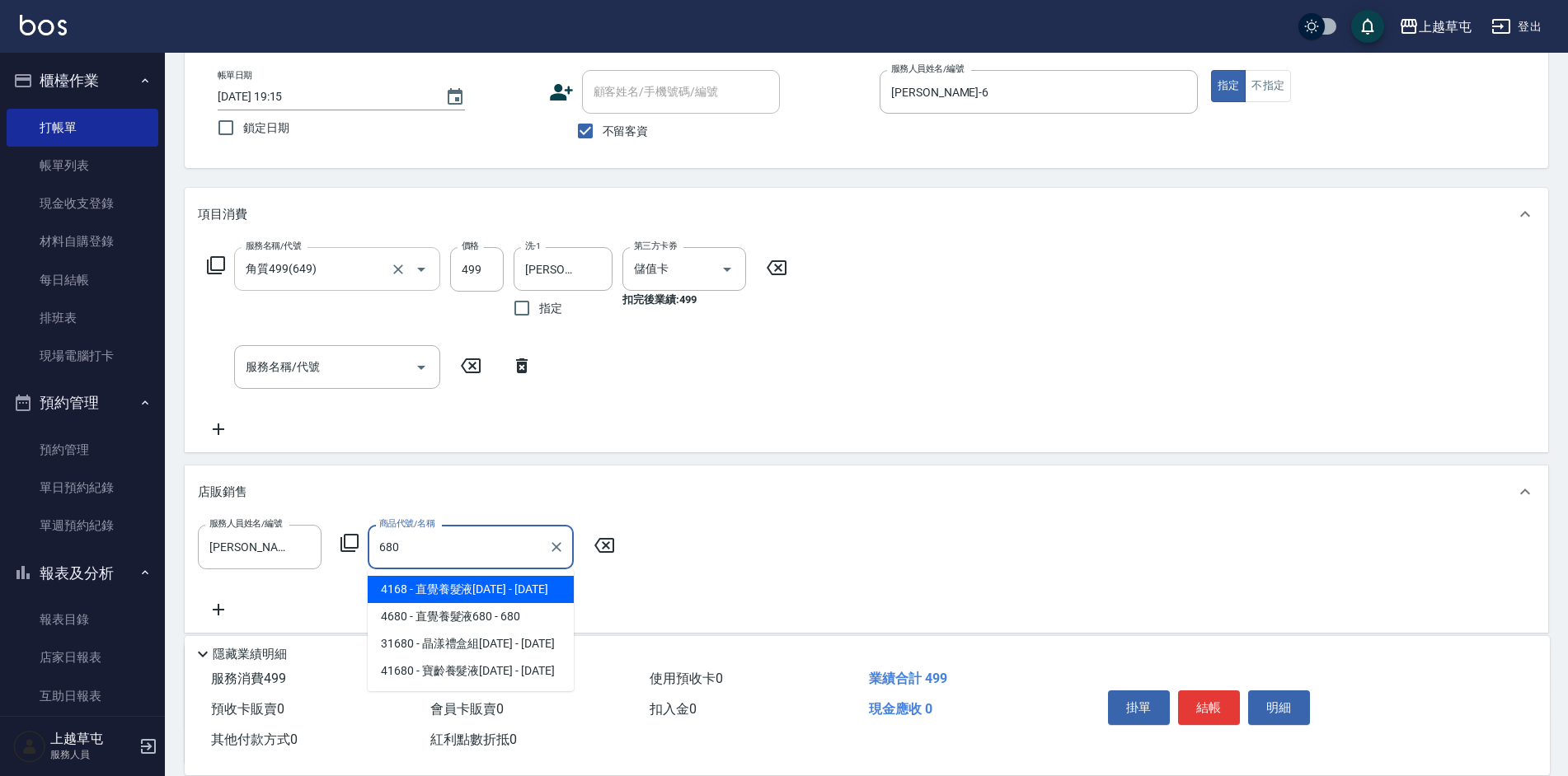
type input "直覺養髮液1680"
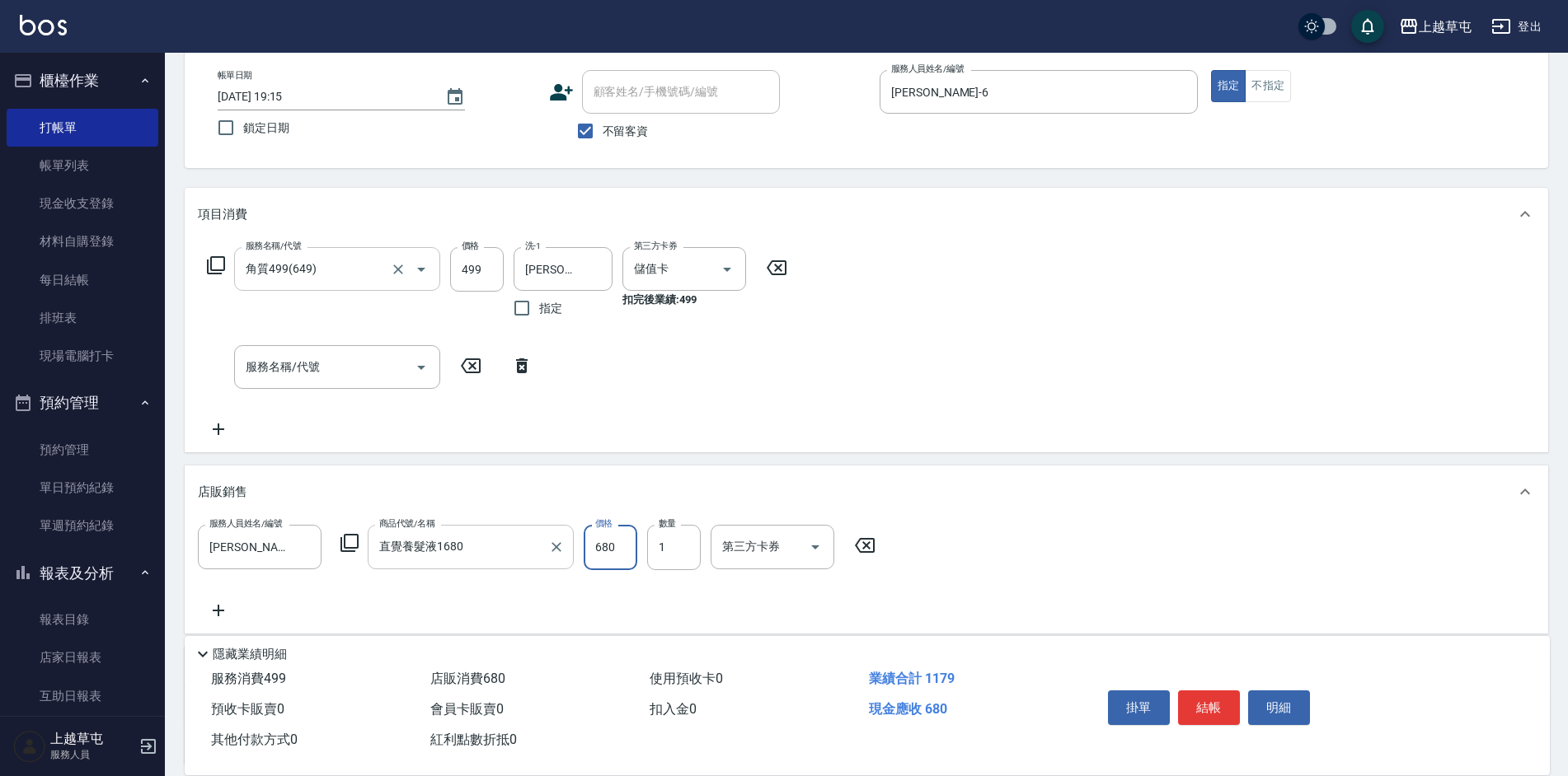
type input "680"
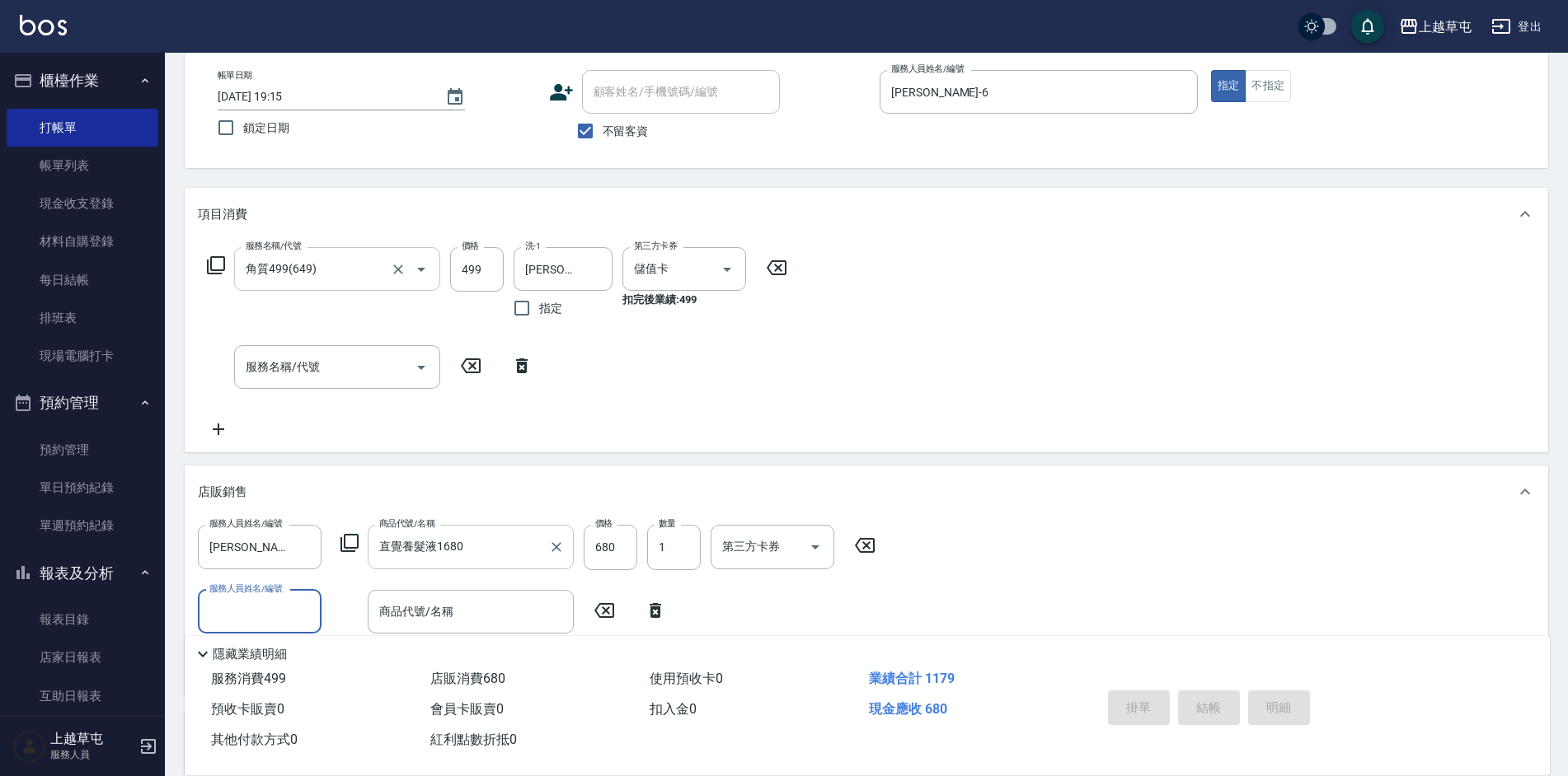
type input "[DATE] 19:18"
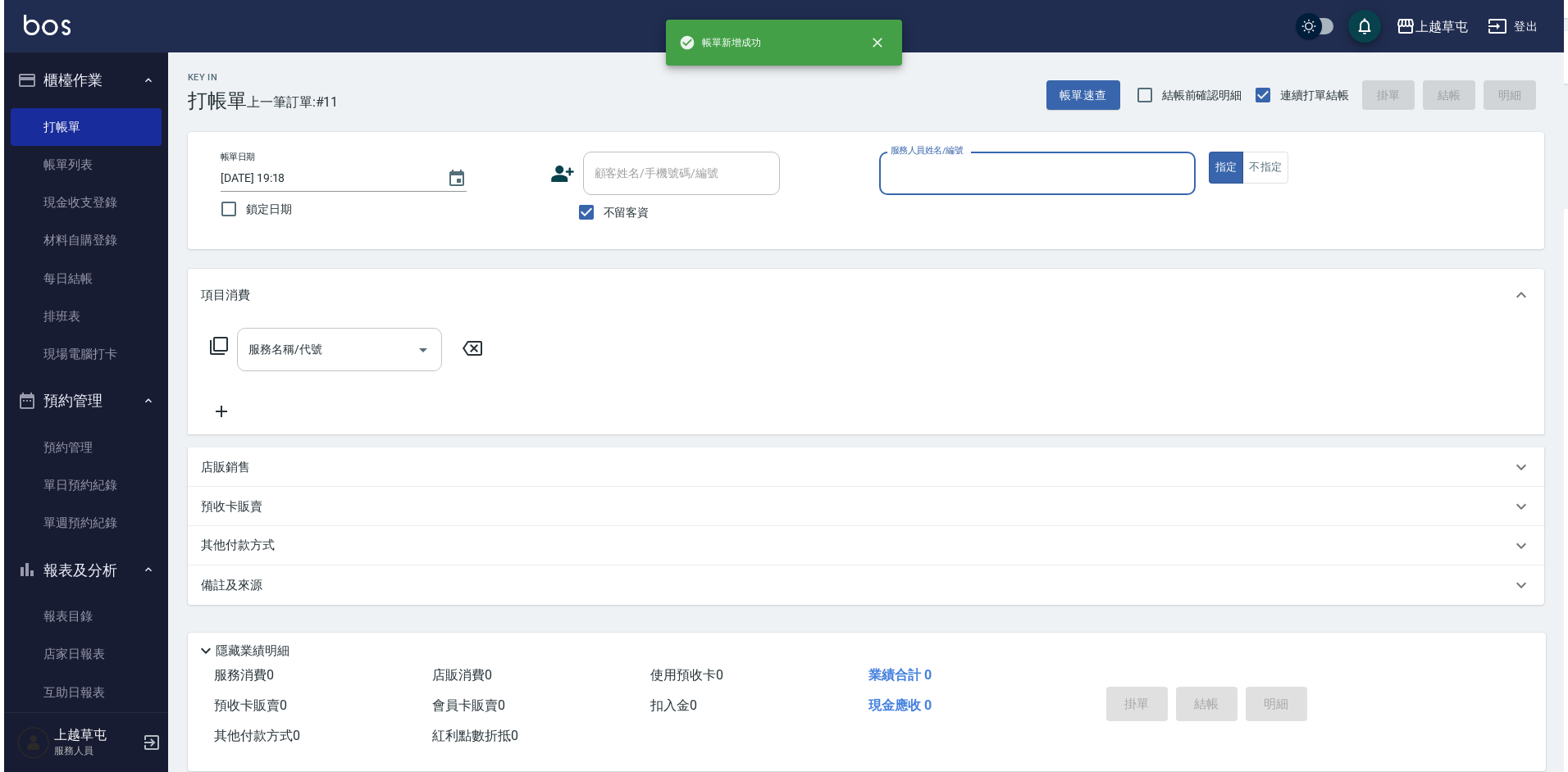
scroll to position [0, 0]
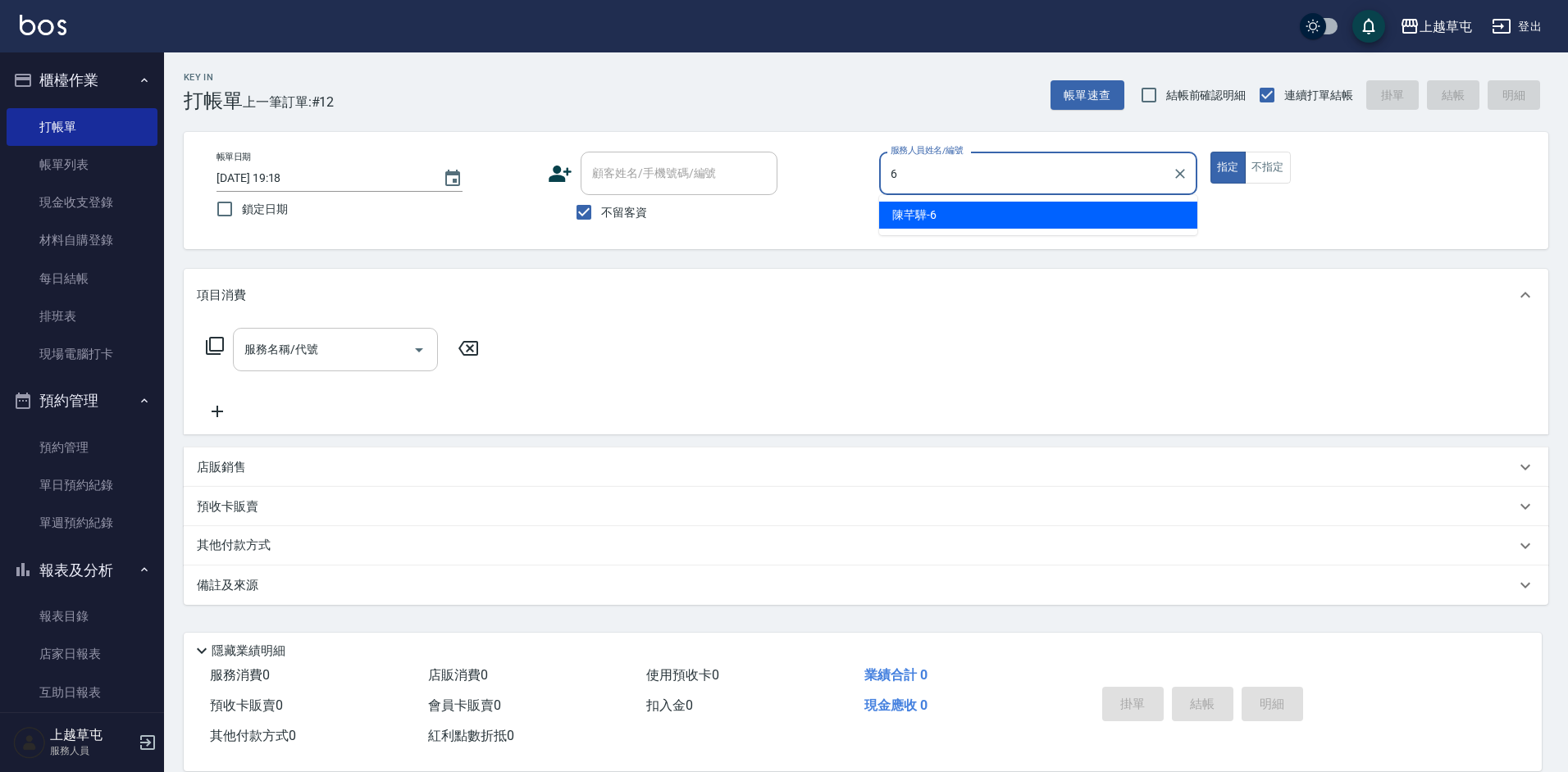
type input "[PERSON_NAME]-6"
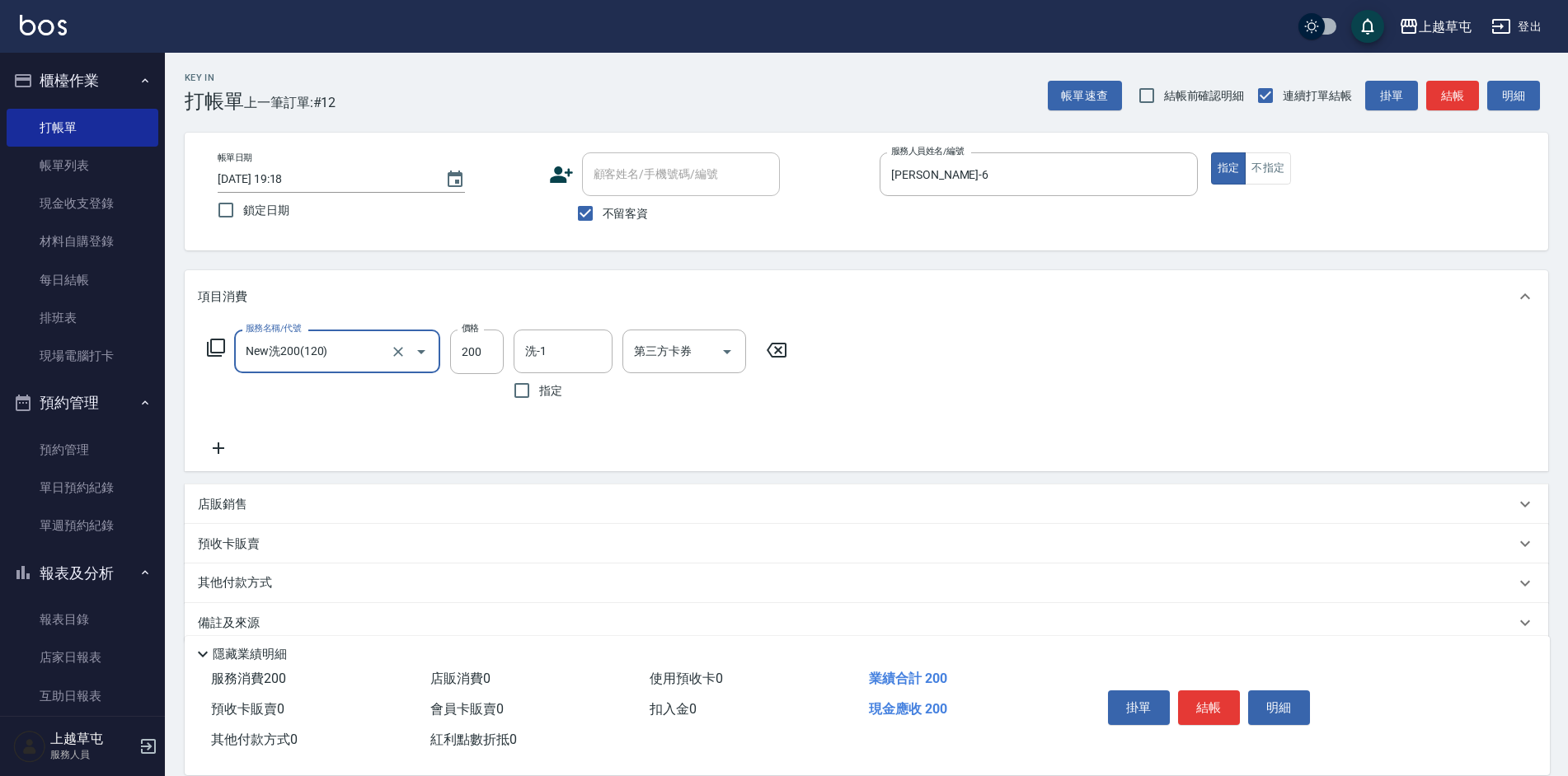
type input "New洗200(120)"
type input "[PERSON_NAME]-6"
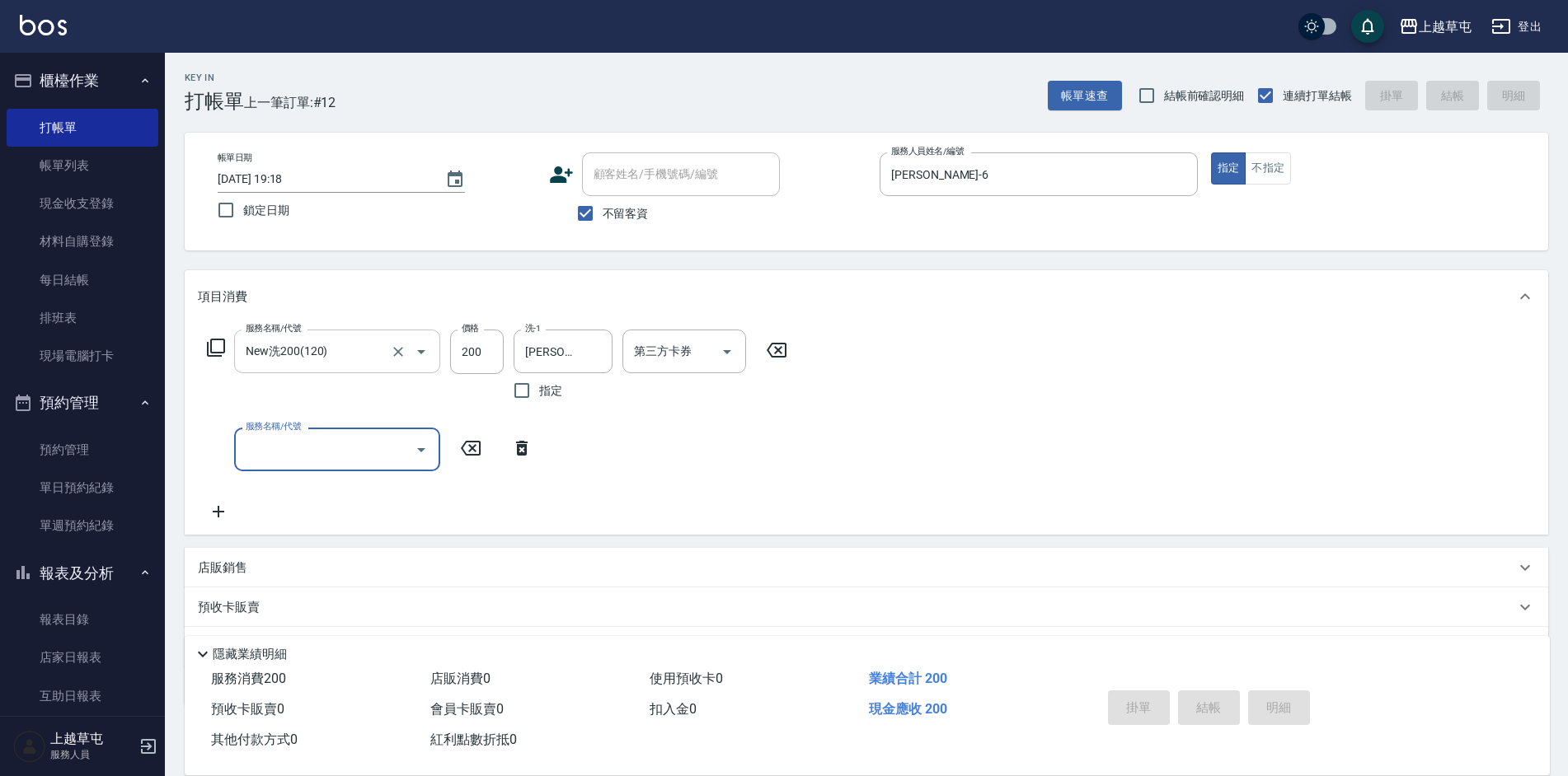
type input "[DATE] 19:27"
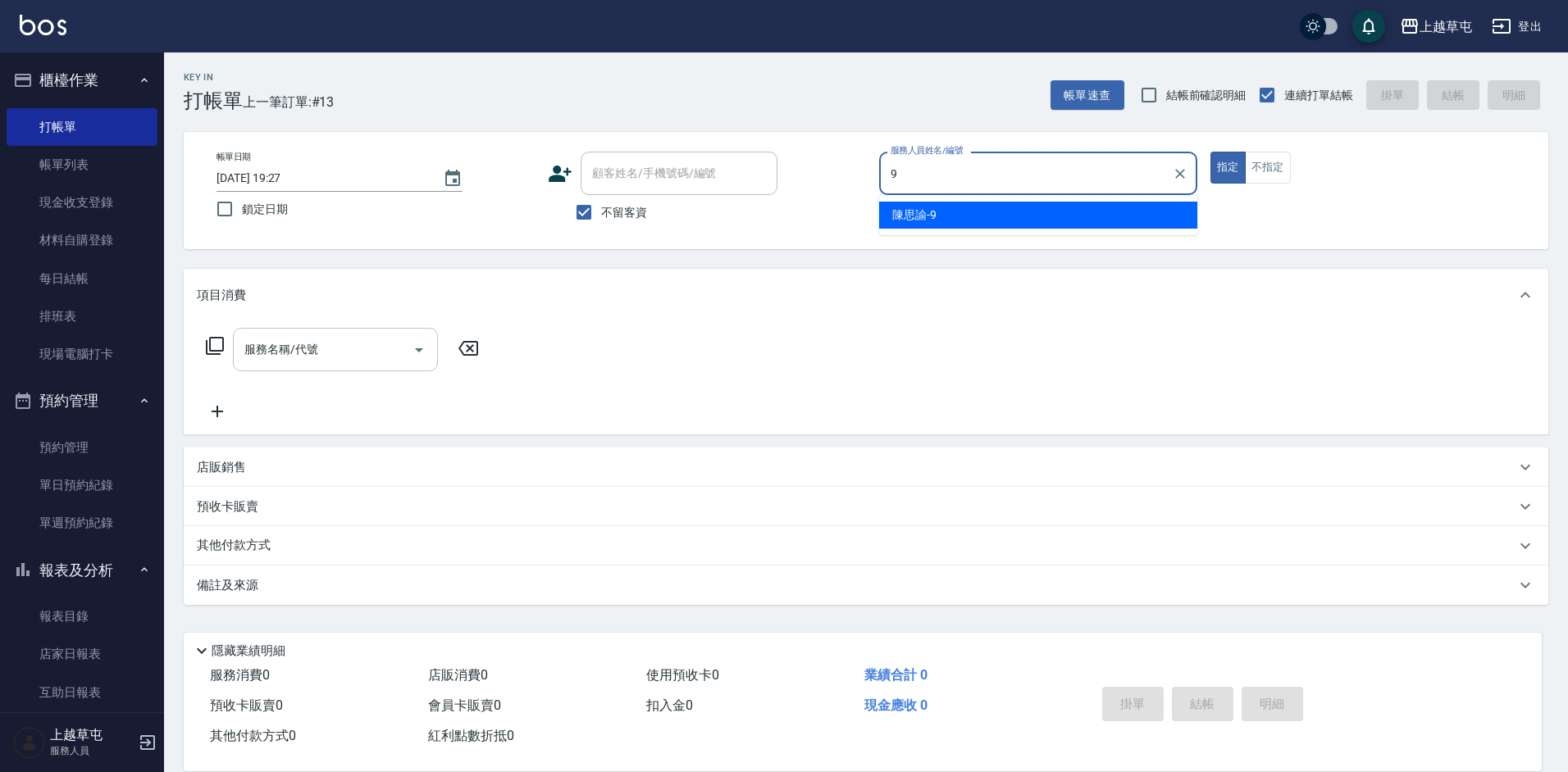
type input "[PERSON_NAME]-9"
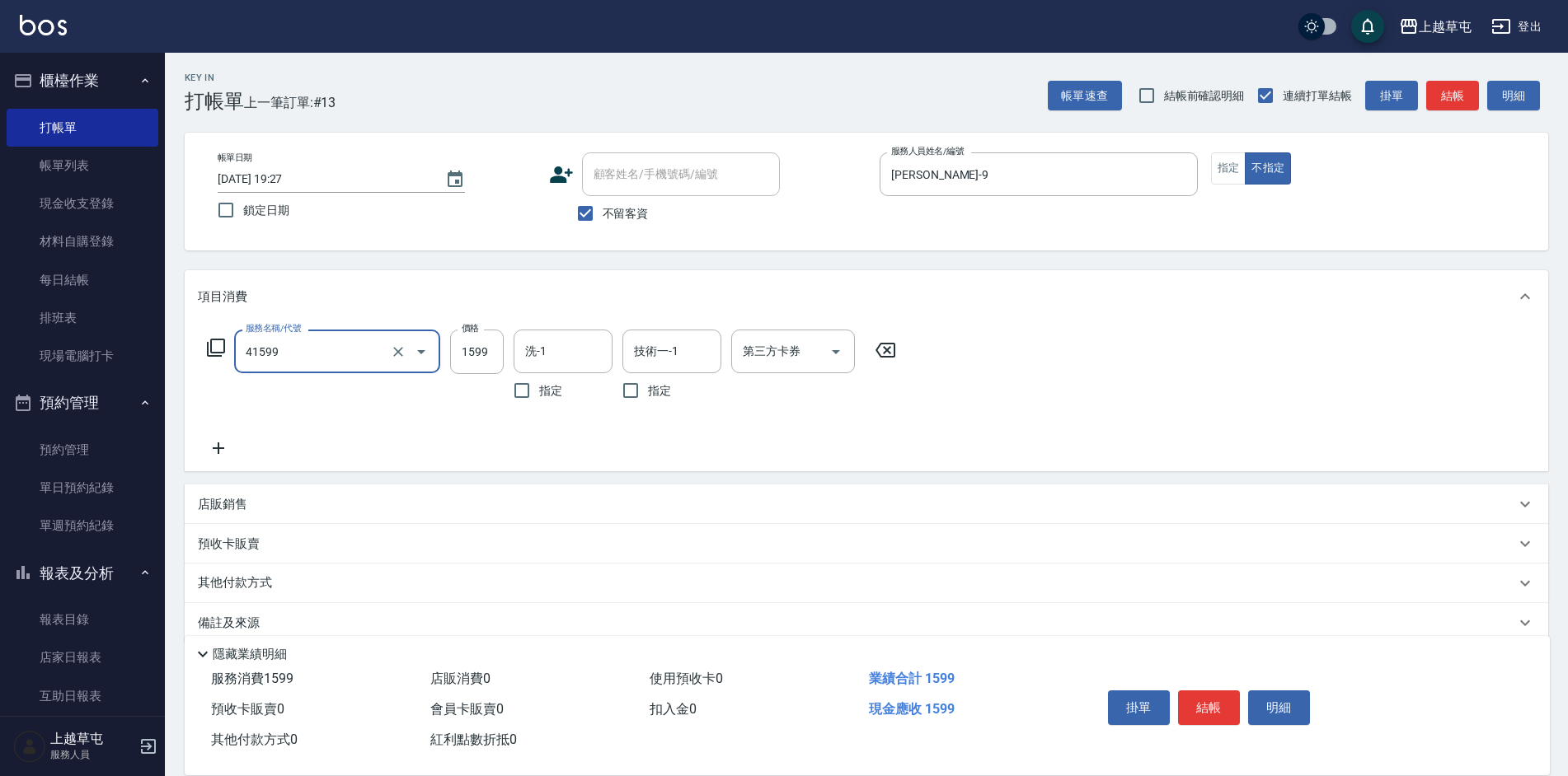
type input "[PERSON_NAME]1599(41599)"
type input "2699"
type input "[PERSON_NAME]-33"
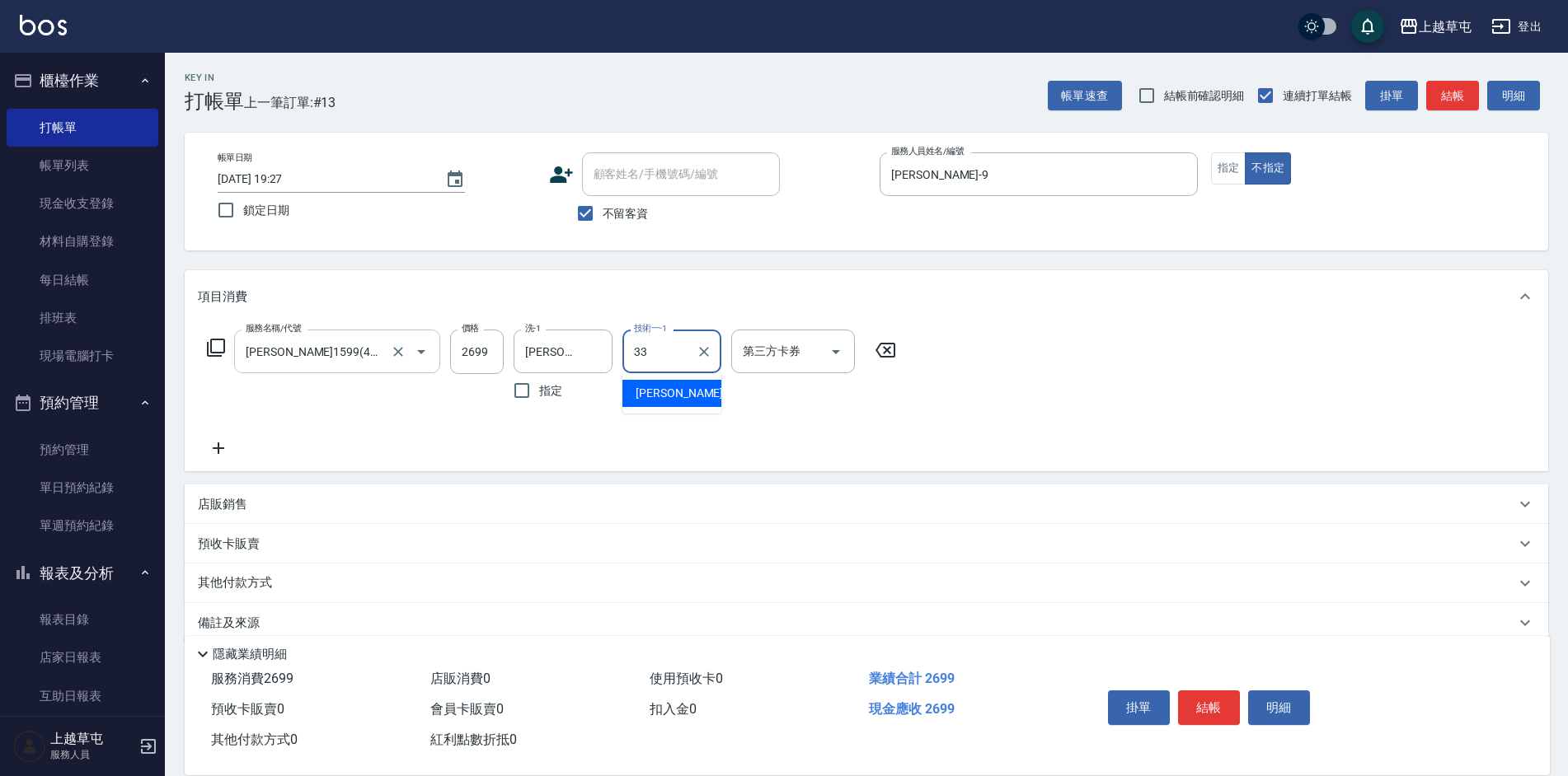
type input "[PERSON_NAME]-33"
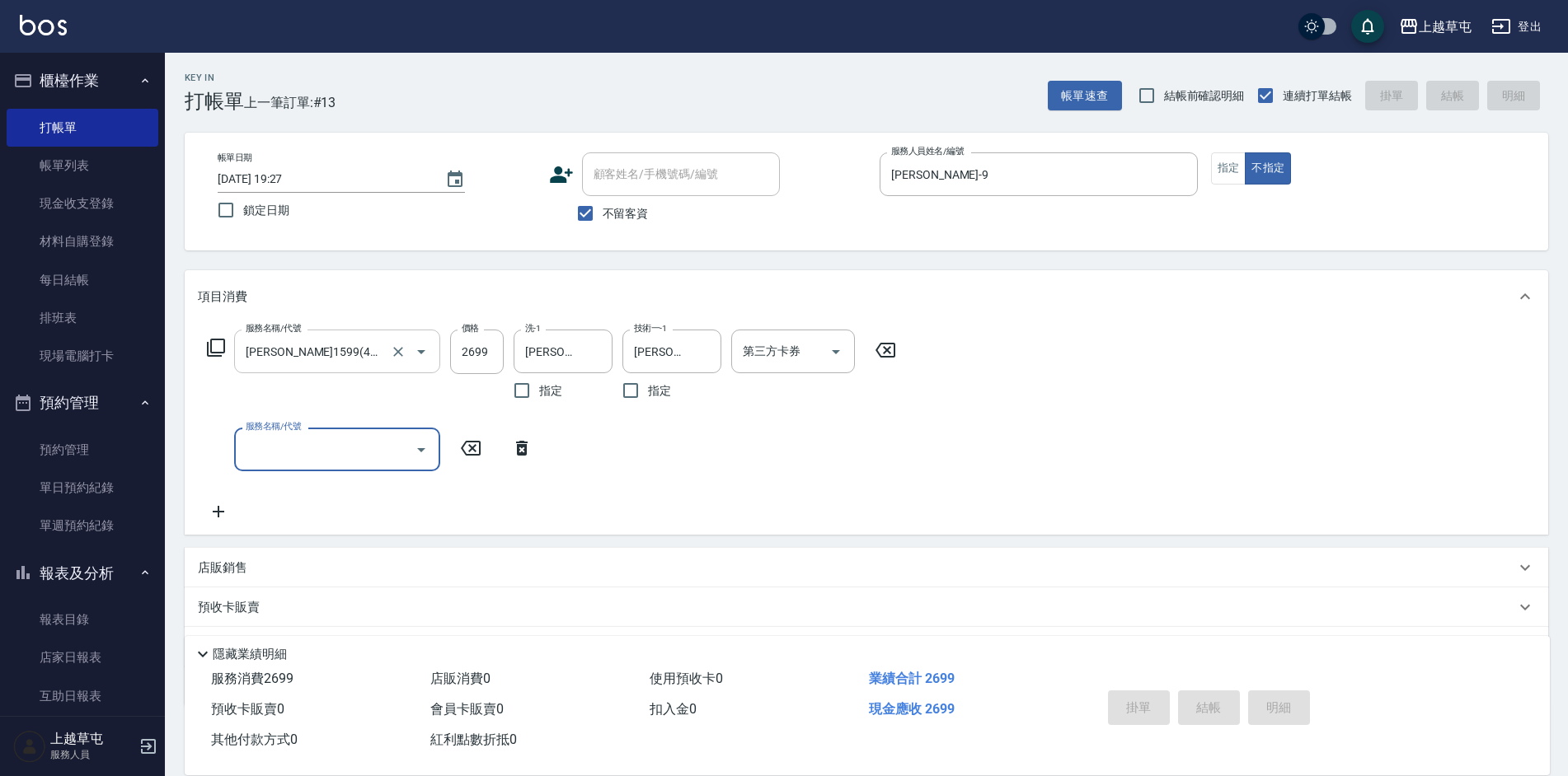
type input "[DATE] 19:41"
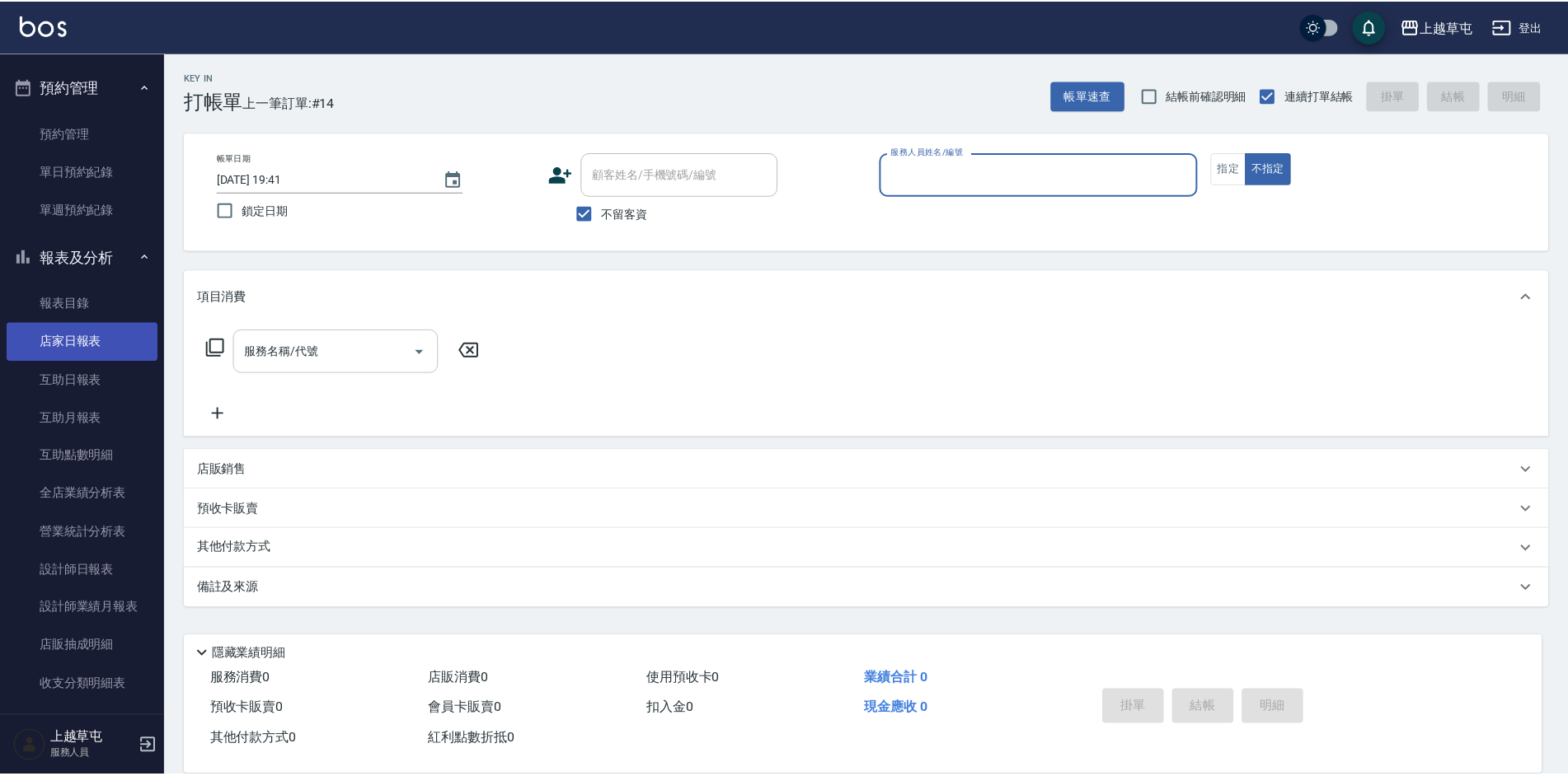
scroll to position [290, 0]
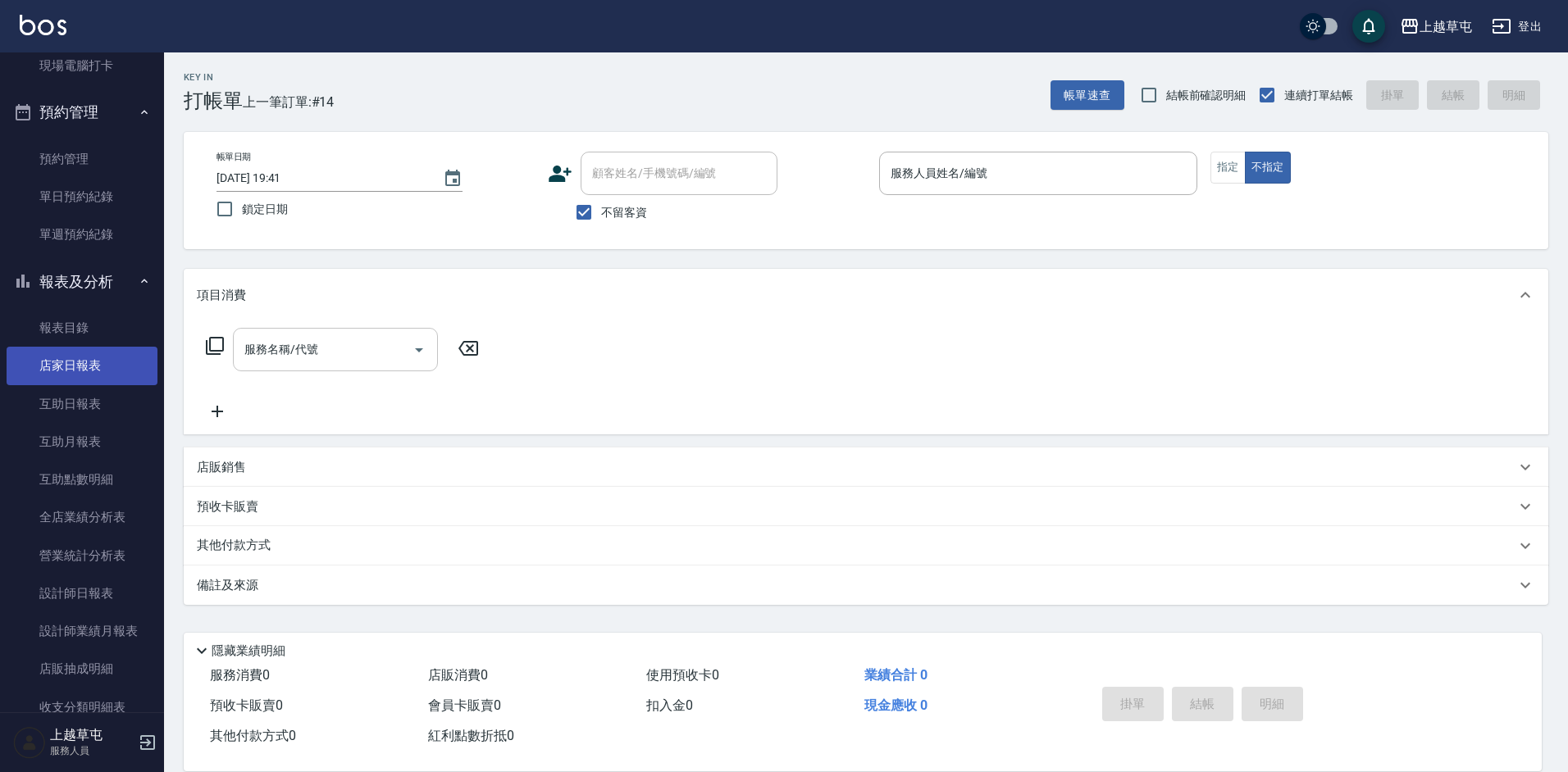
click at [78, 360] on link "店家日報表" at bounding box center [82, 365] width 151 height 38
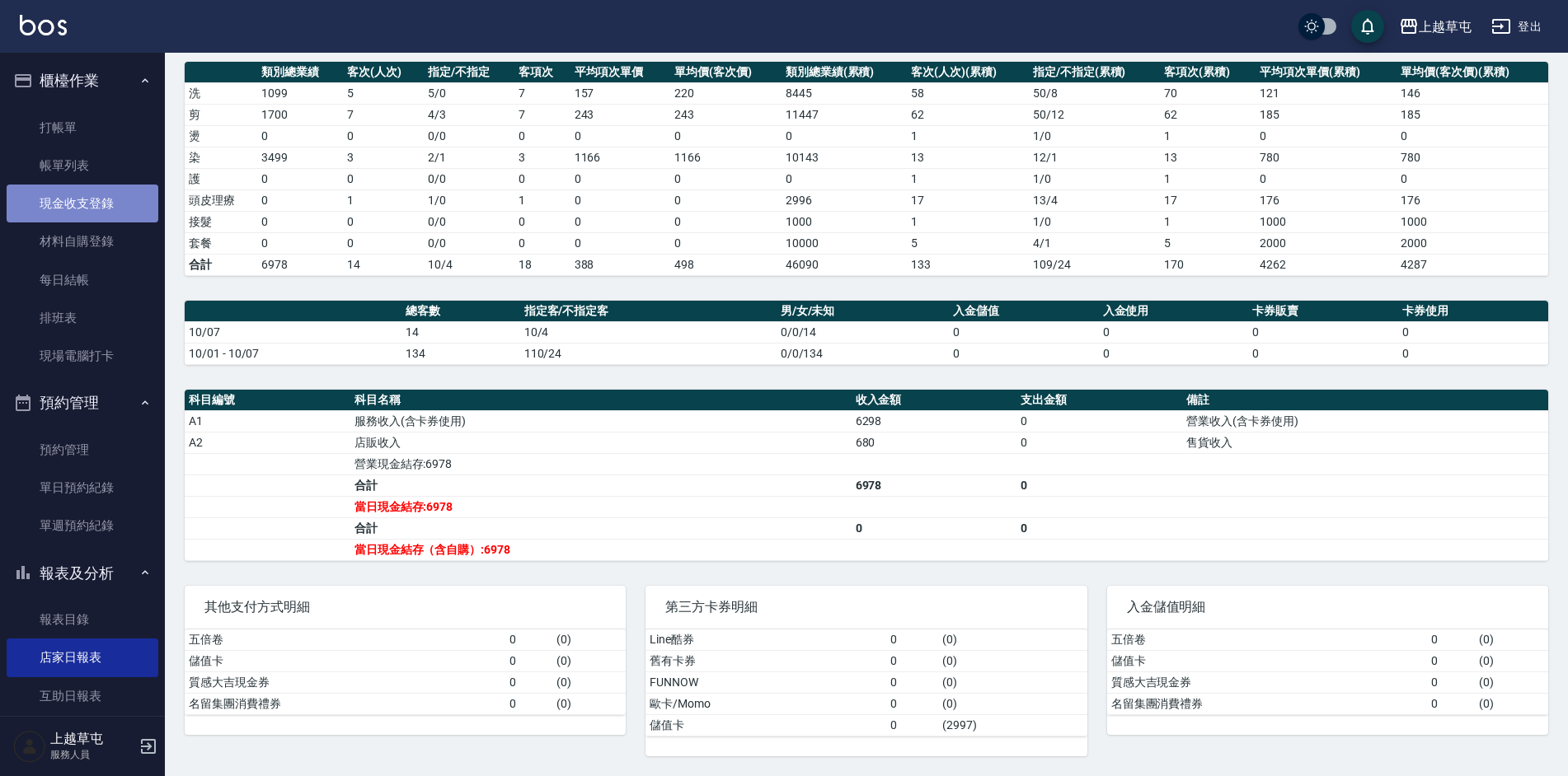
click at [83, 197] on link "現金收支登錄" at bounding box center [82, 203] width 152 height 38
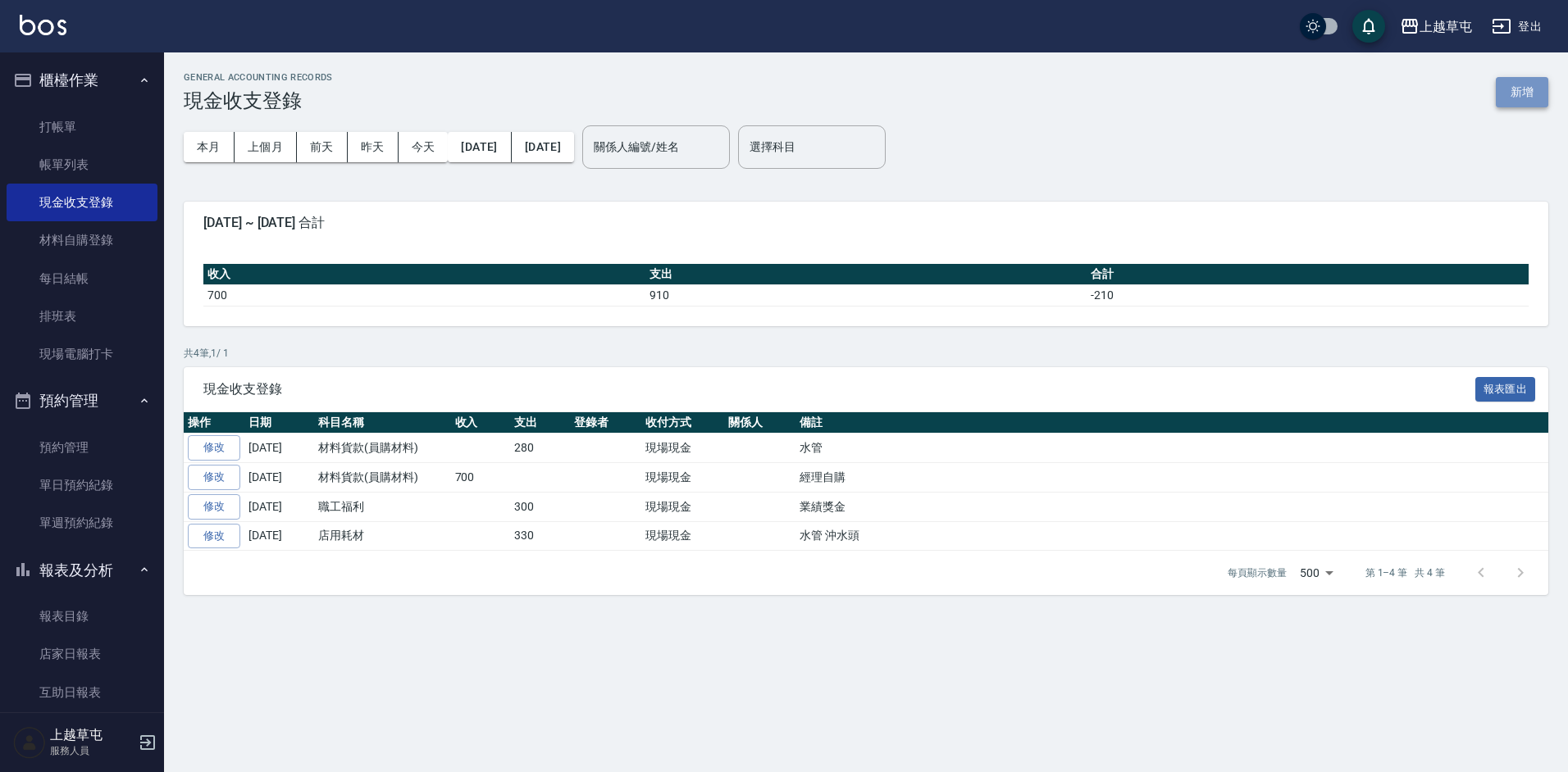
drag, startPoint x: 1525, startPoint y: 96, endPoint x: 1313, endPoint y: 131, distance: 214.9
click at [1523, 96] on button "新增" at bounding box center [1521, 92] width 53 height 31
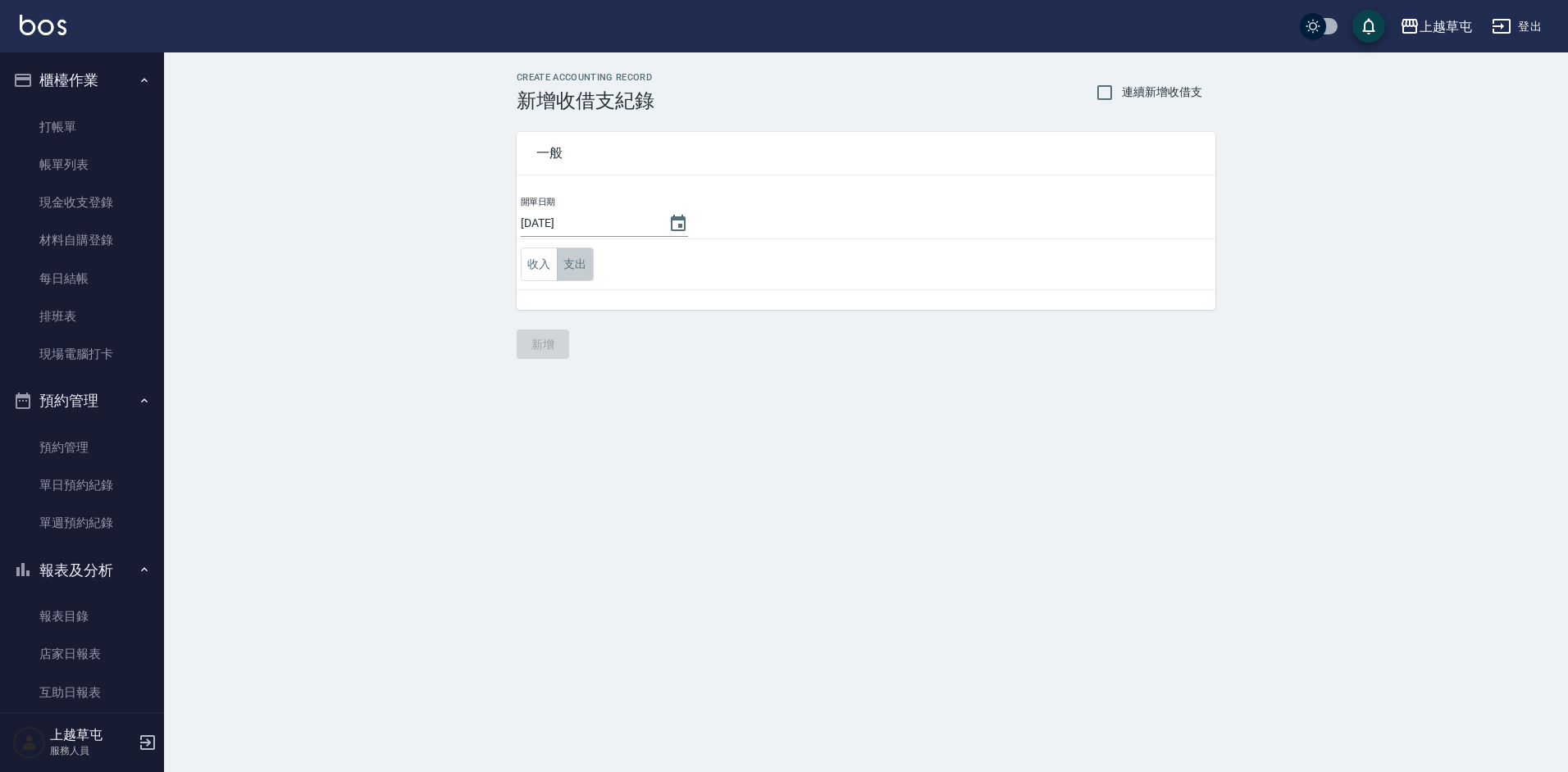
click at [580, 263] on button "支出" at bounding box center [575, 264] width 37 height 33
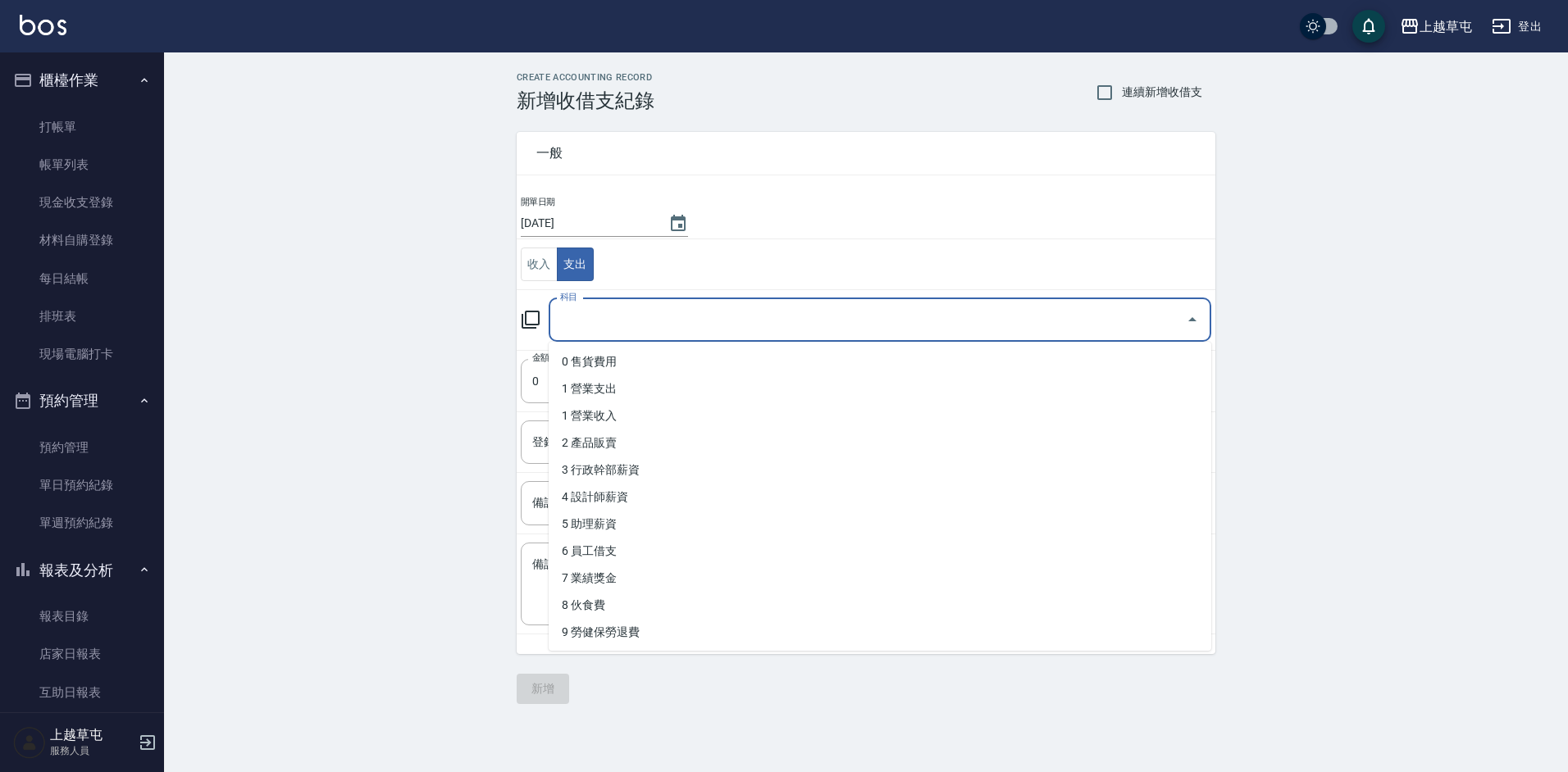
drag, startPoint x: 609, startPoint y: 331, endPoint x: 596, endPoint y: 333, distance: 13.2
click at [610, 331] on input "科目" at bounding box center [867, 320] width 623 height 29
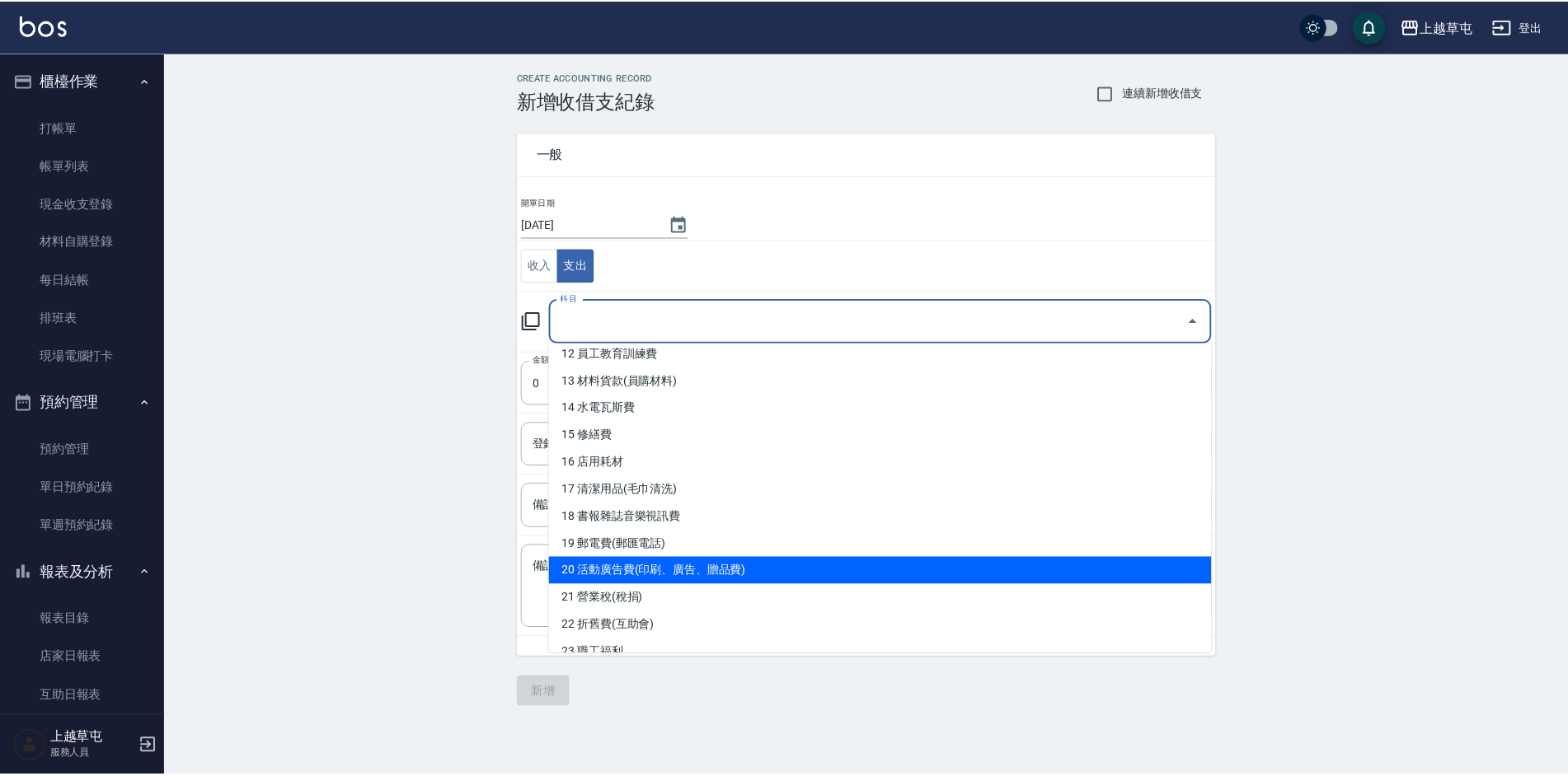
scroll to position [576, 0]
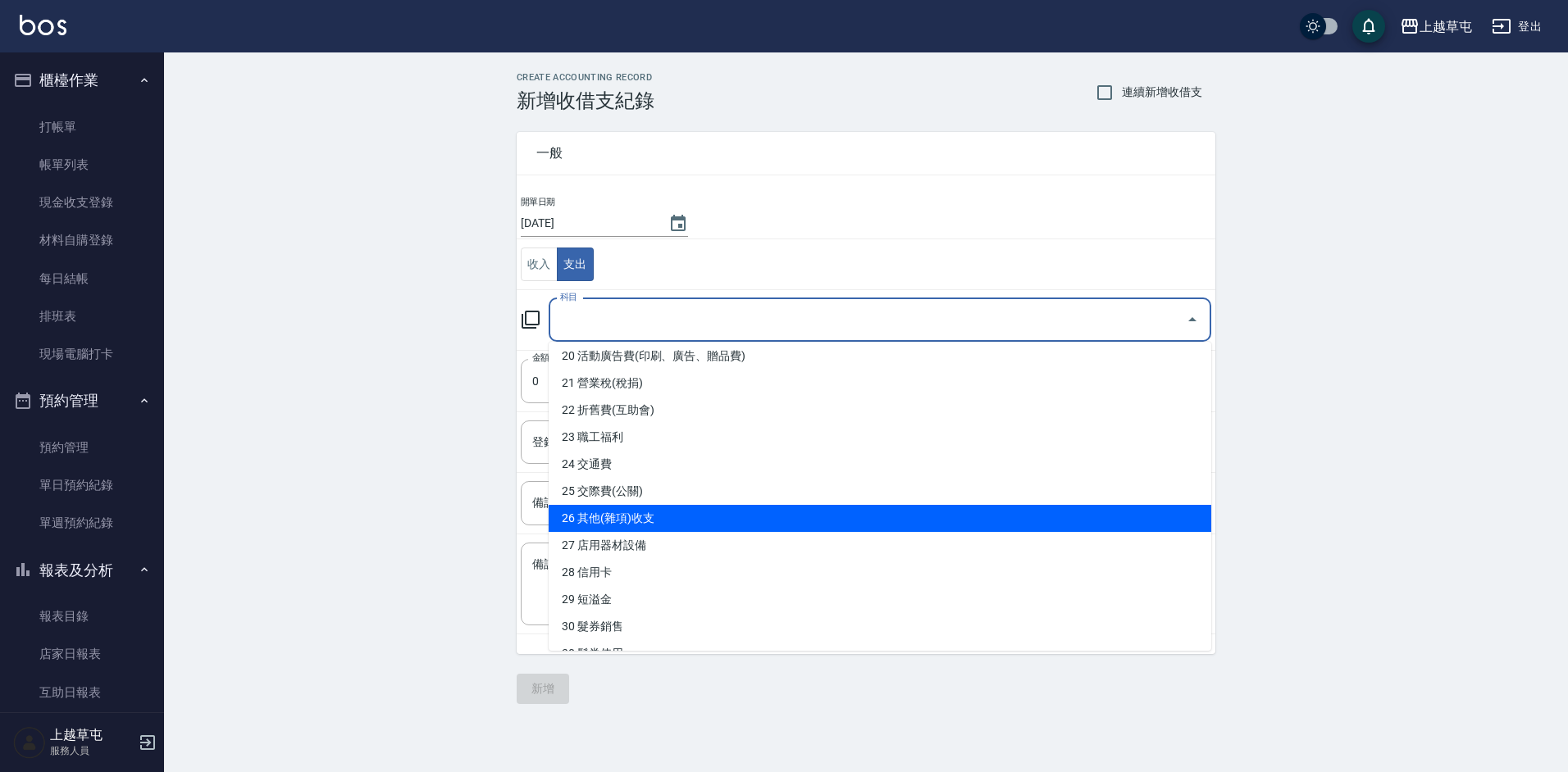
click at [614, 510] on li "26 其他(雜項)收支" at bounding box center [879, 518] width 662 height 27
type input "26 其他(雜項)收支"
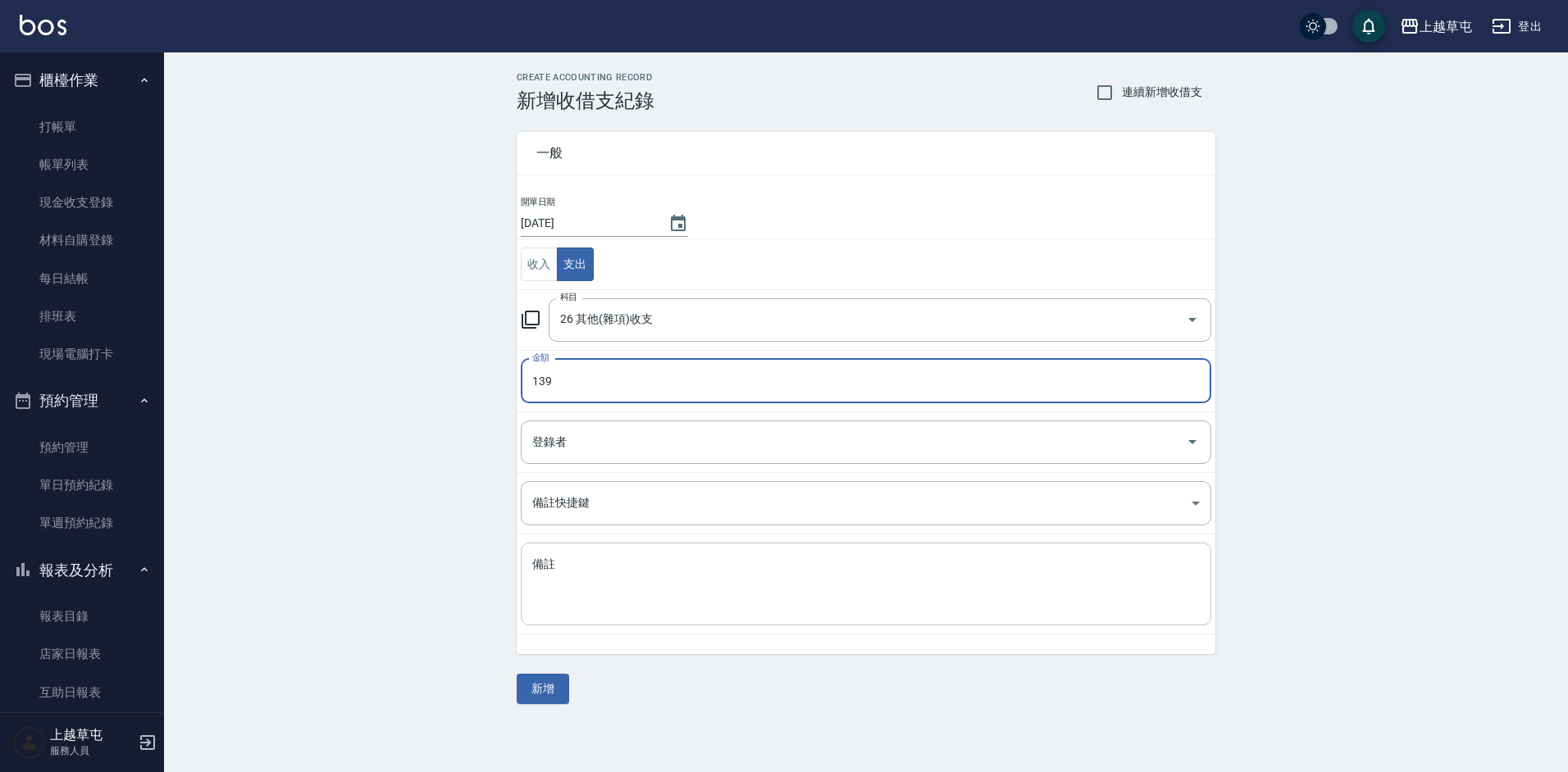
type input "139"
click at [637, 566] on textarea "備註" at bounding box center [866, 584] width 668 height 55
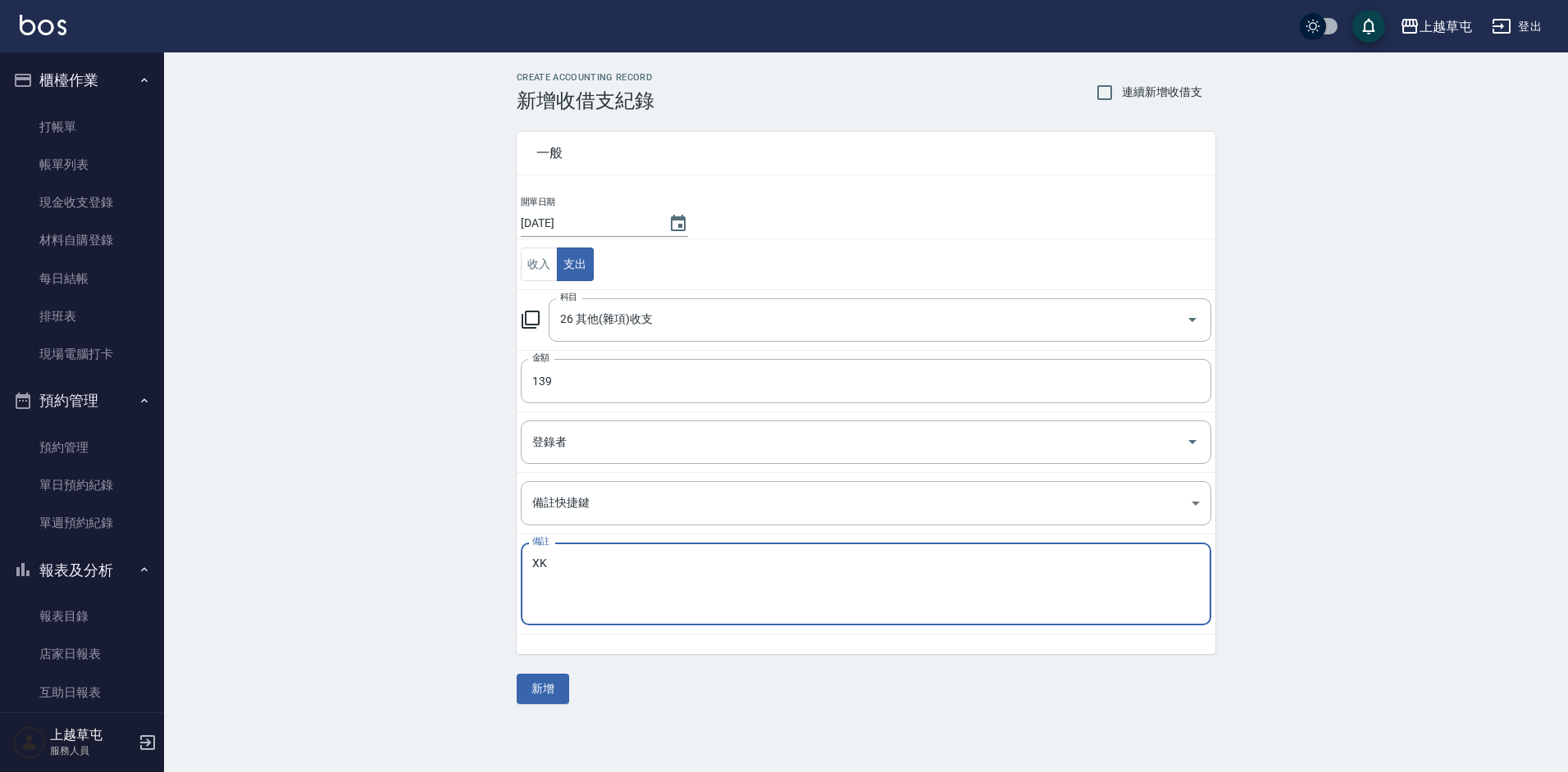
type textarea "X"
type textarea "垃圾袋"
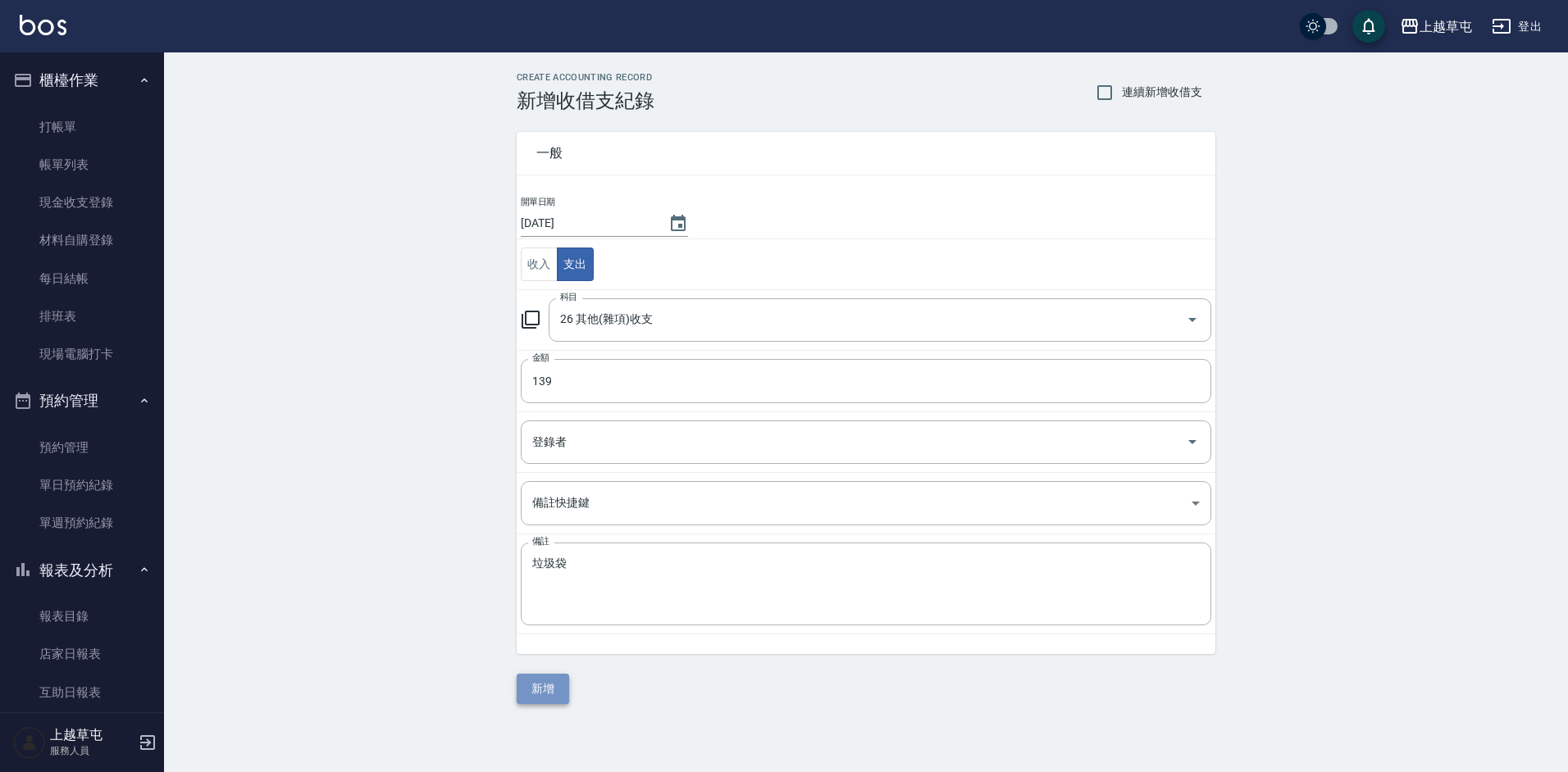
click at [555, 690] on button "新增" at bounding box center [543, 689] width 53 height 31
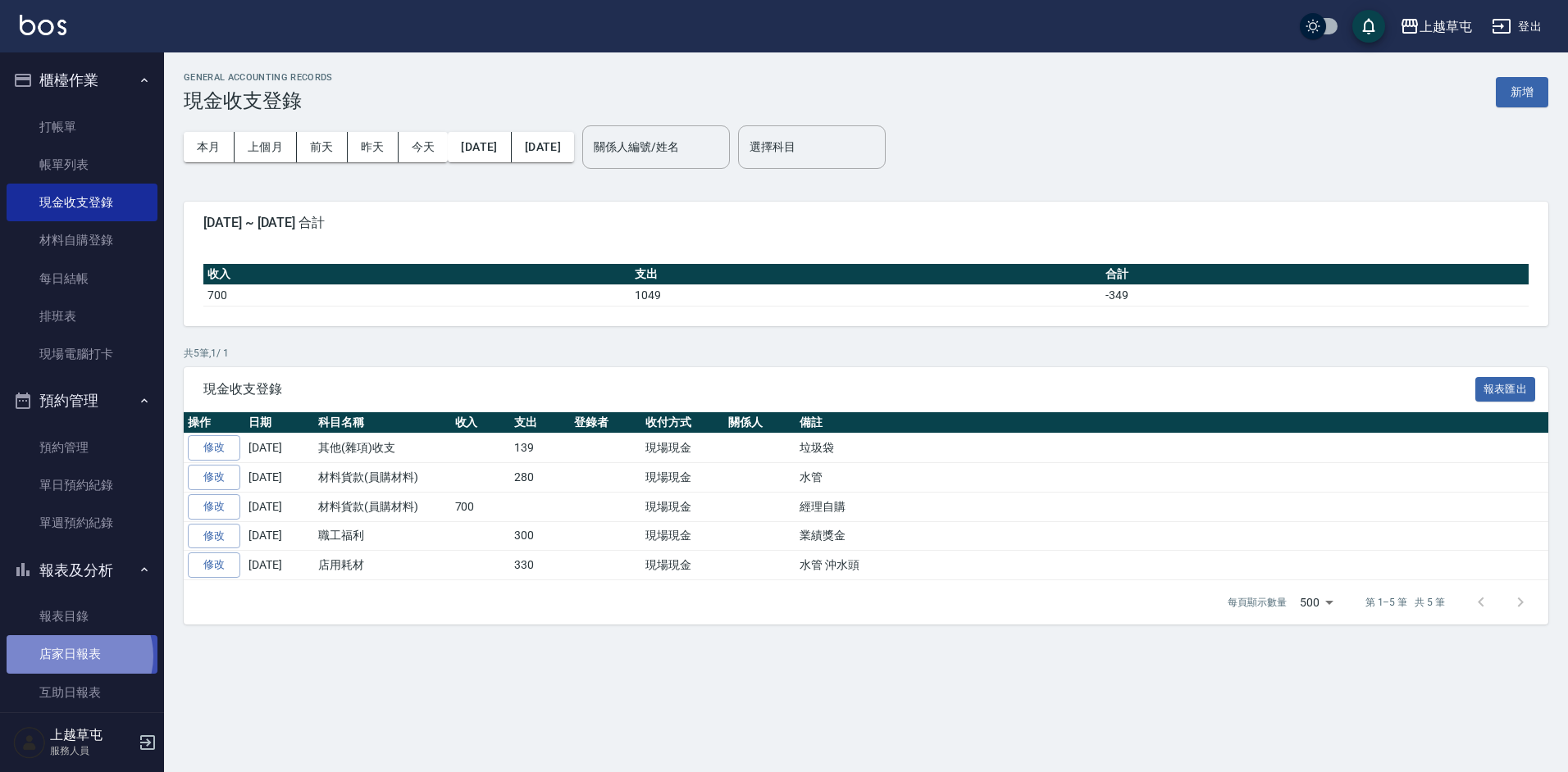
click at [76, 656] on link "店家日報表" at bounding box center [82, 653] width 151 height 38
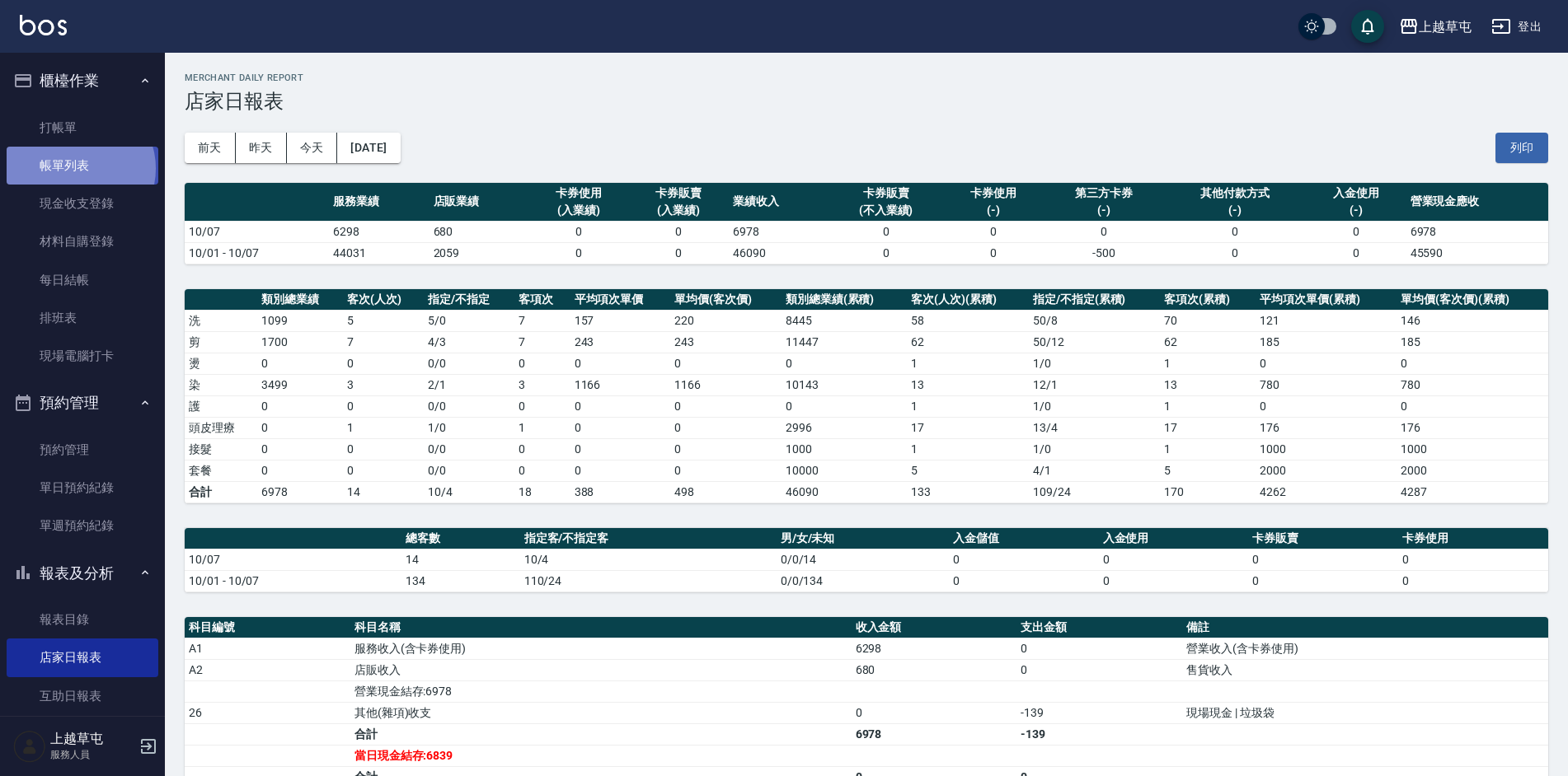
click at [80, 169] on link "帳單列表" at bounding box center [82, 165] width 152 height 38
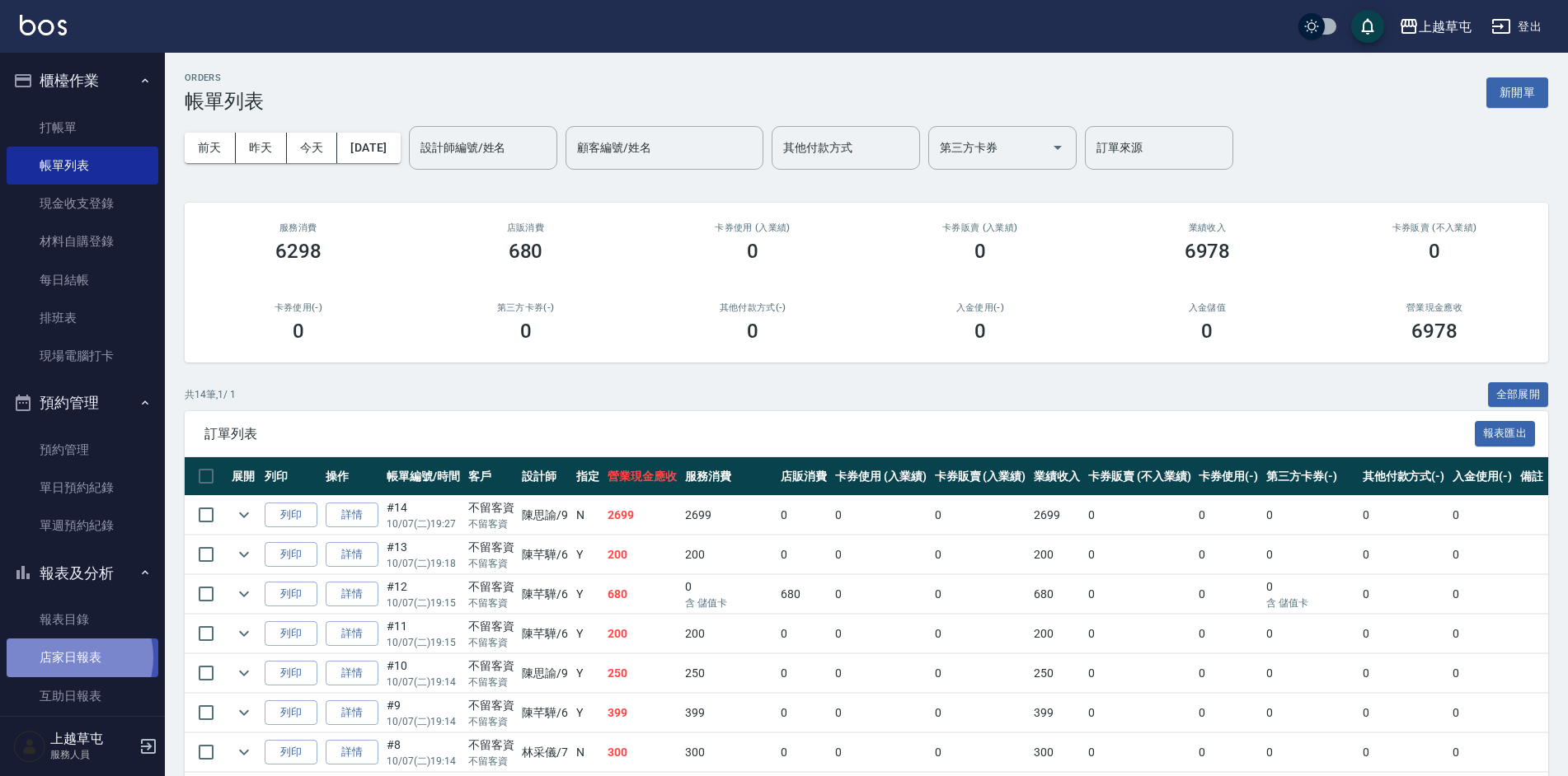
click at [68, 658] on link "店家日報表" at bounding box center [82, 657] width 152 height 38
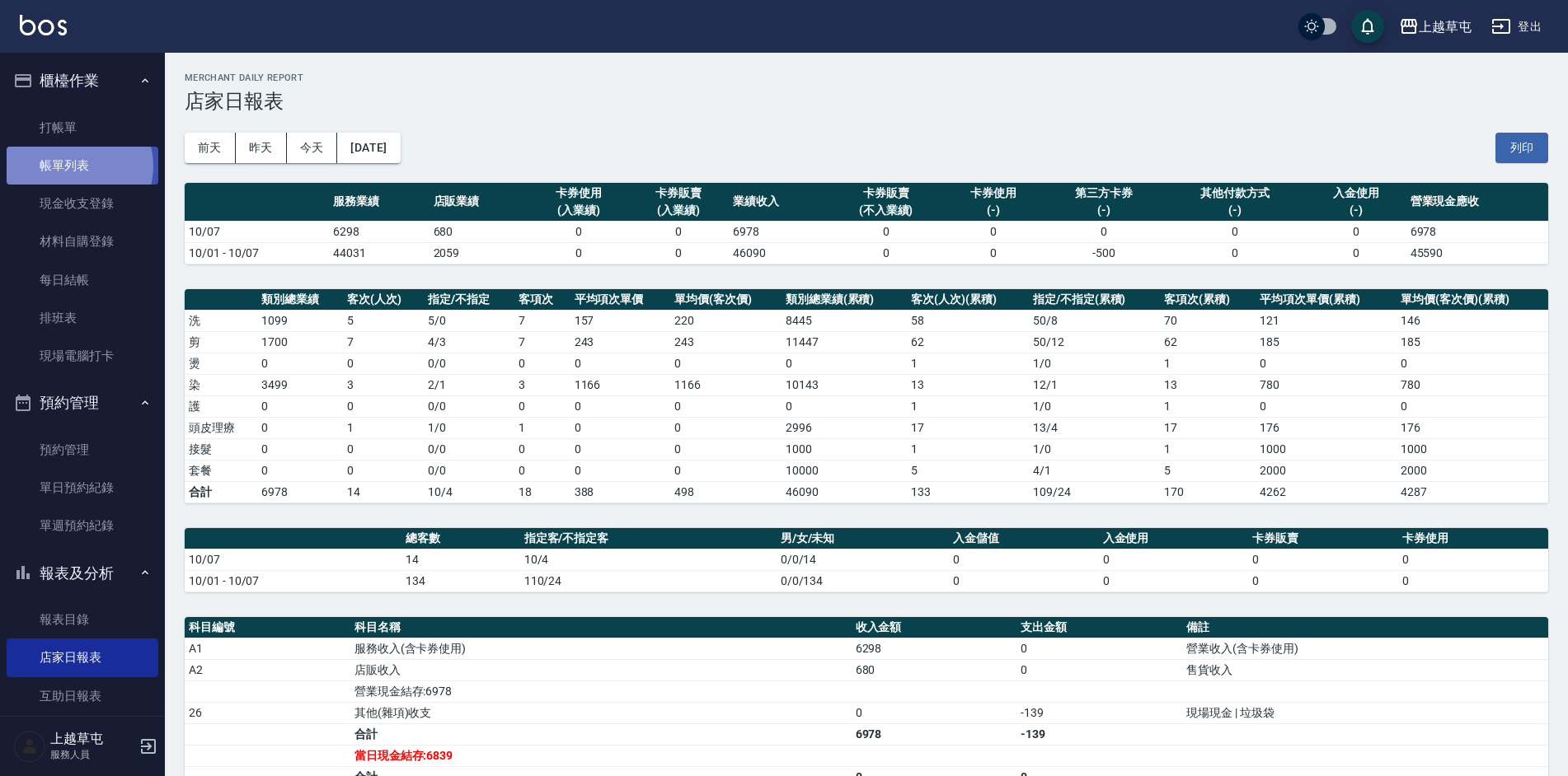
click at [79, 167] on link "帳單列表" at bounding box center [82, 165] width 152 height 38
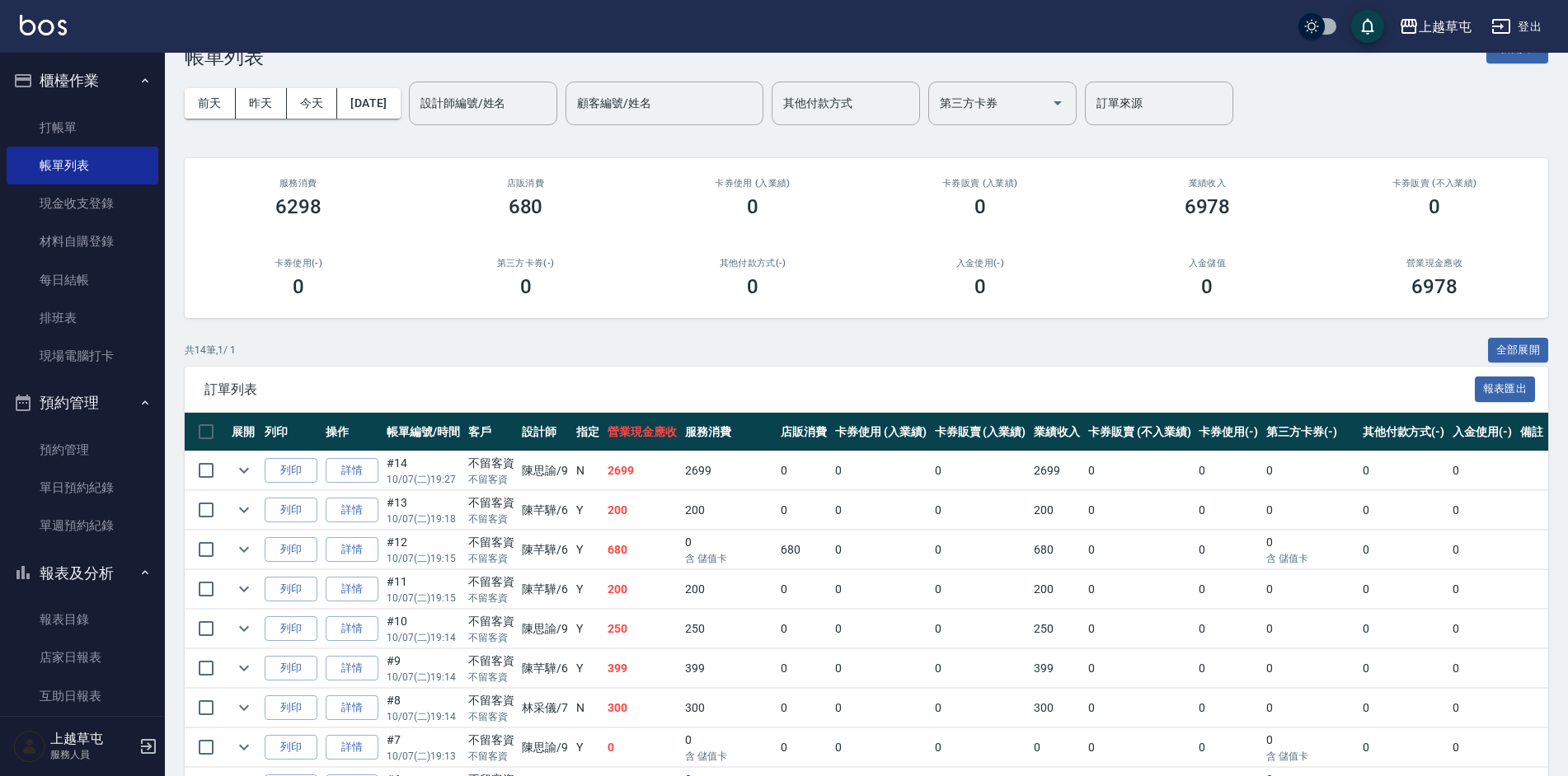
scroll to position [82, 0]
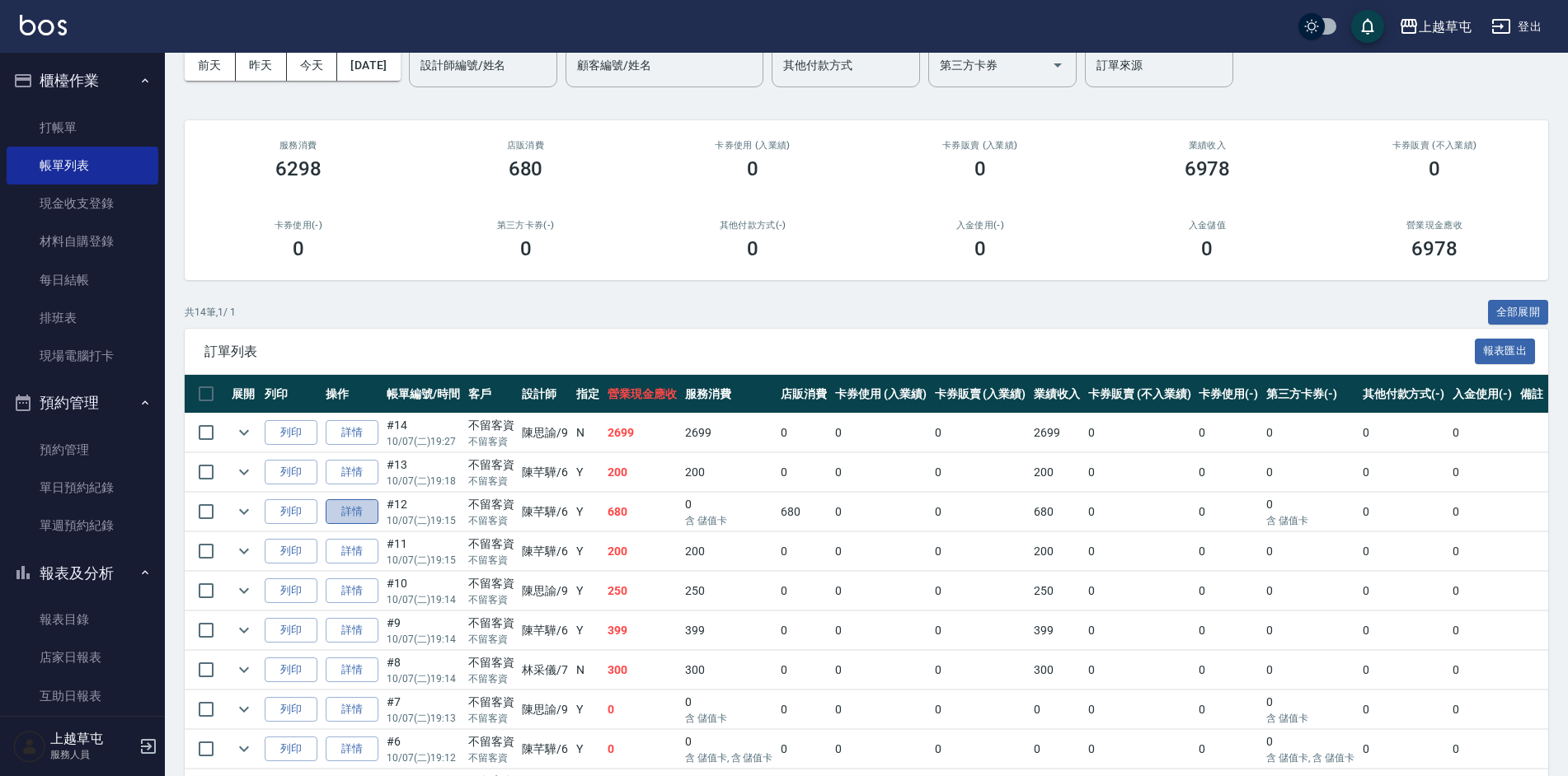
click at [365, 509] on link "詳情" at bounding box center [352, 512] width 53 height 26
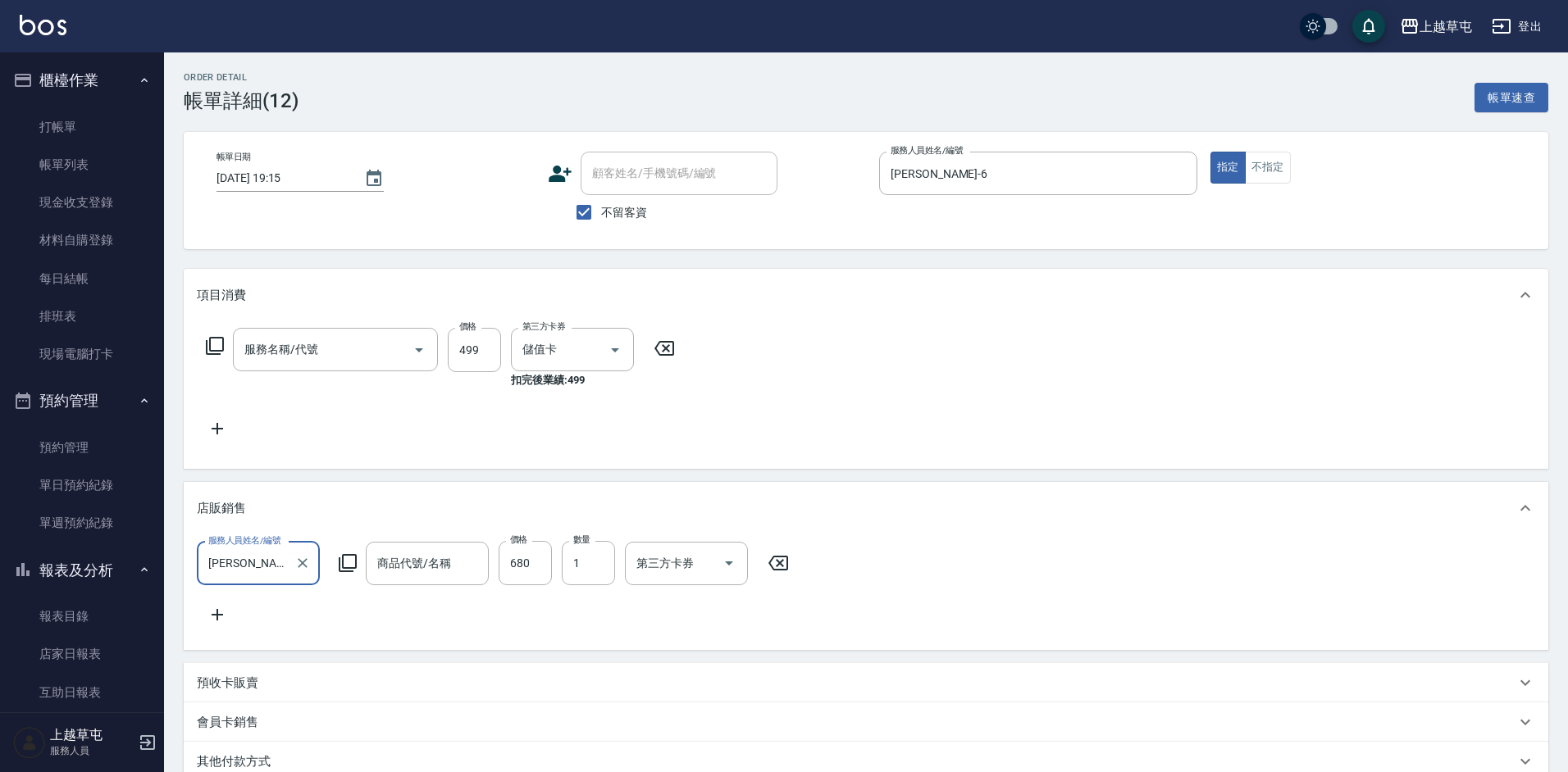
type input "[DATE] 19:15"
checkbox input "true"
type input "[PERSON_NAME]-6"
type input "角質499(649)"
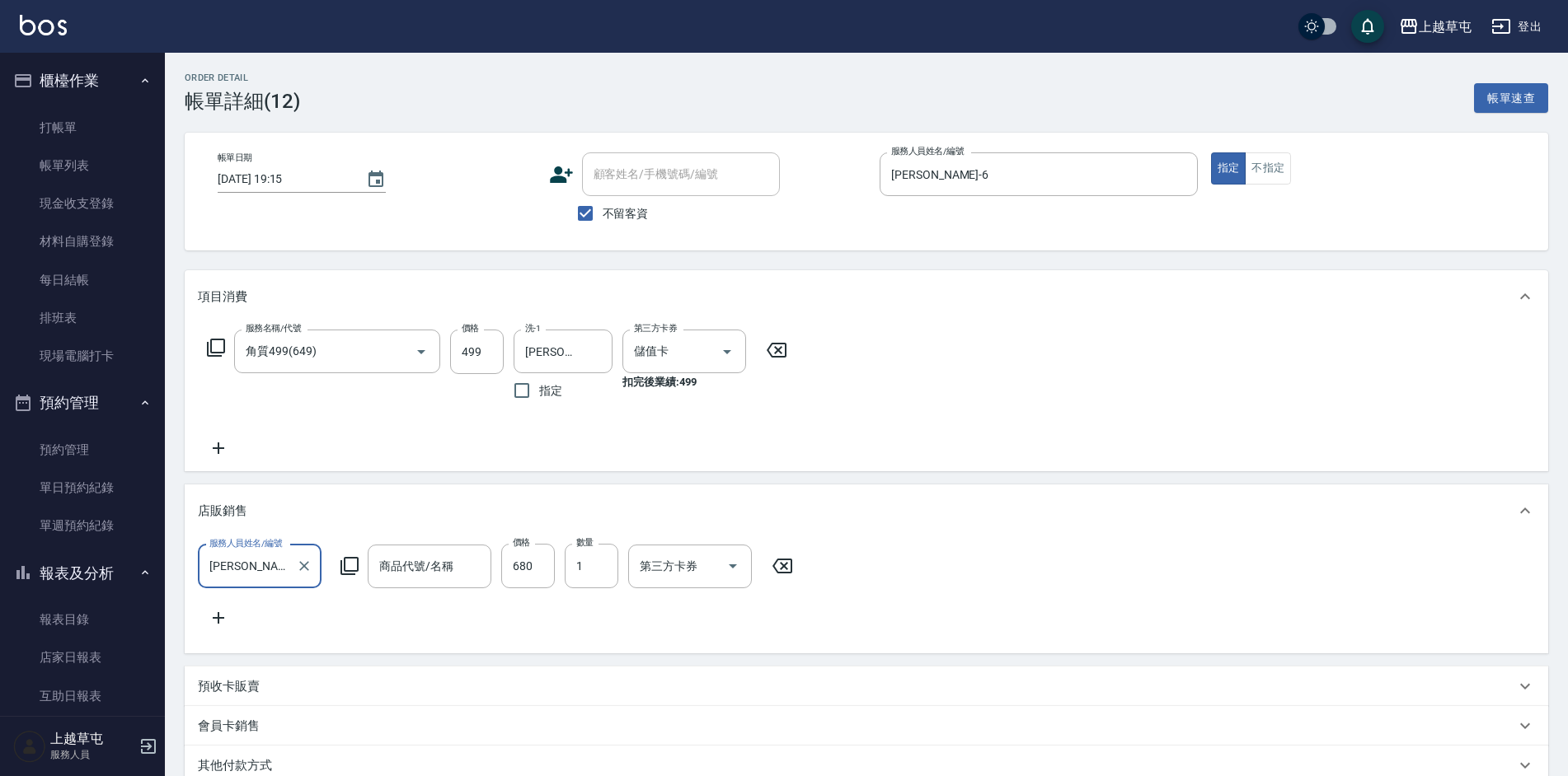
type input "直覺養髮液1680"
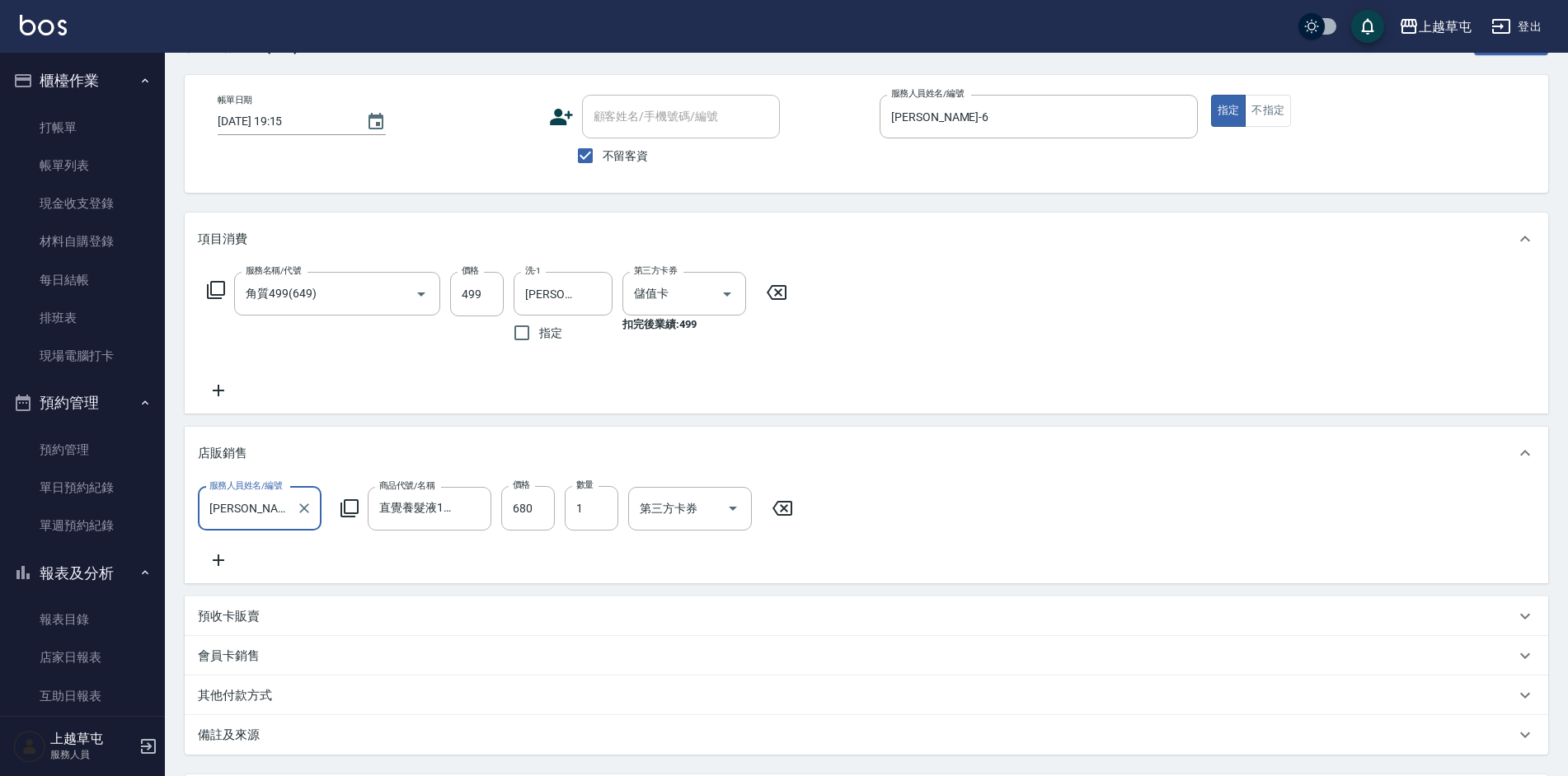
scroll to position [82, 0]
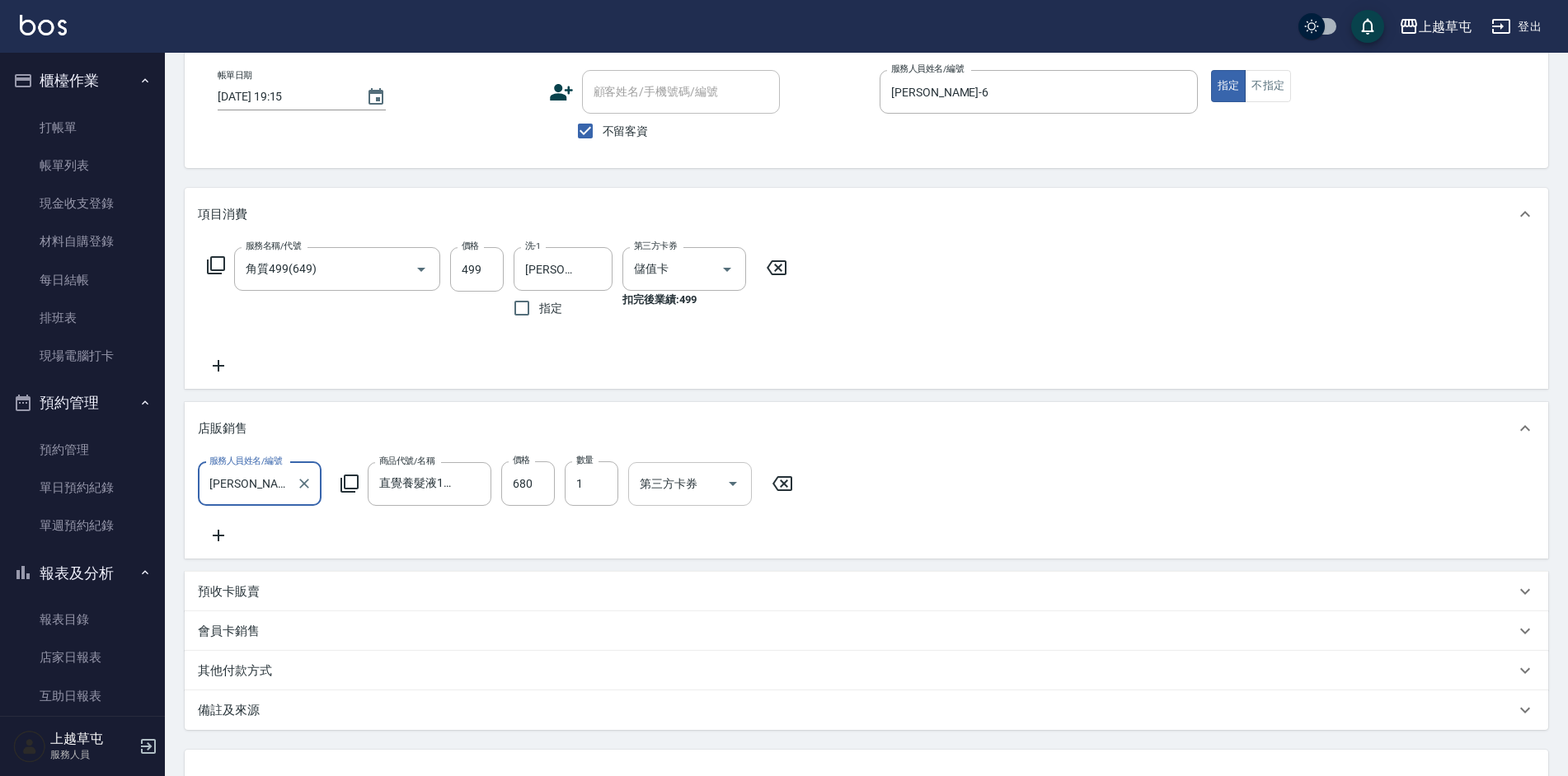
click at [735, 487] on icon "Open" at bounding box center [733, 484] width 19 height 19
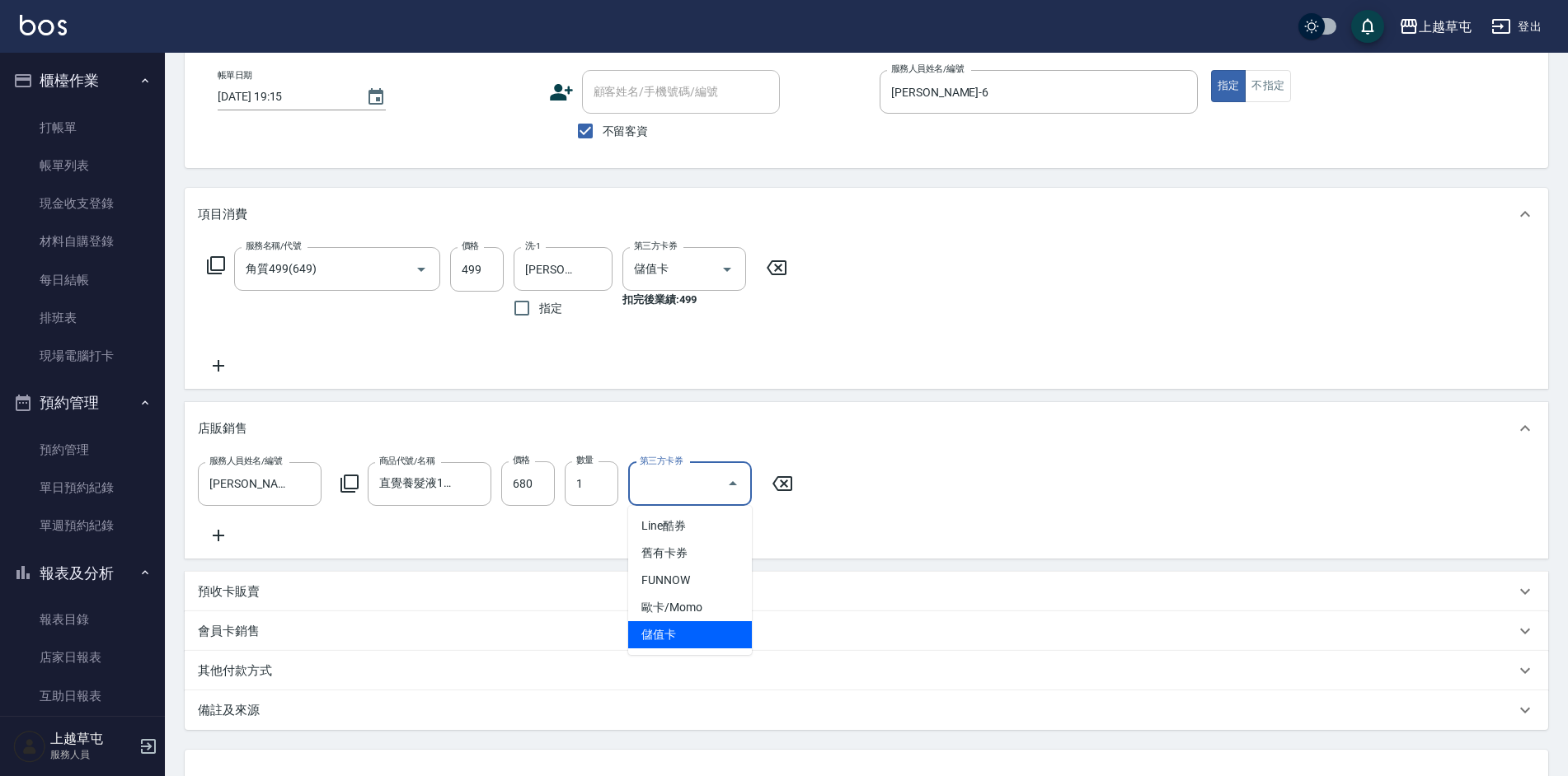
click at [679, 631] on span "儲值卡" at bounding box center [690, 635] width 124 height 27
type input "儲值卡"
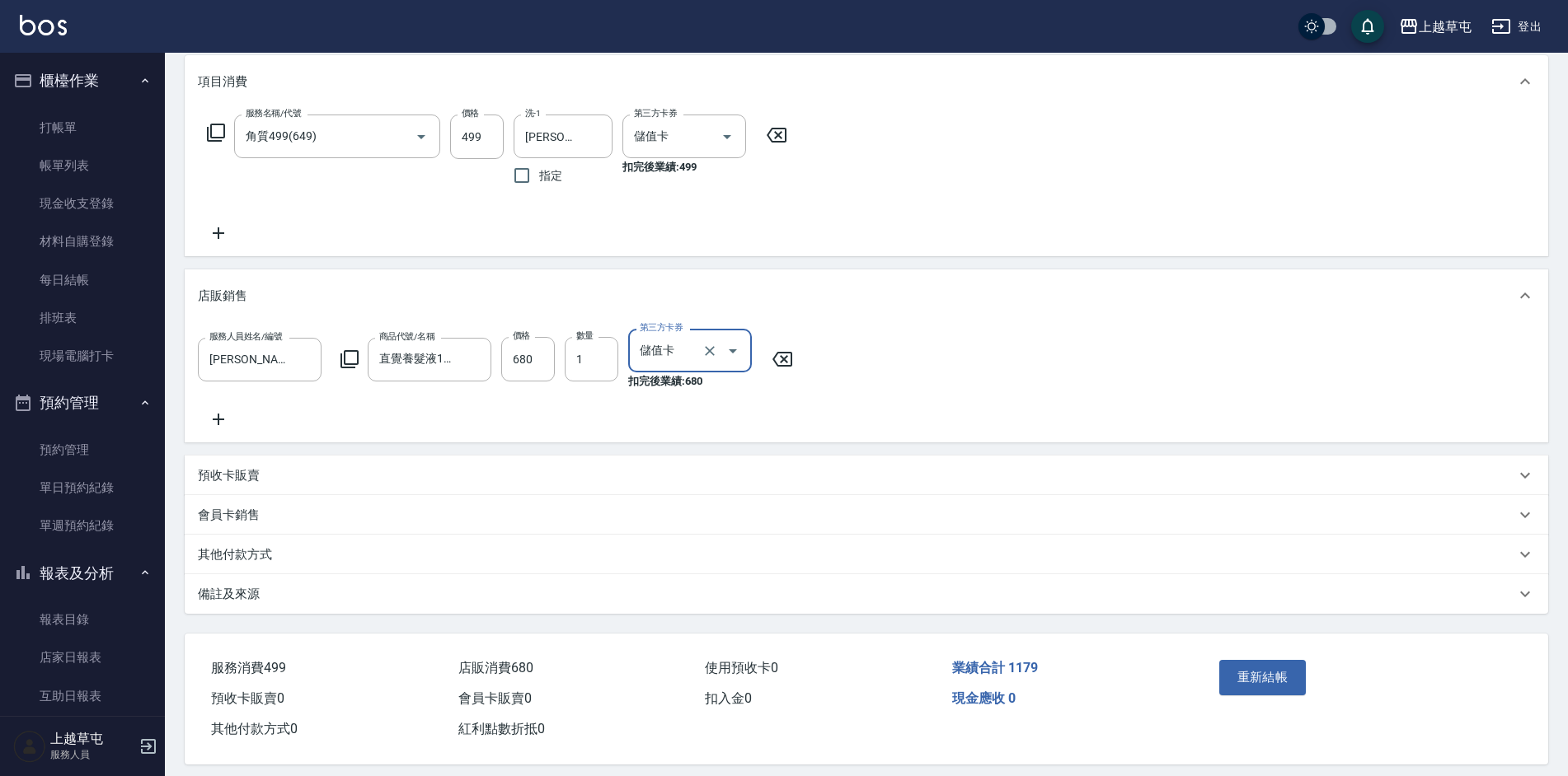
scroll to position [243, 0]
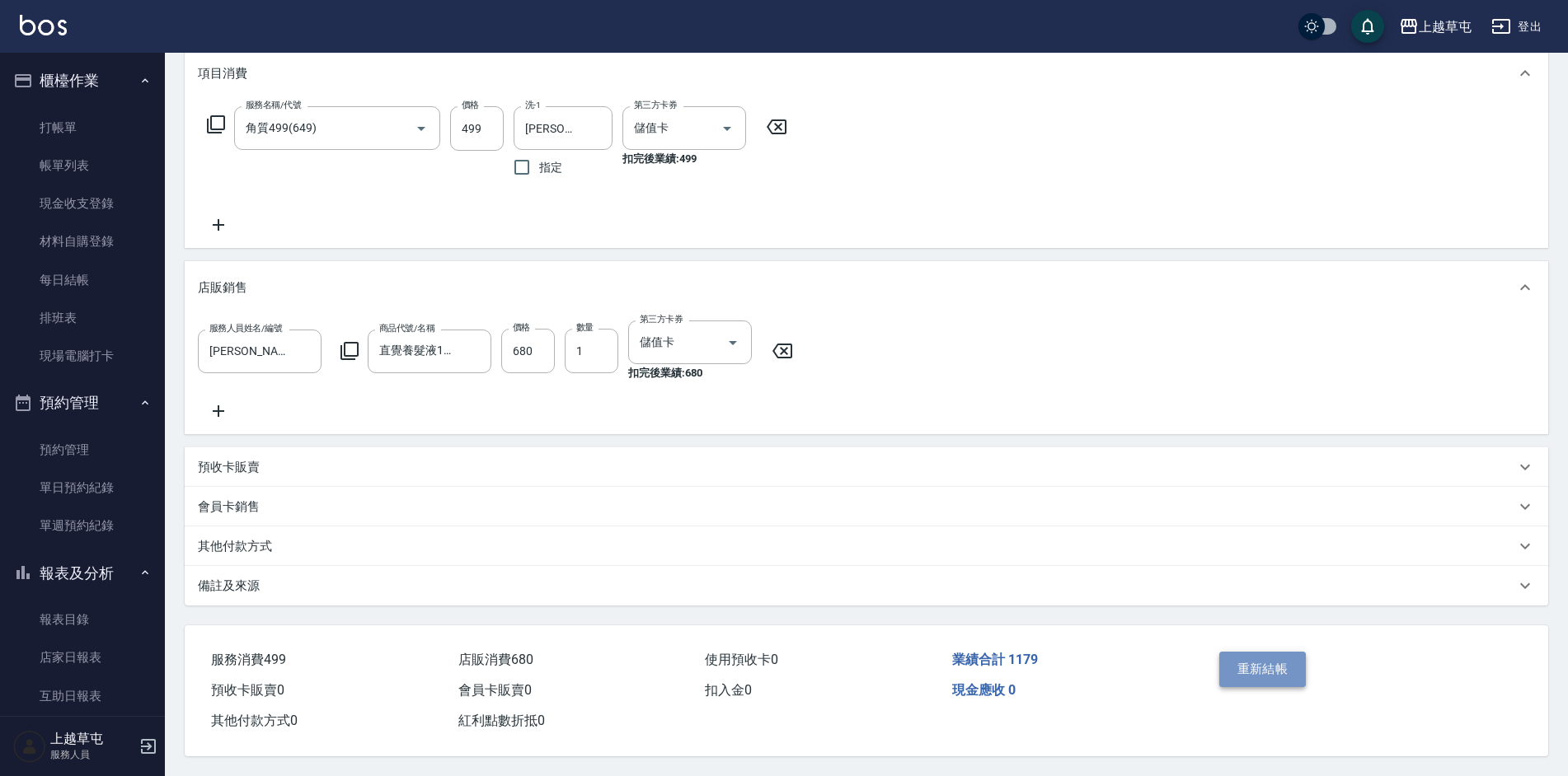
click at [1263, 662] on button "重新結帳" at bounding box center [1262, 668] width 87 height 34
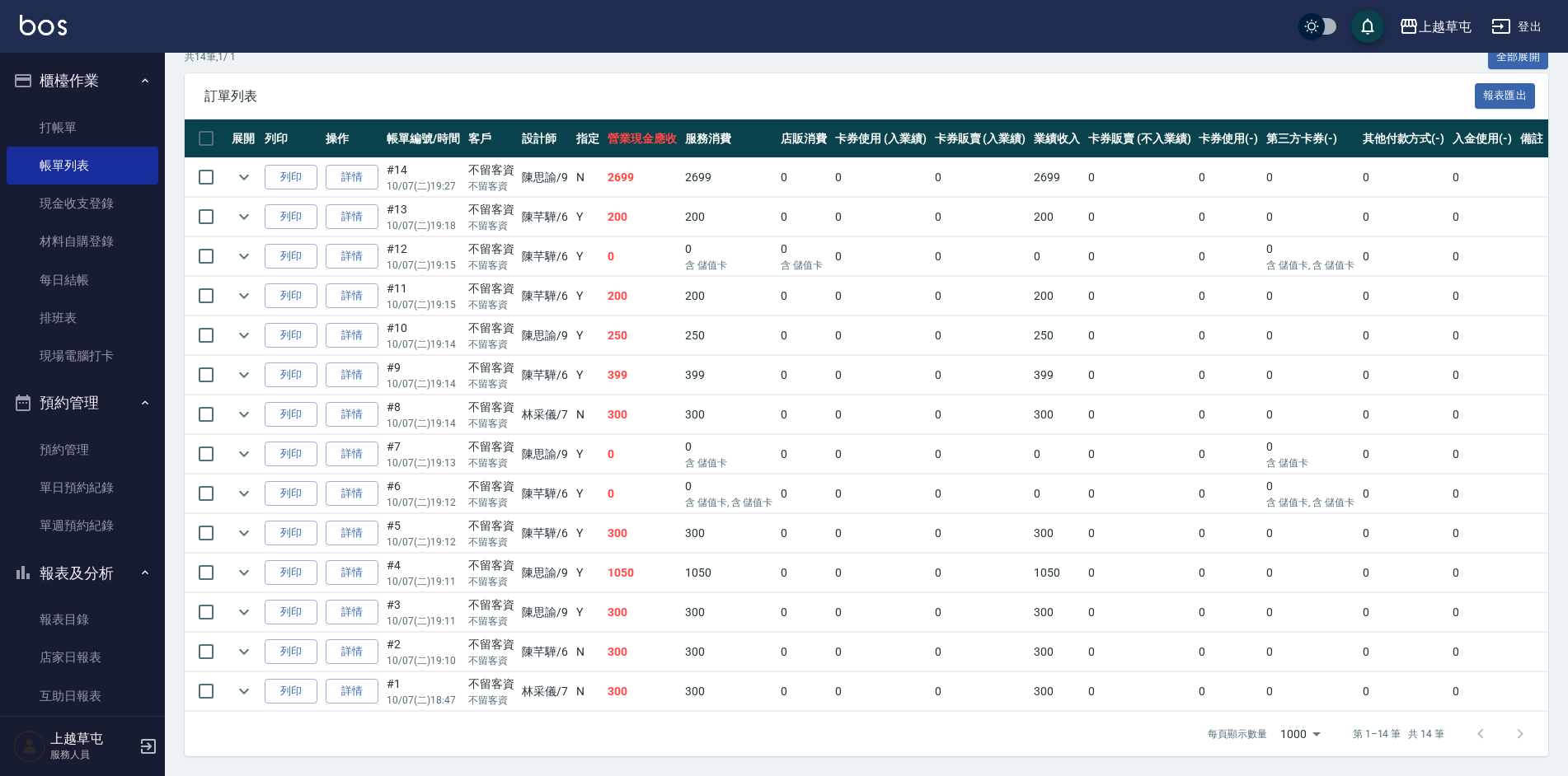
scroll to position [350, 0]
click at [364, 561] on link "詳情" at bounding box center [352, 573] width 53 height 26
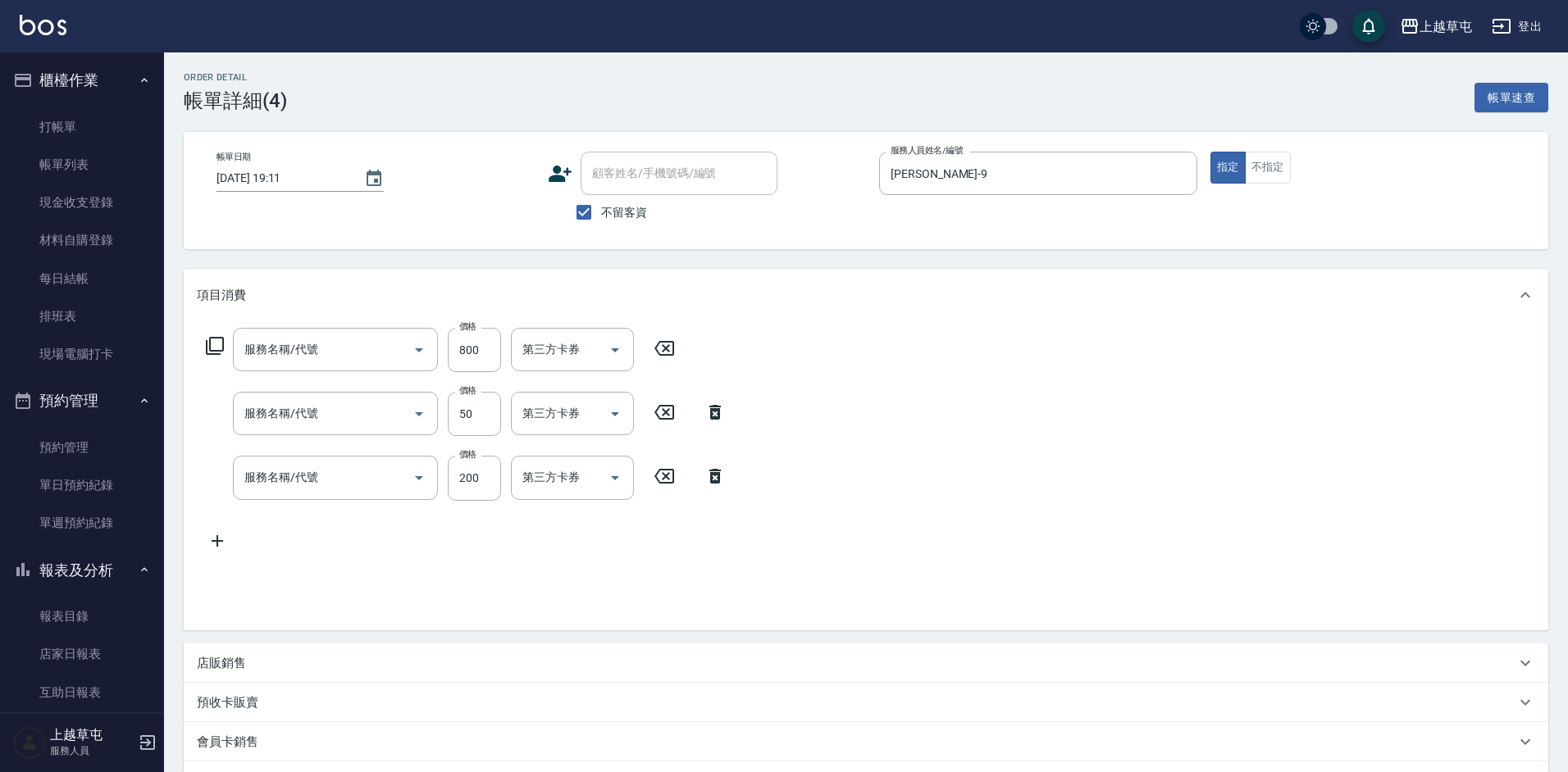
type input "[DATE] 19:11"
checkbox input "true"
type input "[PERSON_NAME]-9"
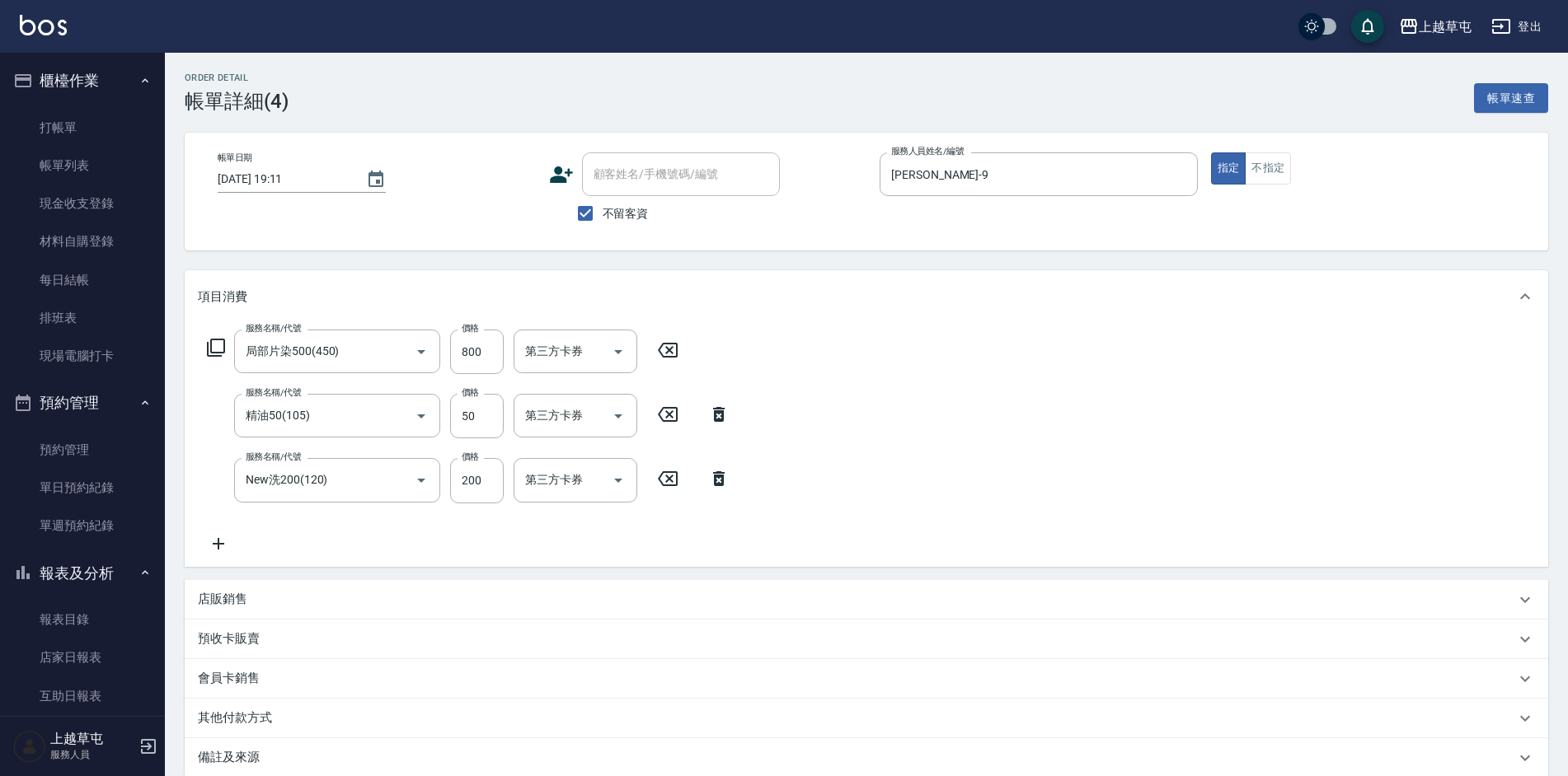
type input "局部片染500(450)"
type input "精油50(105)"
type input "New洗200(120)"
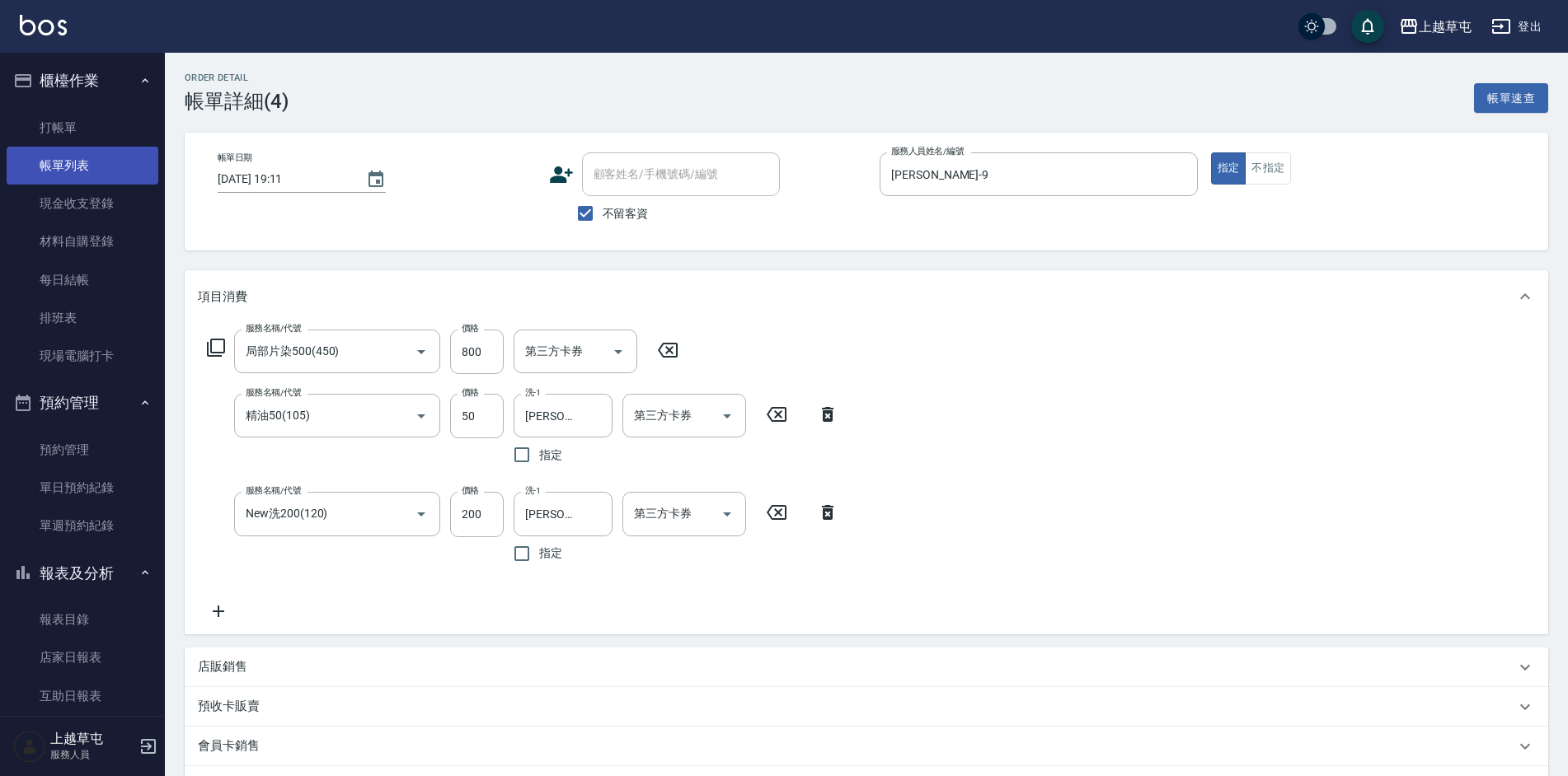
click at [77, 161] on link "帳單列表" at bounding box center [82, 165] width 152 height 38
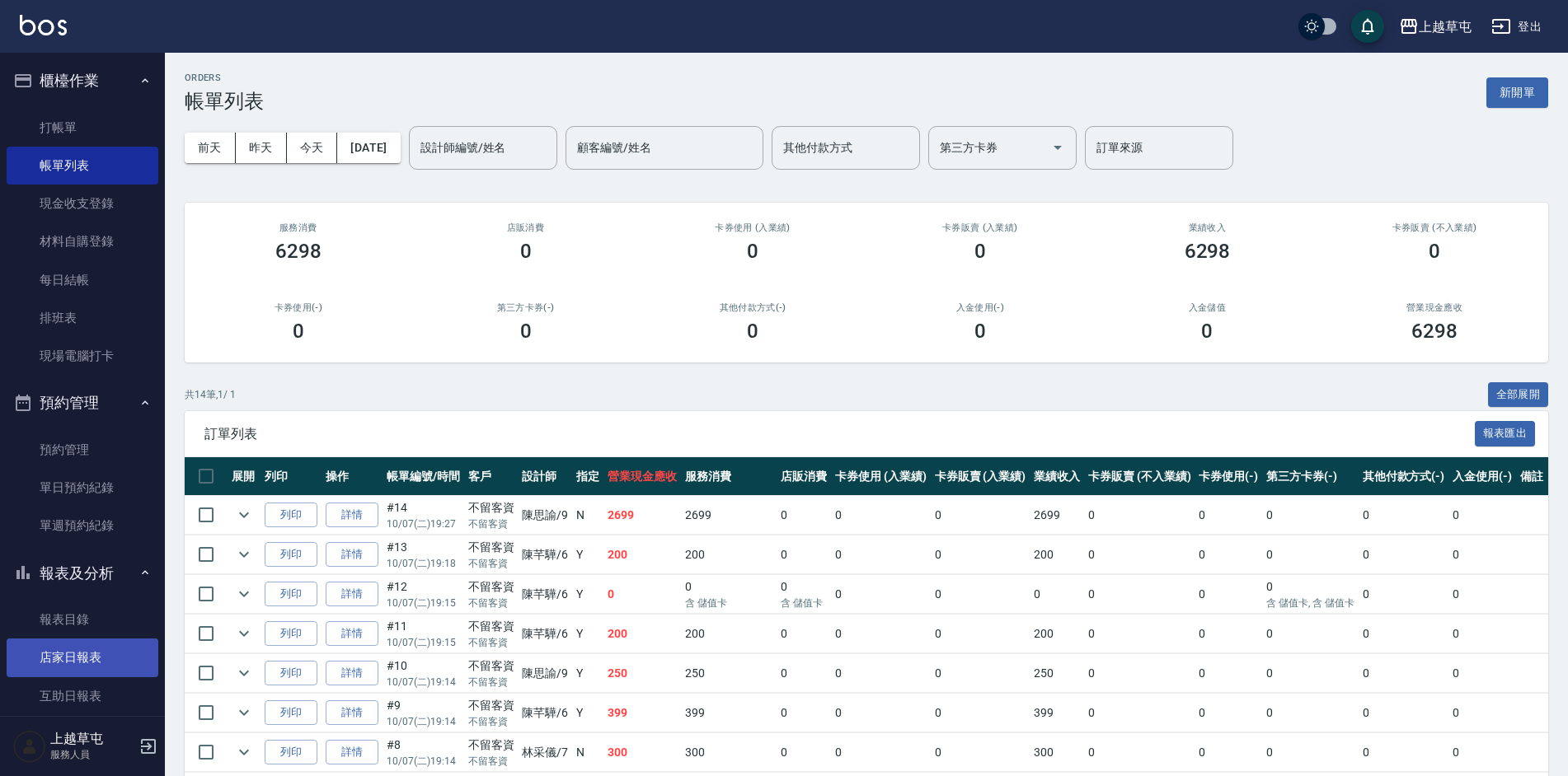
click at [94, 658] on link "店家日報表" at bounding box center [82, 657] width 152 height 38
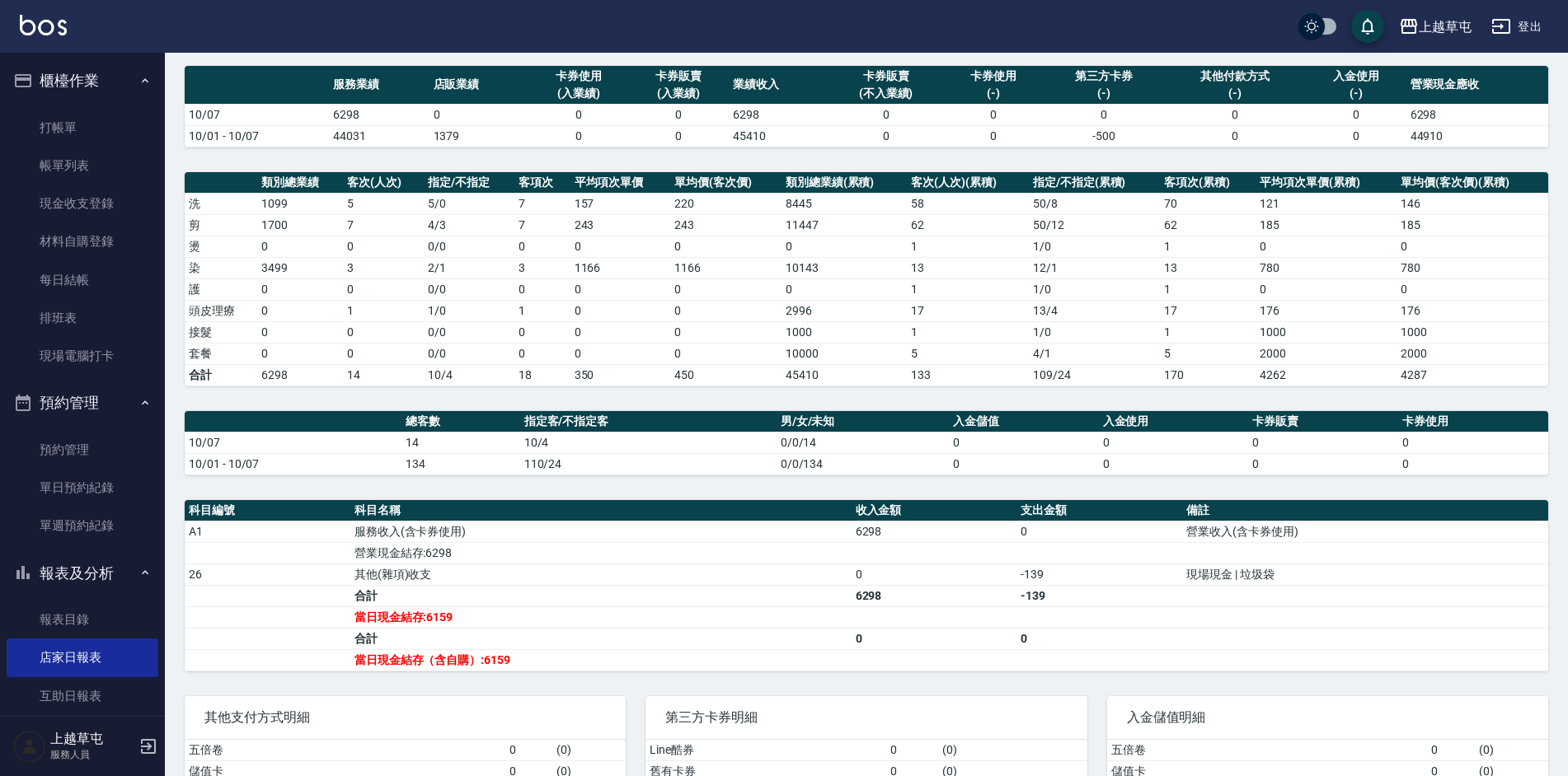
scroll to position [63, 0]
